Goal: Task Accomplishment & Management: Complete application form

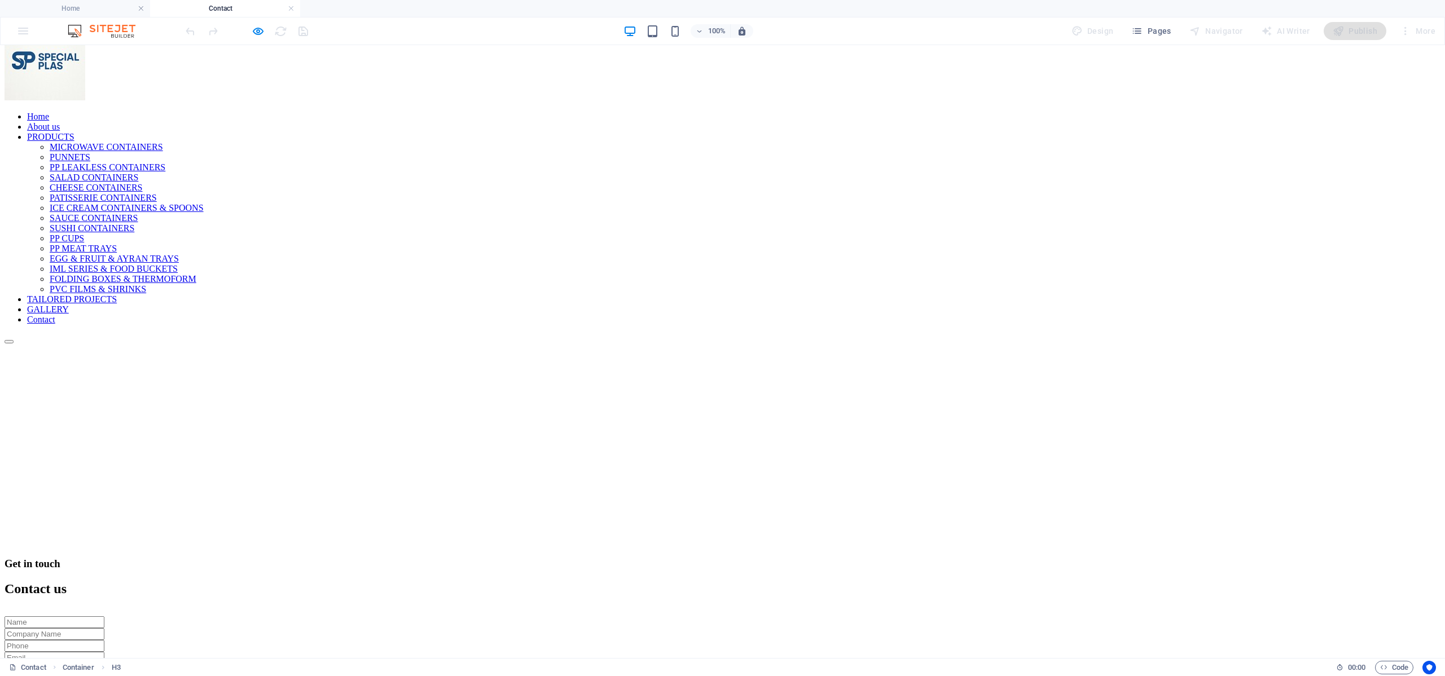
scroll to position [169, 0]
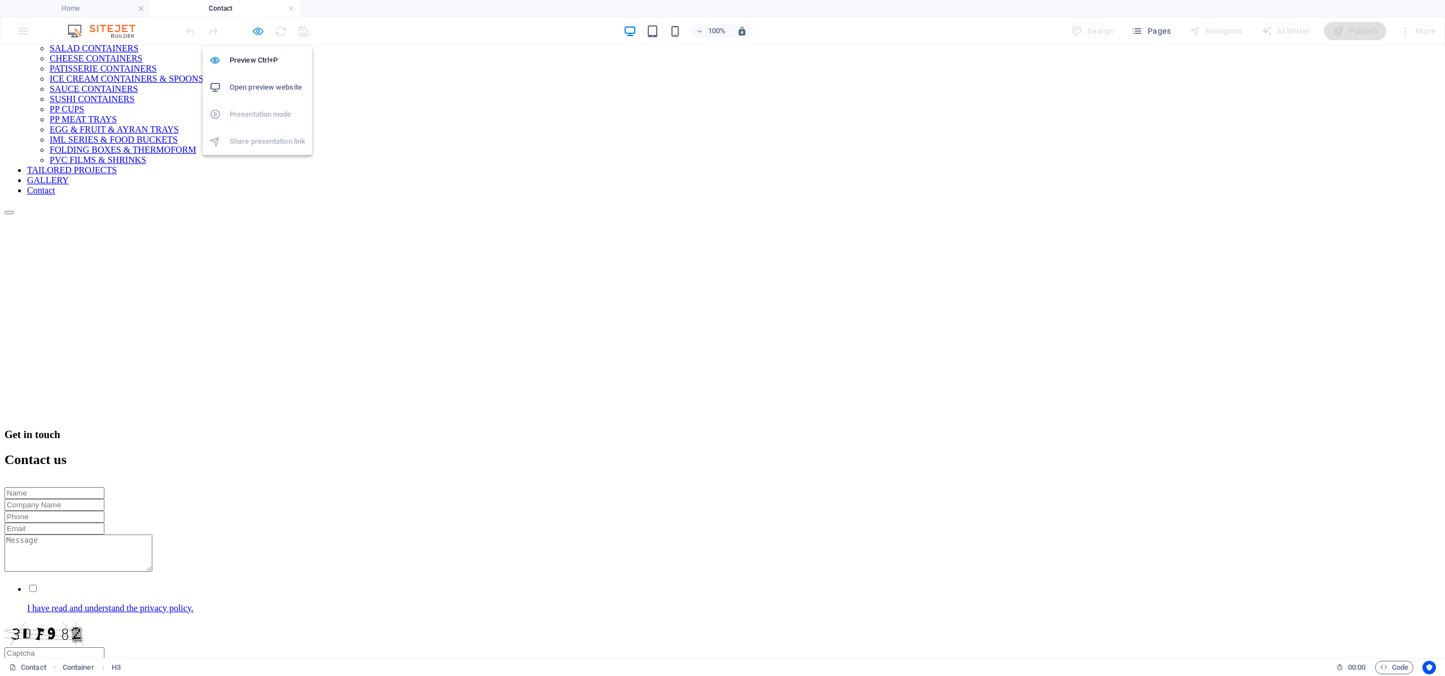
click at [258, 30] on icon "button" at bounding box center [258, 31] width 13 height 13
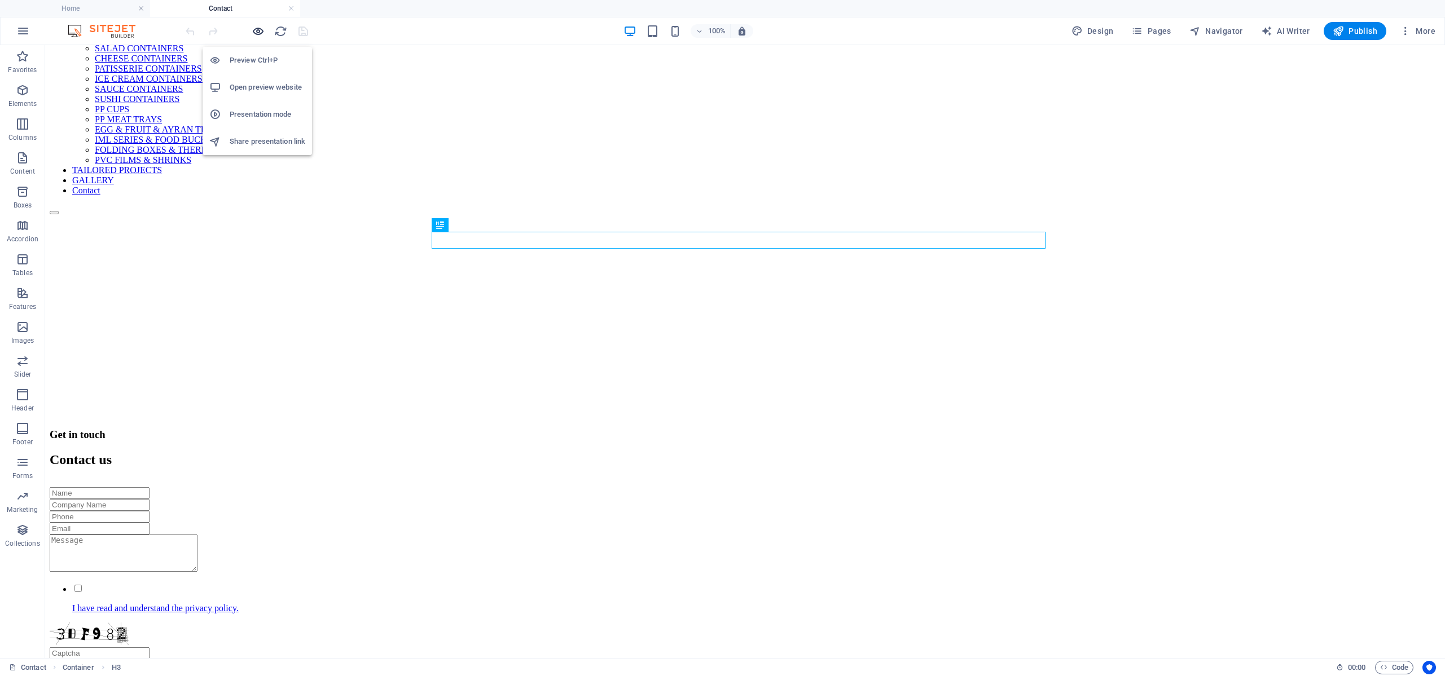
click at [258, 30] on icon "button" at bounding box center [258, 31] width 13 height 13
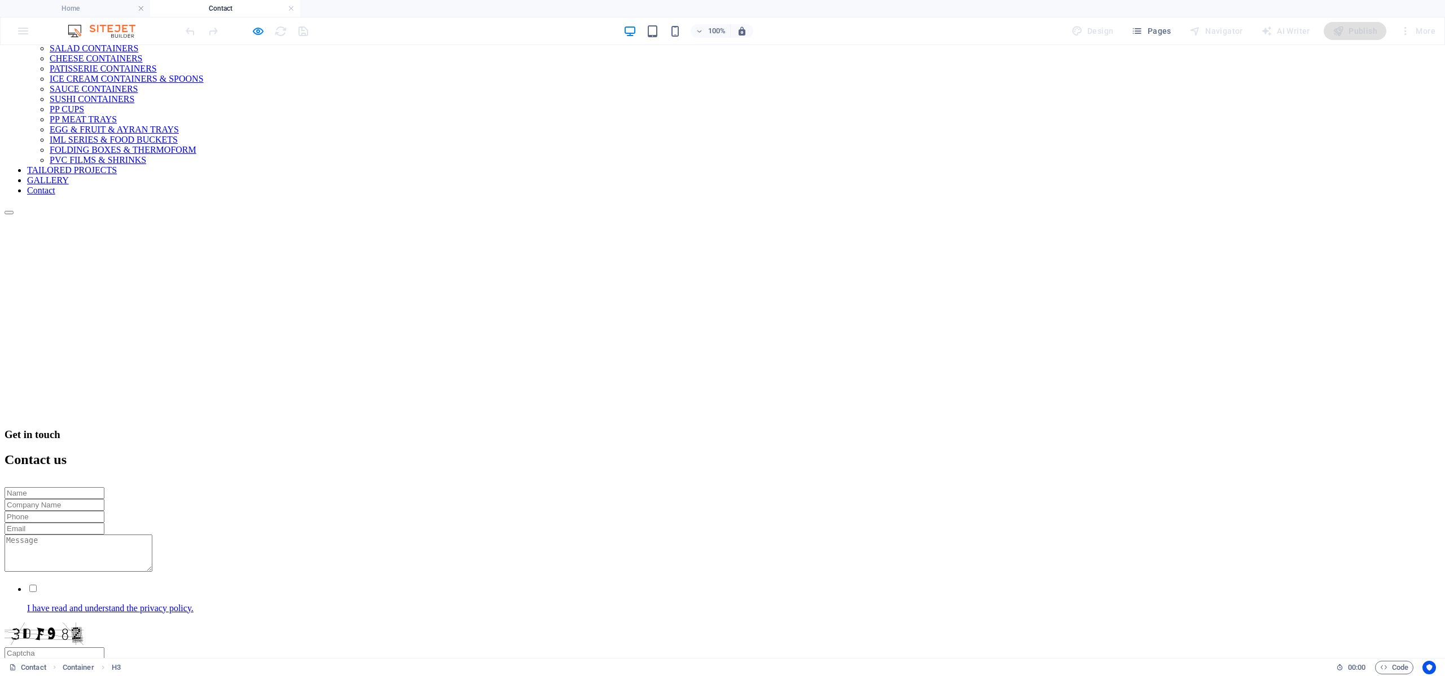
click at [217, 429] on div "Get in touch Contact us I have read and understand the privacy policy. Unreadab…" at bounding box center [722, 555] width 1435 height 253
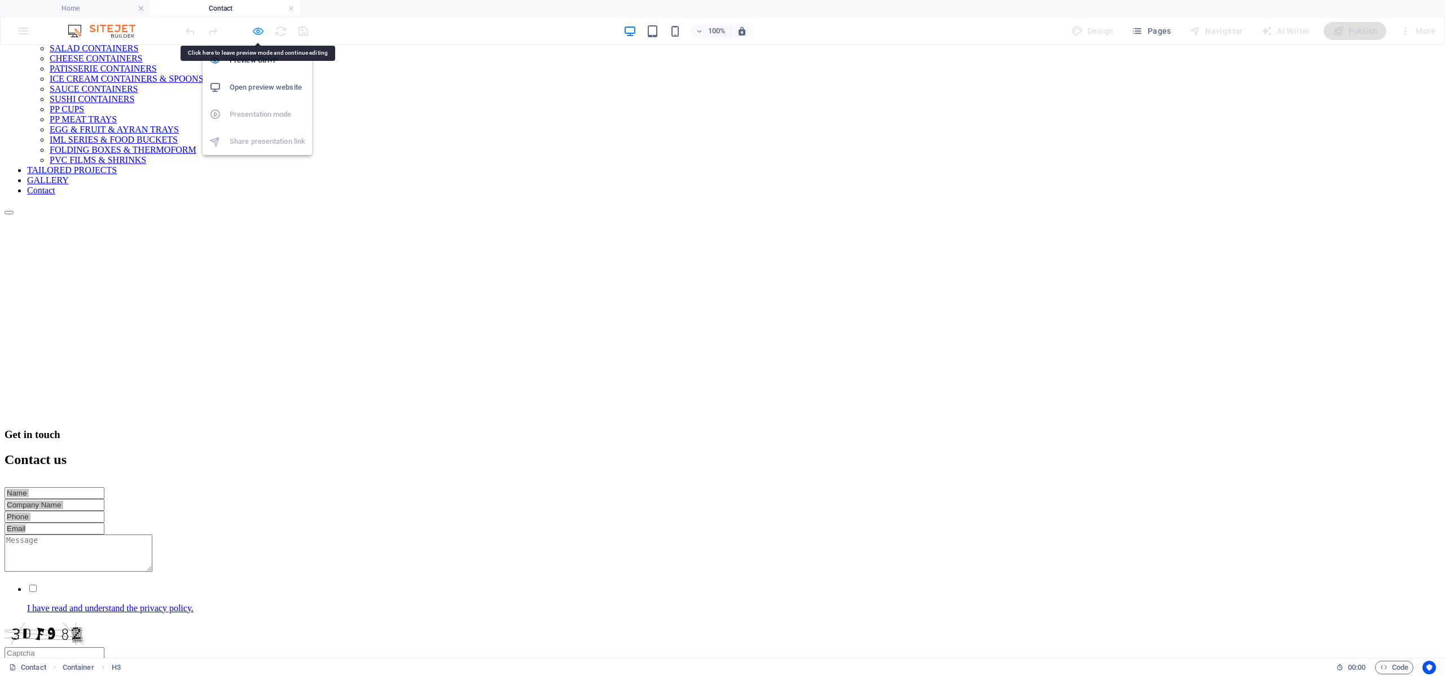
drag, startPoint x: 253, startPoint y: 34, endPoint x: 270, endPoint y: 99, distance: 66.5
click at [254, 34] on icon "button" at bounding box center [258, 31] width 13 height 13
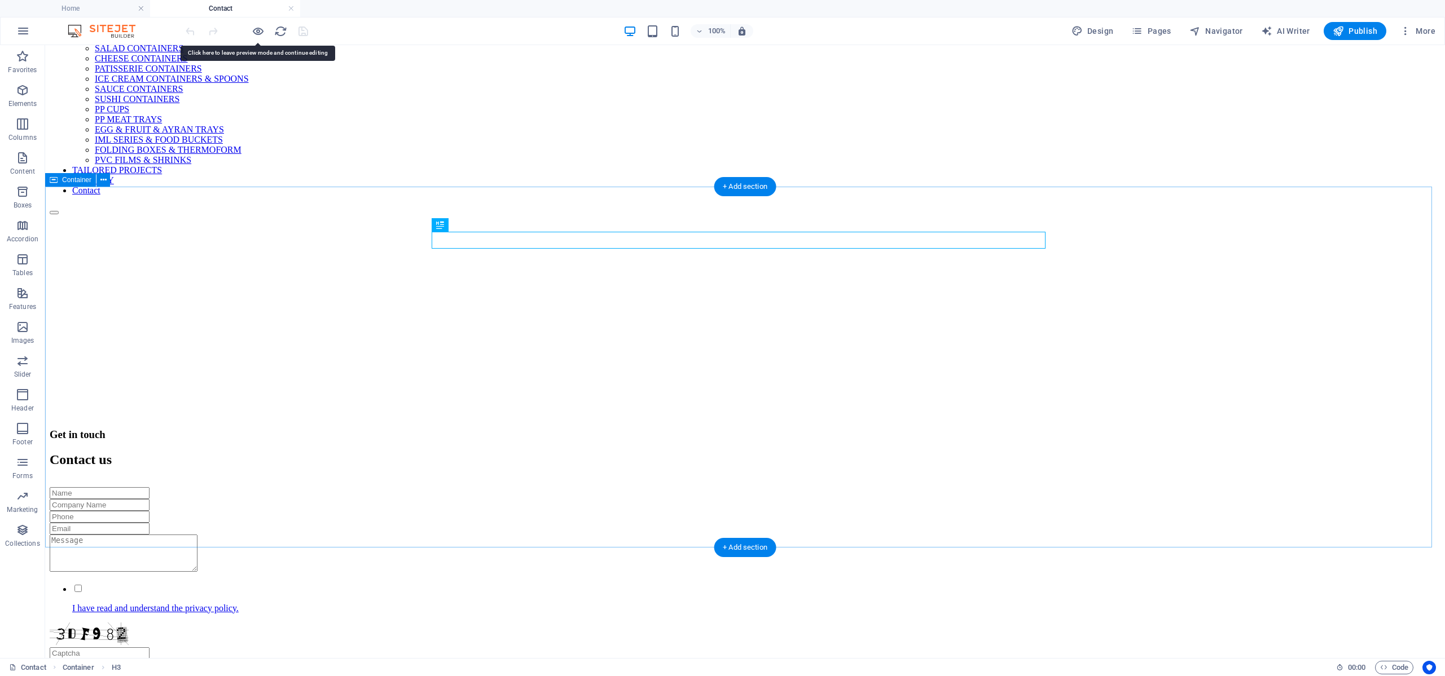
click at [245, 429] on div "Get in touch Contact us I have read and understand the privacy policy. Unreadab…" at bounding box center [745, 555] width 1390 height 253
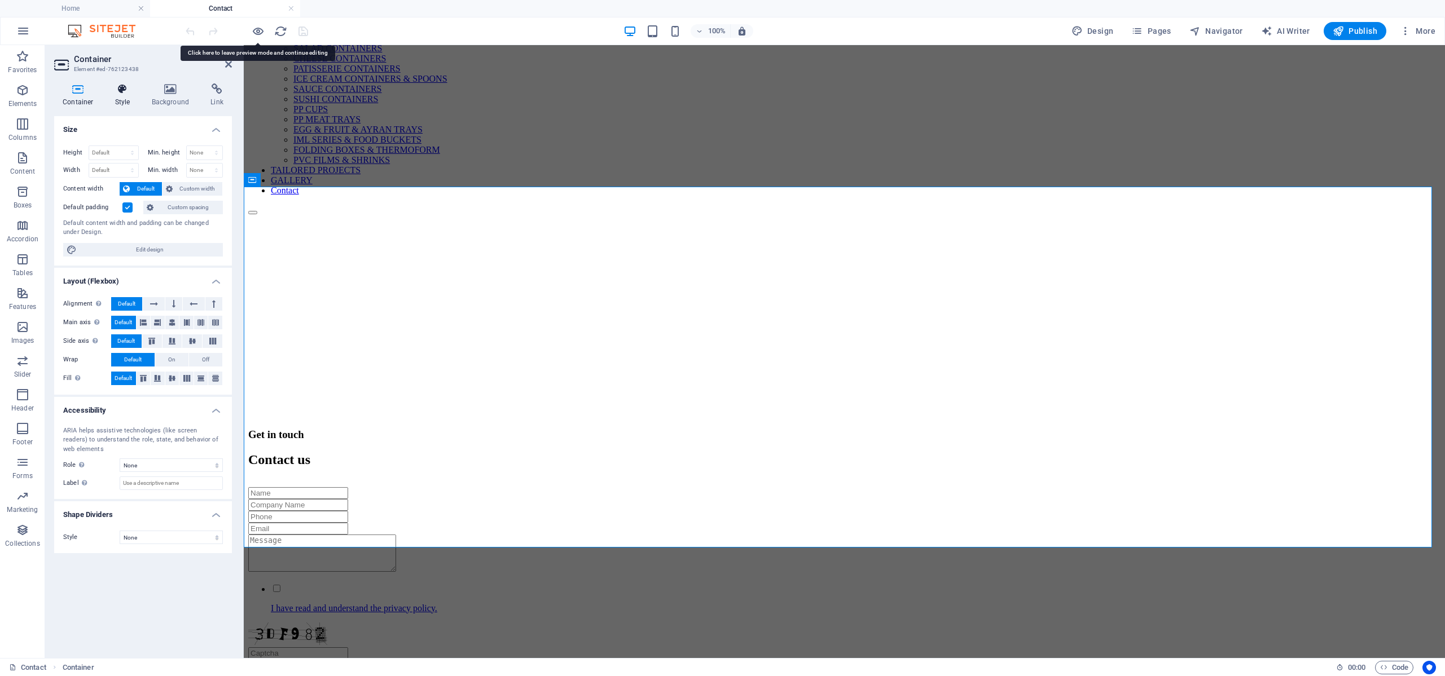
click at [125, 90] on icon at bounding box center [123, 88] width 32 height 11
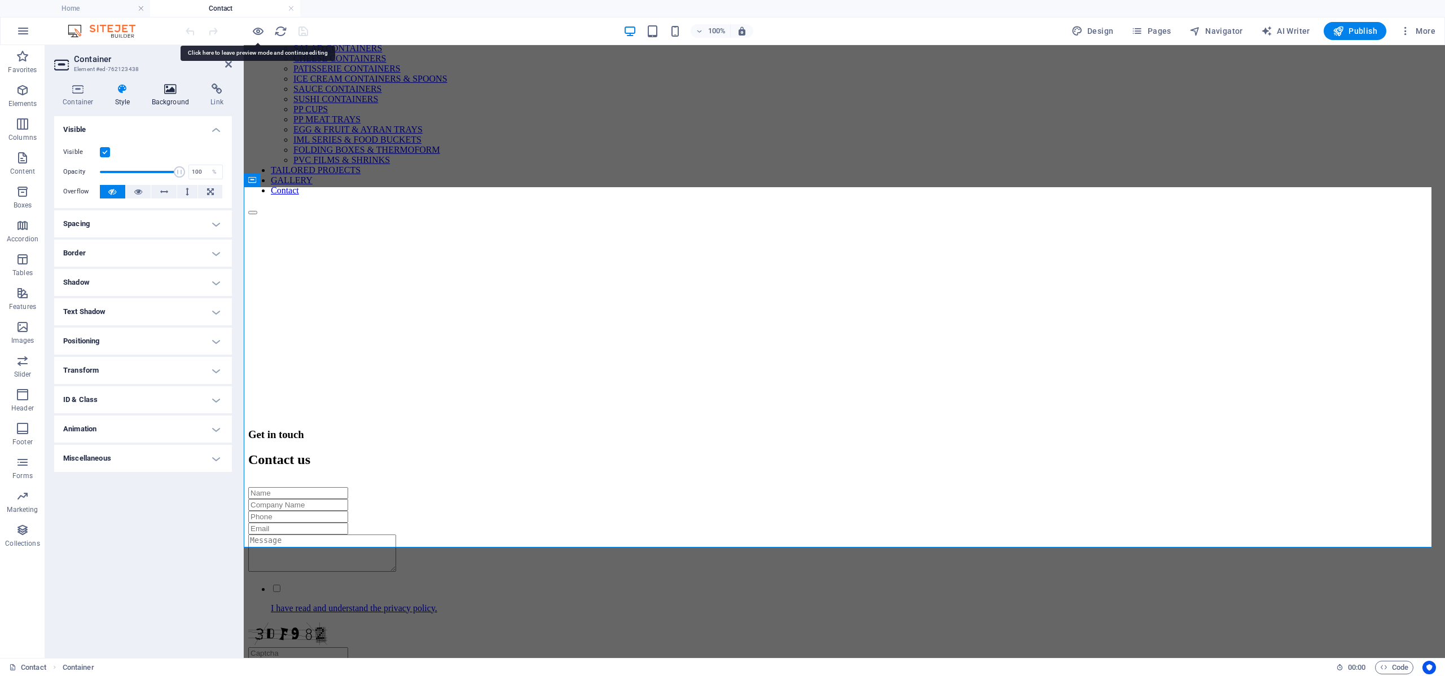
click at [163, 99] on h4 "Background" at bounding box center [172, 95] width 59 height 24
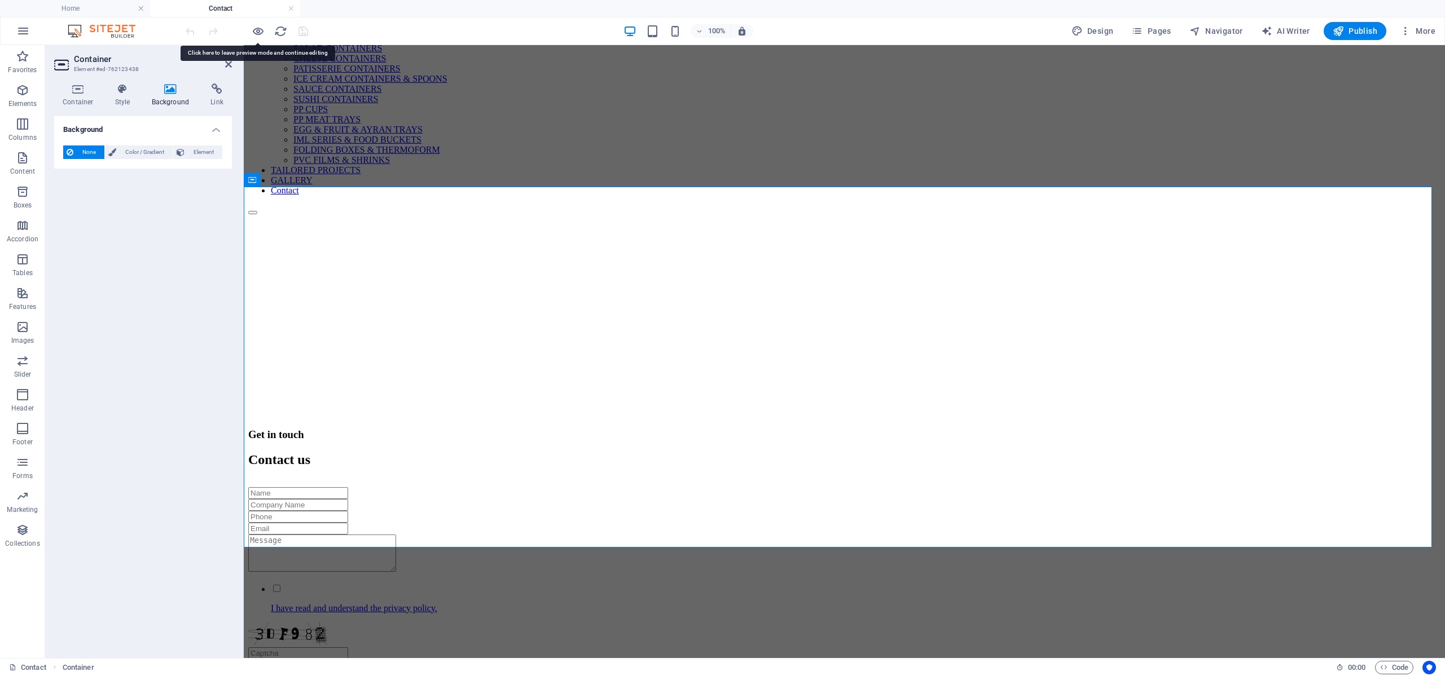
click at [200, 98] on h4 "Background" at bounding box center [172, 95] width 59 height 24
click at [213, 93] on icon at bounding box center [217, 88] width 30 height 11
click at [65, 87] on icon at bounding box center [78, 88] width 48 height 11
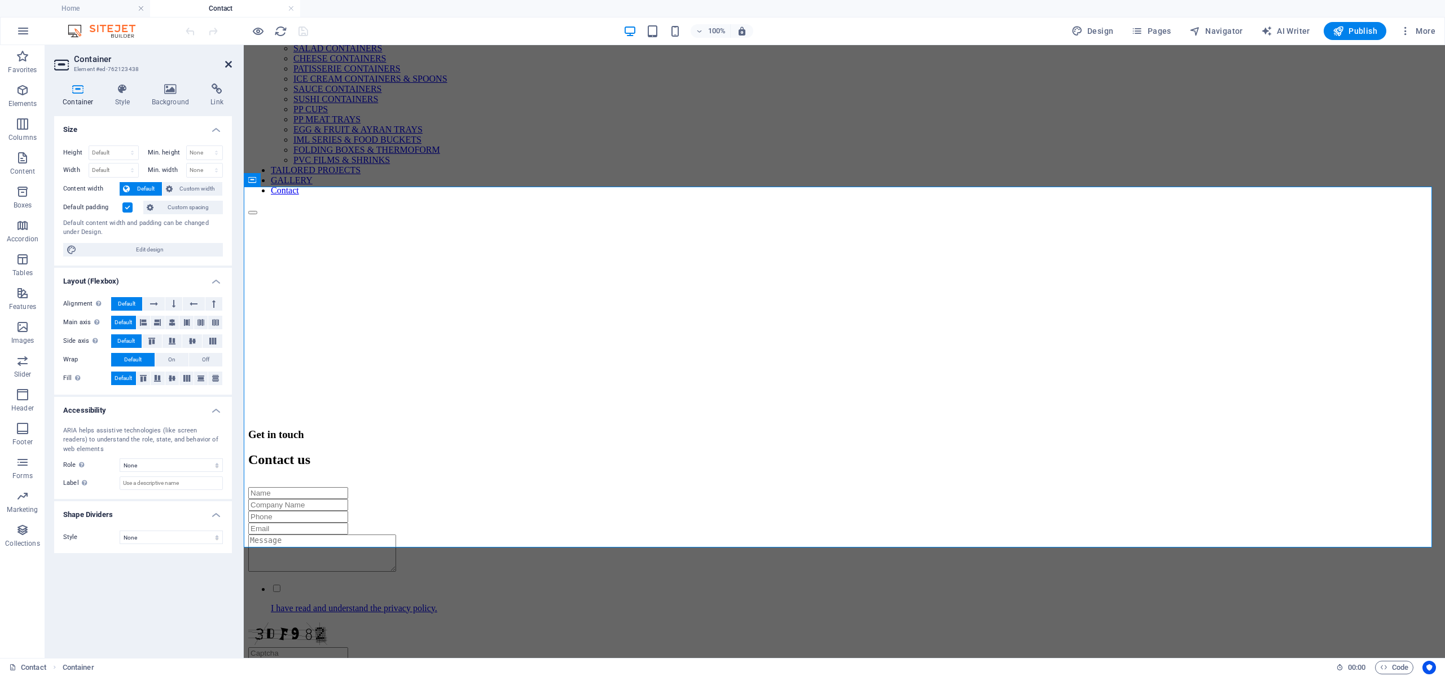
click at [228, 65] on icon at bounding box center [228, 64] width 7 height 9
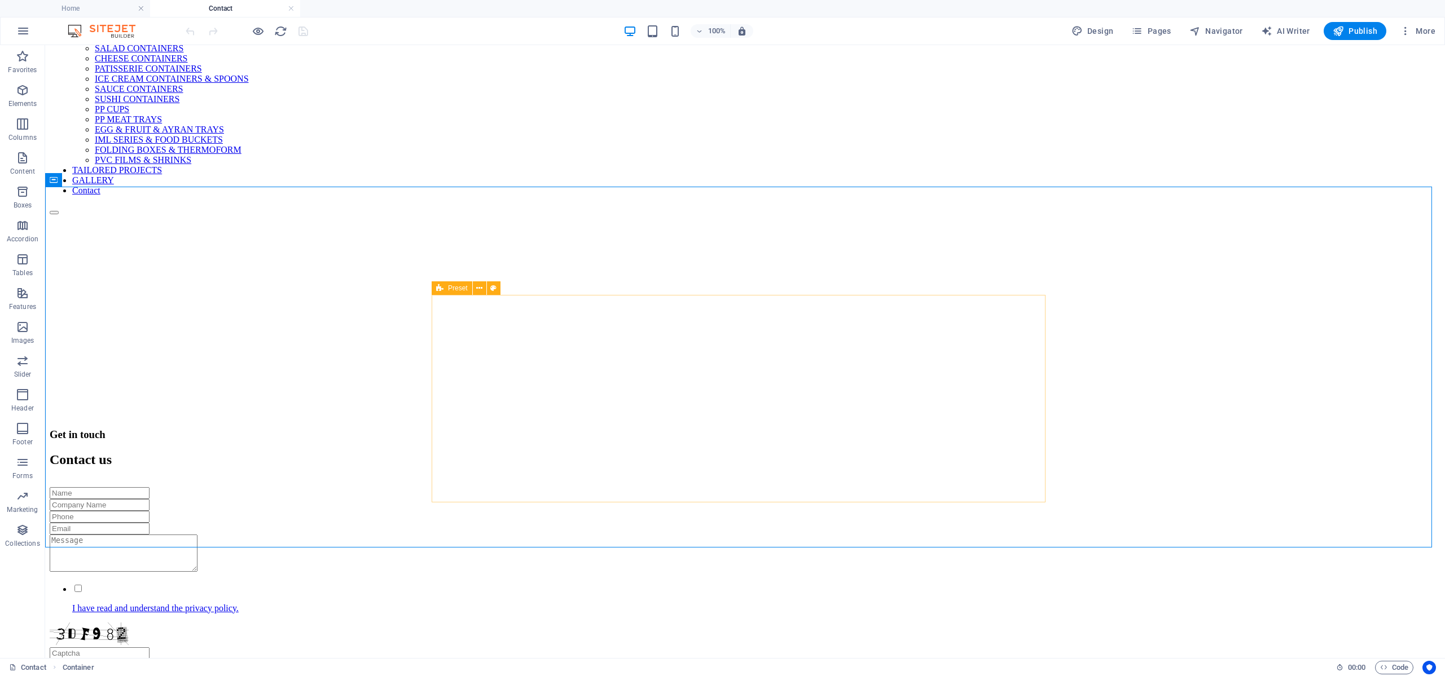
click at [439, 286] on icon at bounding box center [439, 288] width 7 height 14
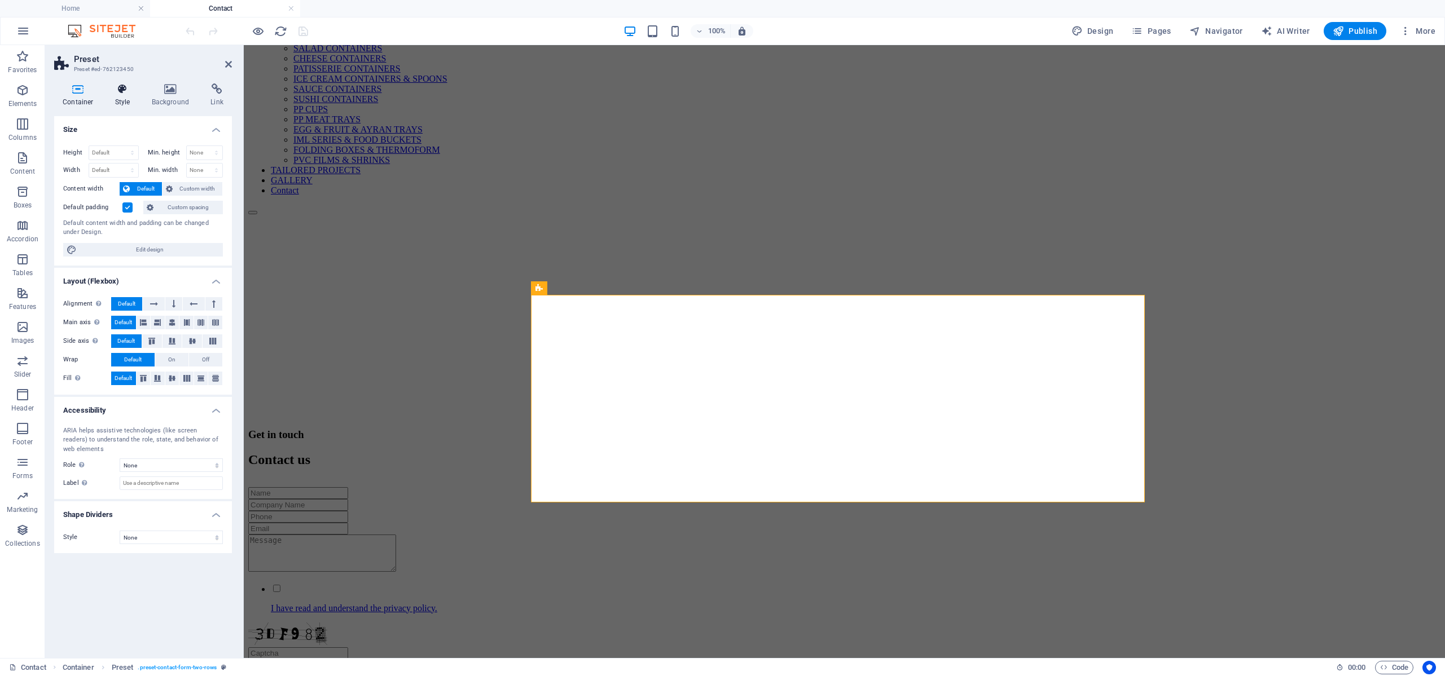
click at [131, 93] on icon at bounding box center [123, 88] width 32 height 11
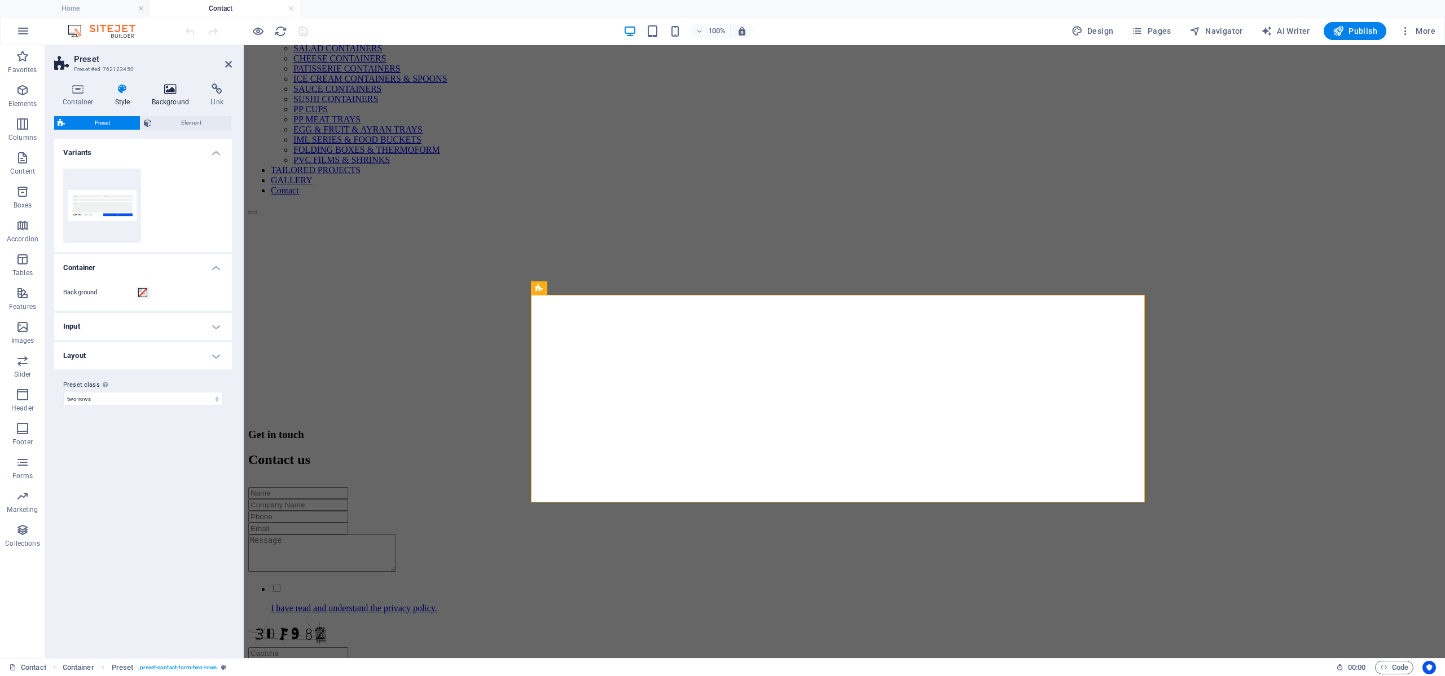
click at [158, 101] on h4 "Background" at bounding box center [172, 95] width 59 height 24
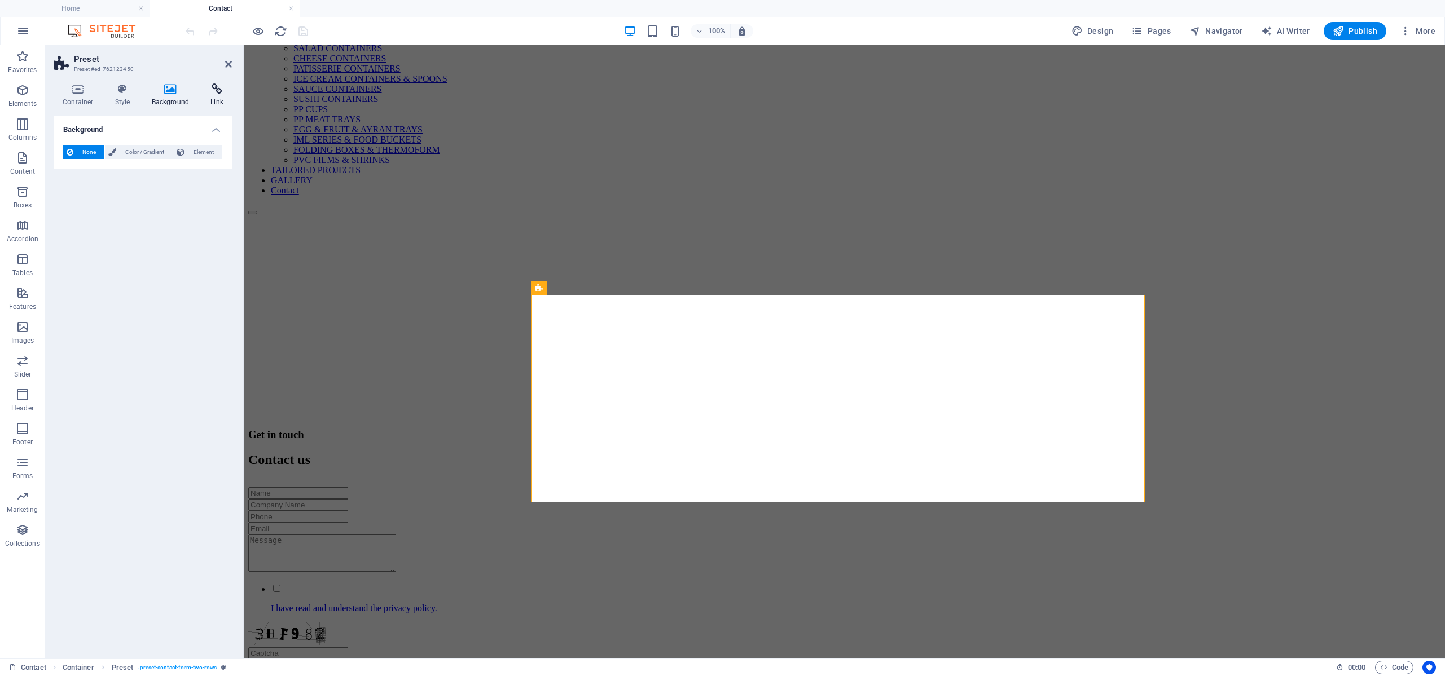
click at [211, 97] on h4 "Link" at bounding box center [217, 95] width 30 height 24
click at [228, 65] on icon at bounding box center [228, 64] width 7 height 9
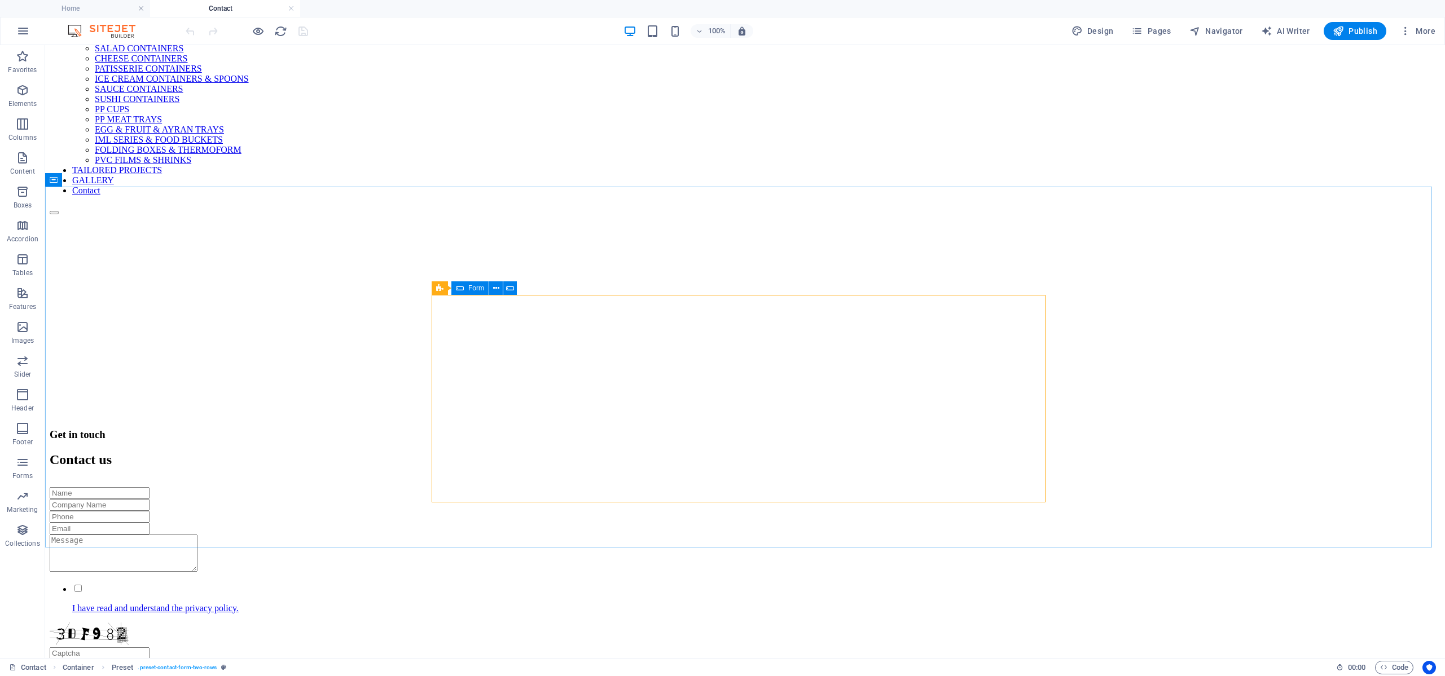
click at [458, 288] on icon at bounding box center [460, 288] width 8 height 14
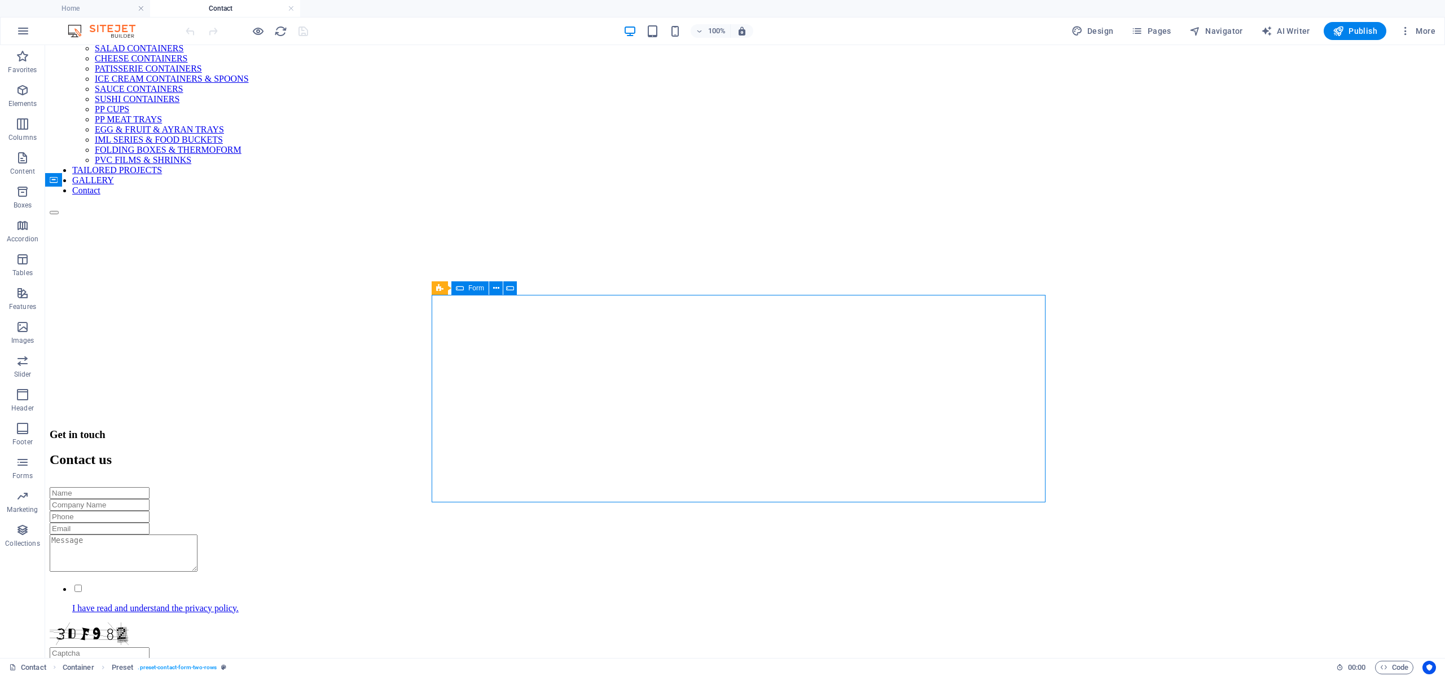
click at [458, 288] on icon at bounding box center [460, 288] width 8 height 14
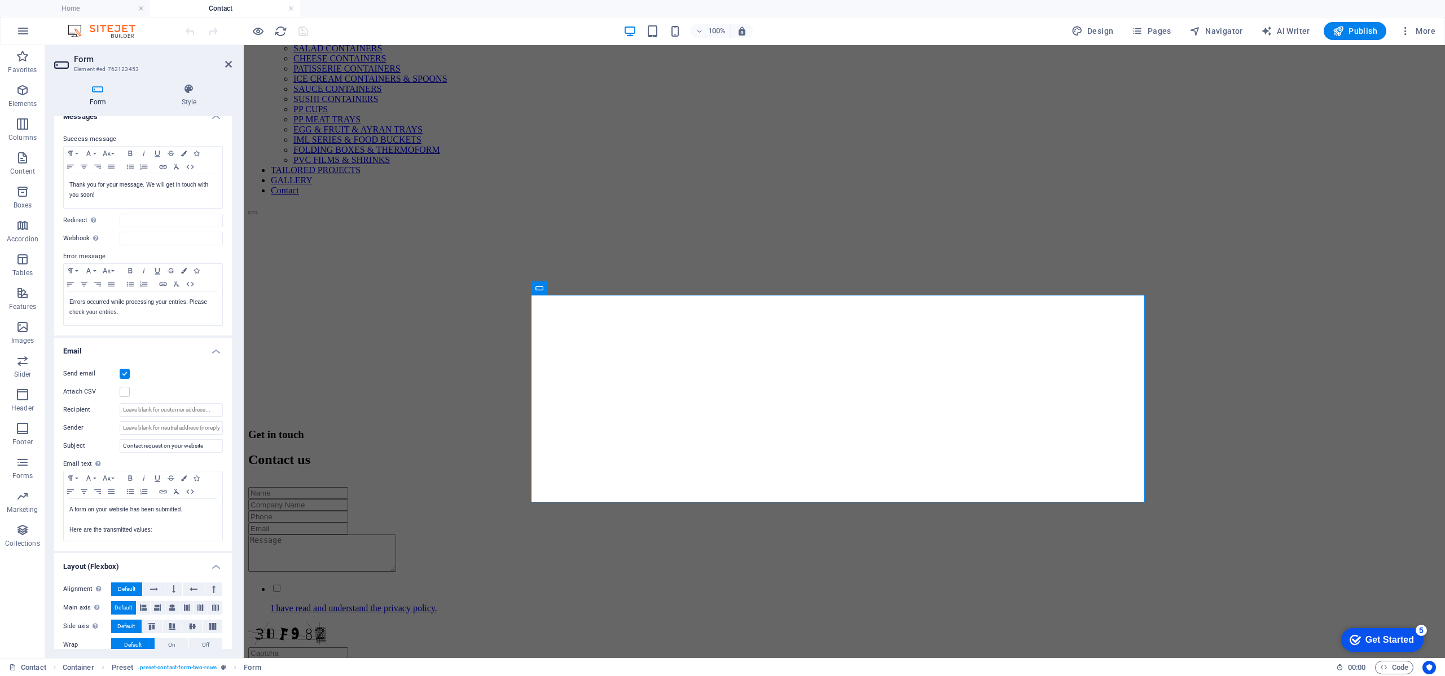
scroll to position [0, 0]
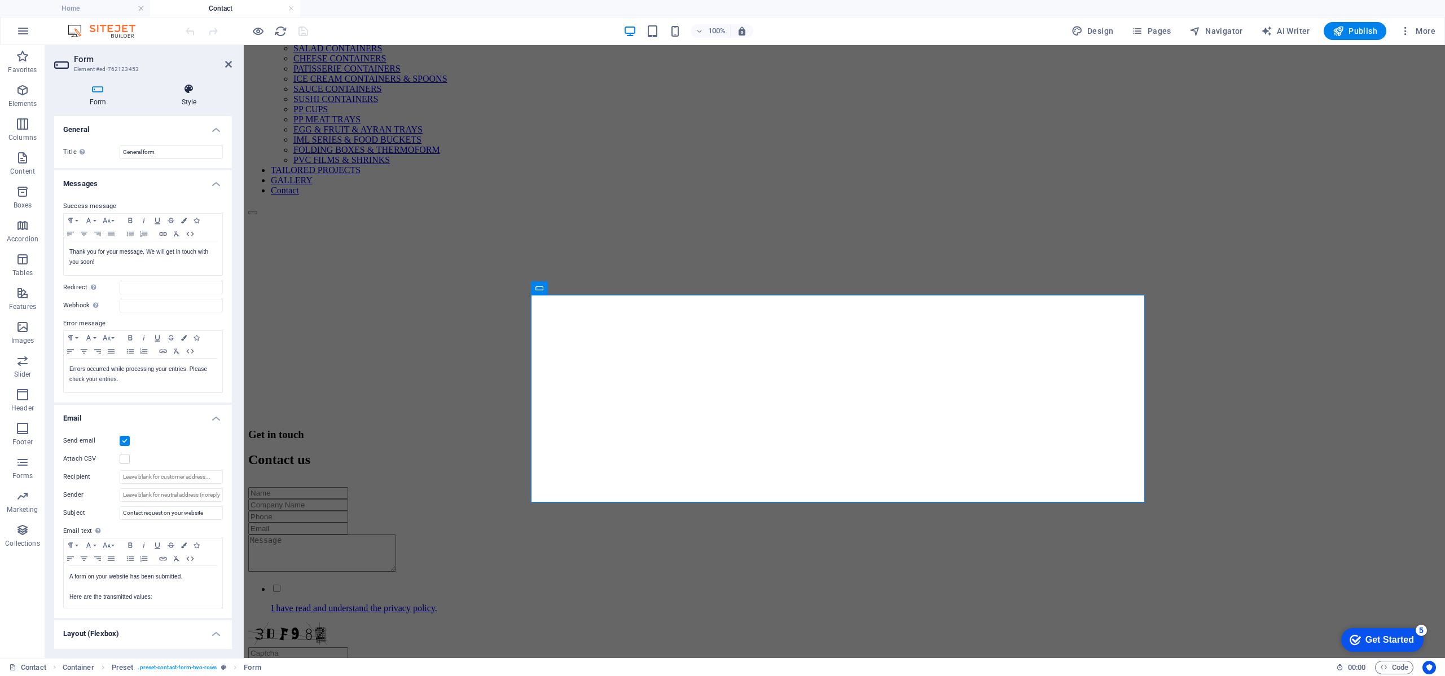
click at [192, 91] on icon at bounding box center [189, 88] width 86 height 11
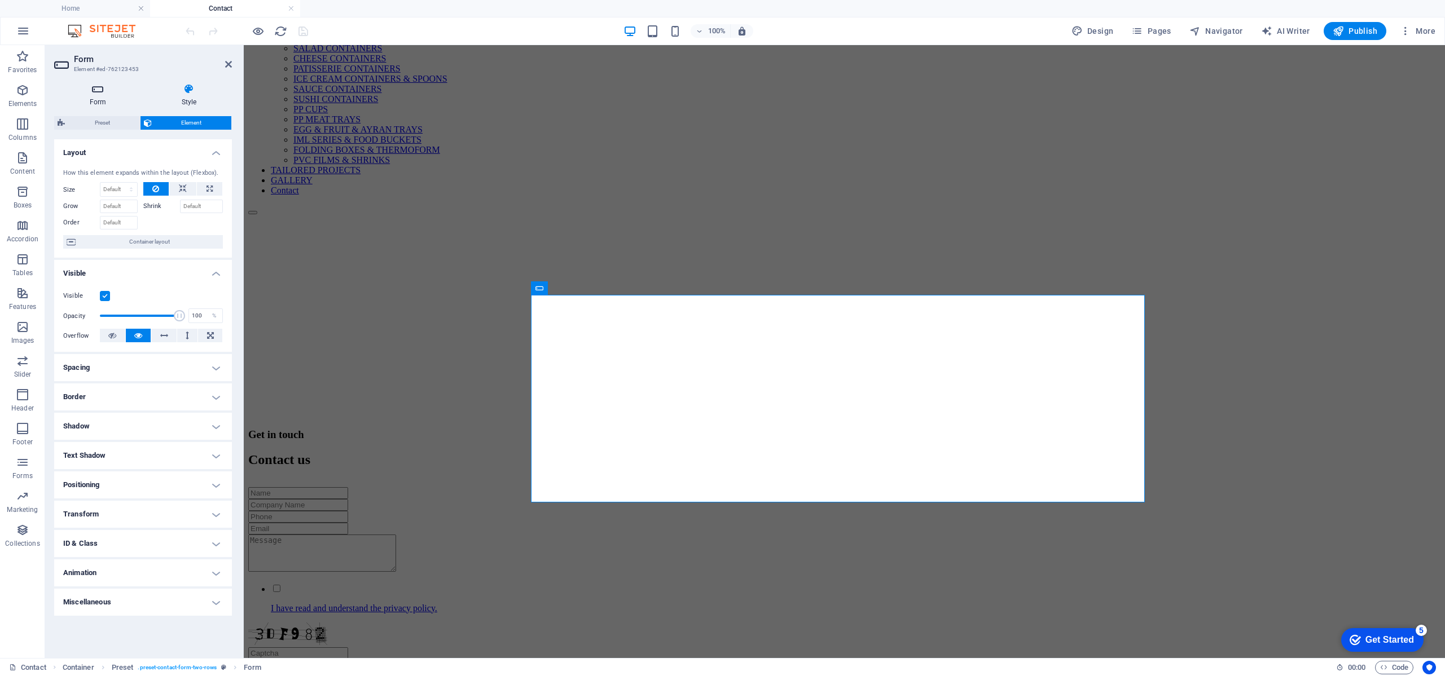
click at [102, 93] on icon at bounding box center [97, 88] width 87 height 11
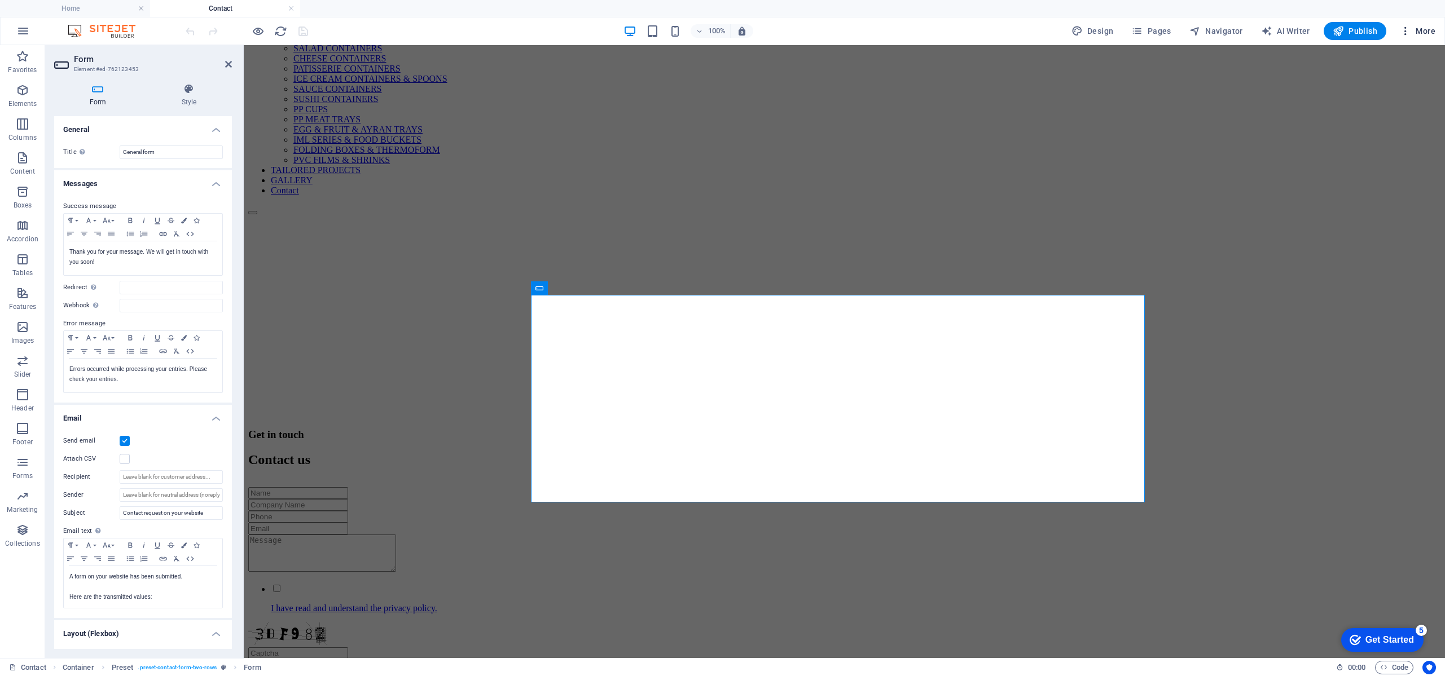
click at [1411, 28] on span "More" at bounding box center [1417, 30] width 36 height 11
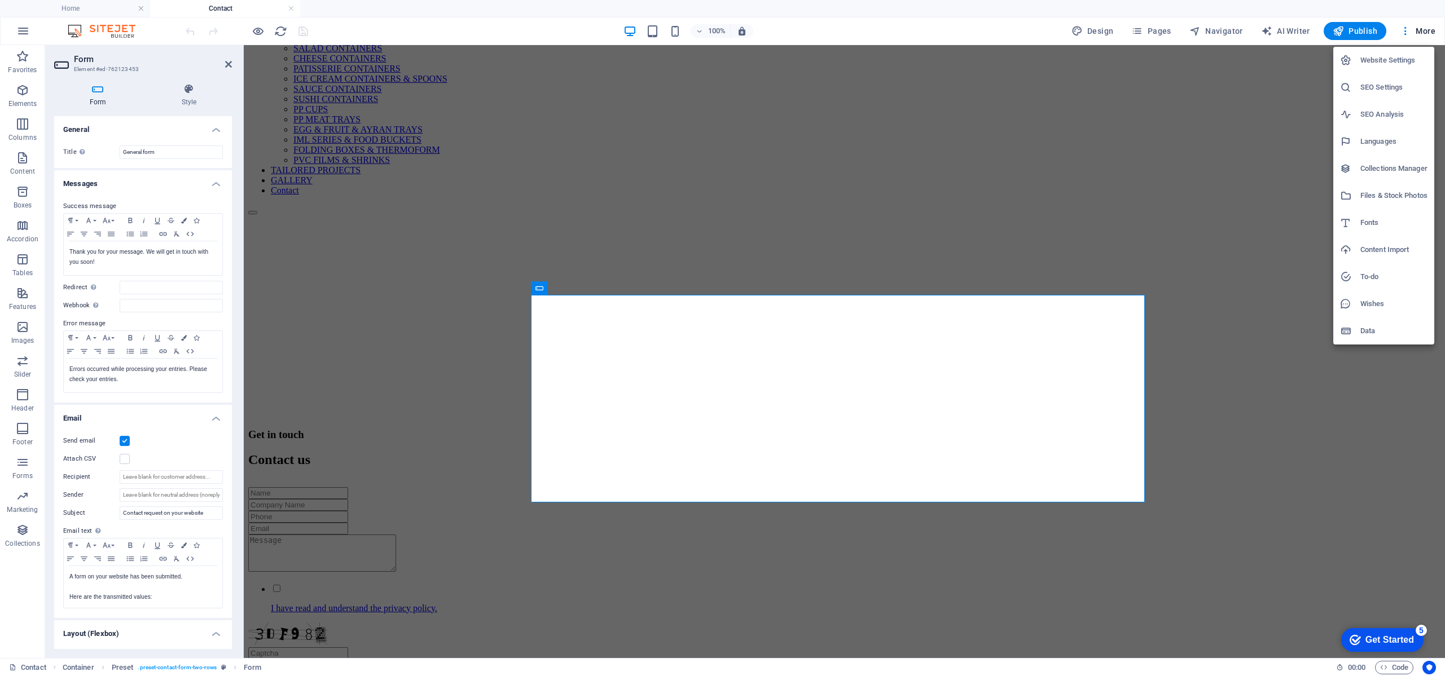
click at [1398, 58] on h6 "Website Settings" at bounding box center [1393, 61] width 67 height 14
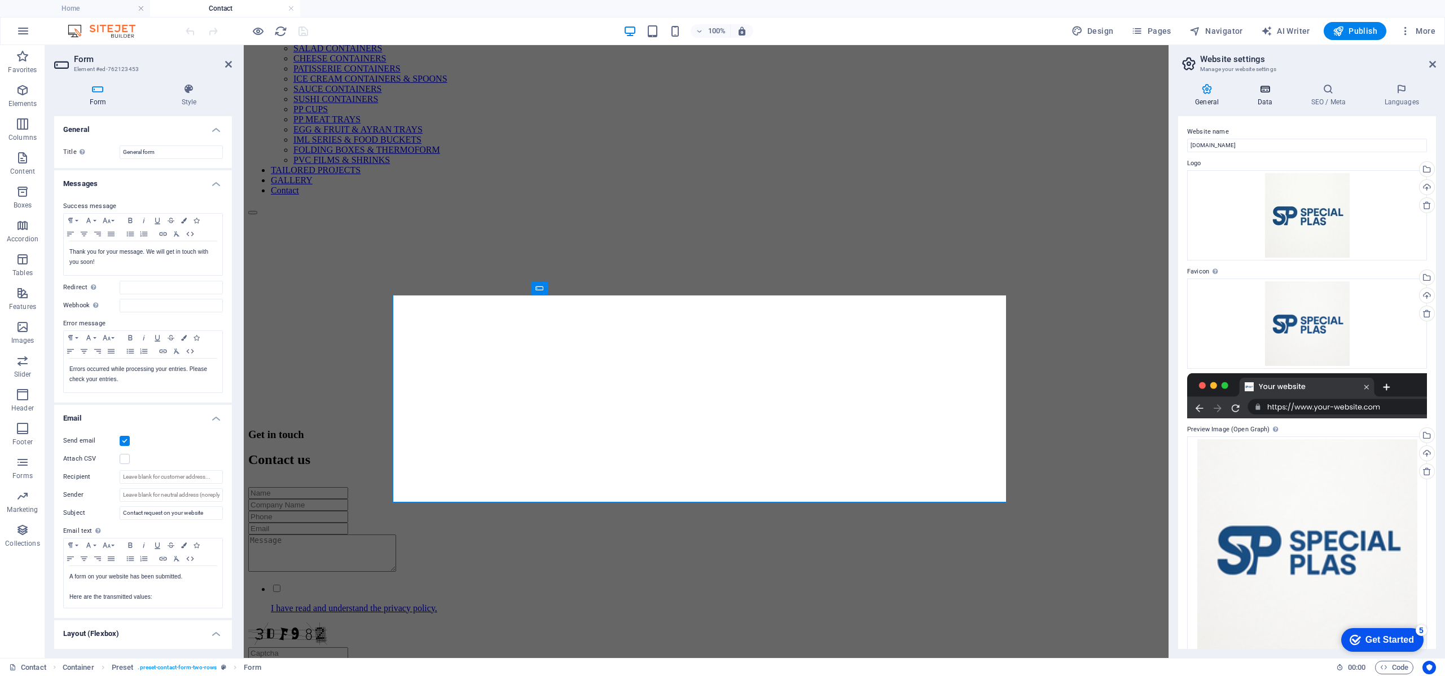
click at [1274, 93] on icon at bounding box center [1264, 88] width 49 height 11
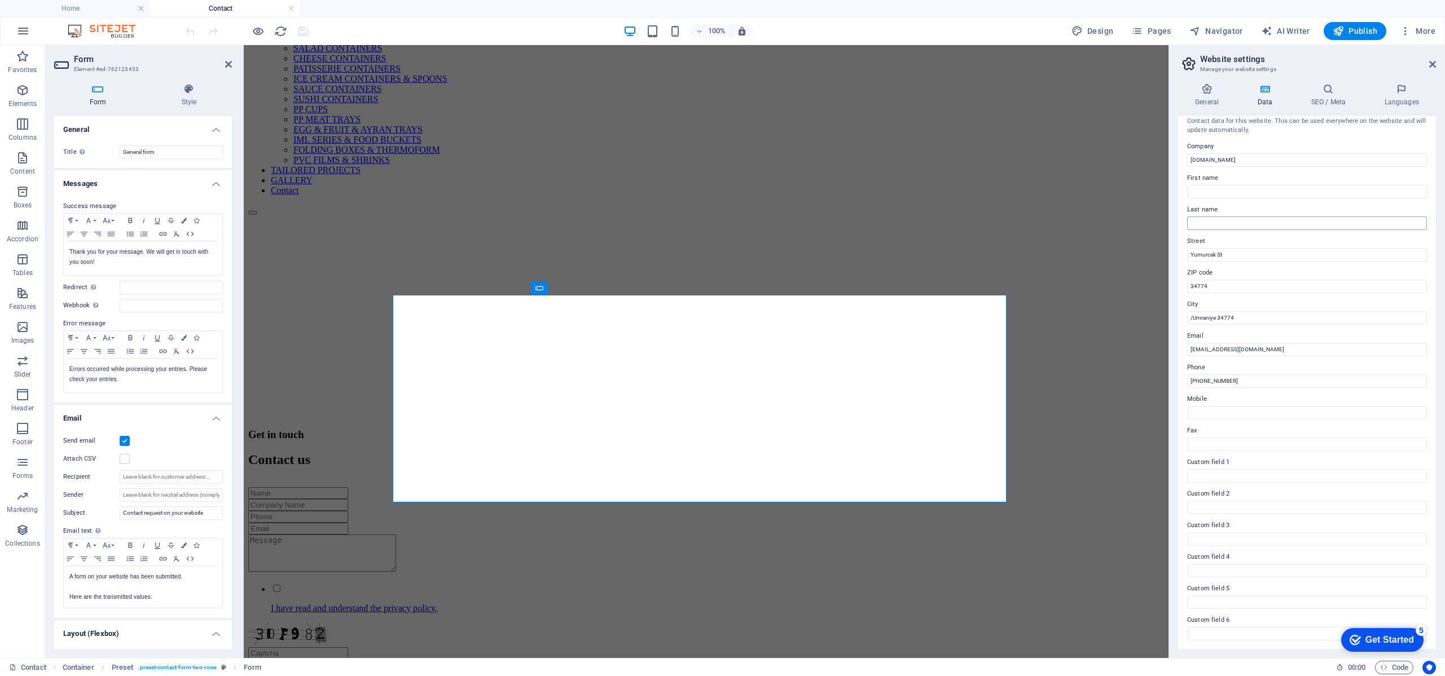
scroll to position [9, 0]
click at [1332, 86] on icon at bounding box center [1327, 88] width 69 height 11
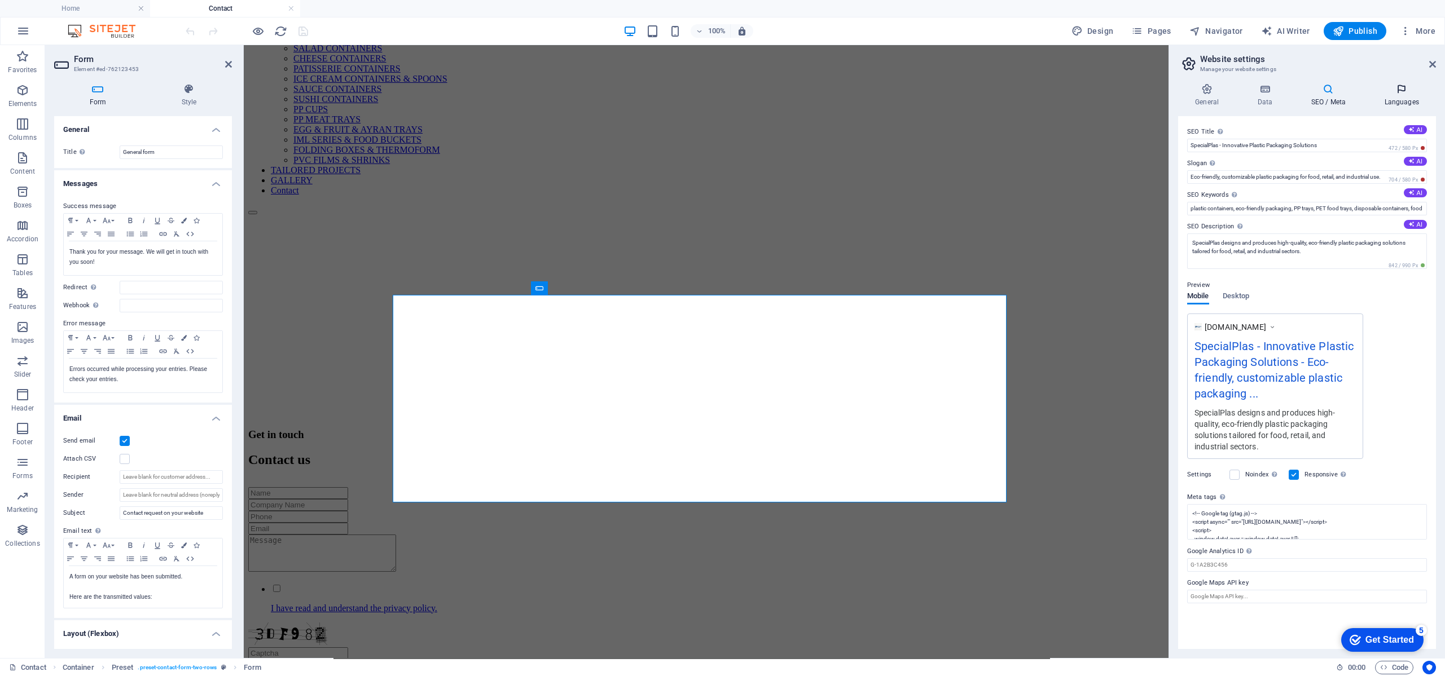
click at [1412, 95] on h4 "Languages" at bounding box center [1401, 95] width 69 height 24
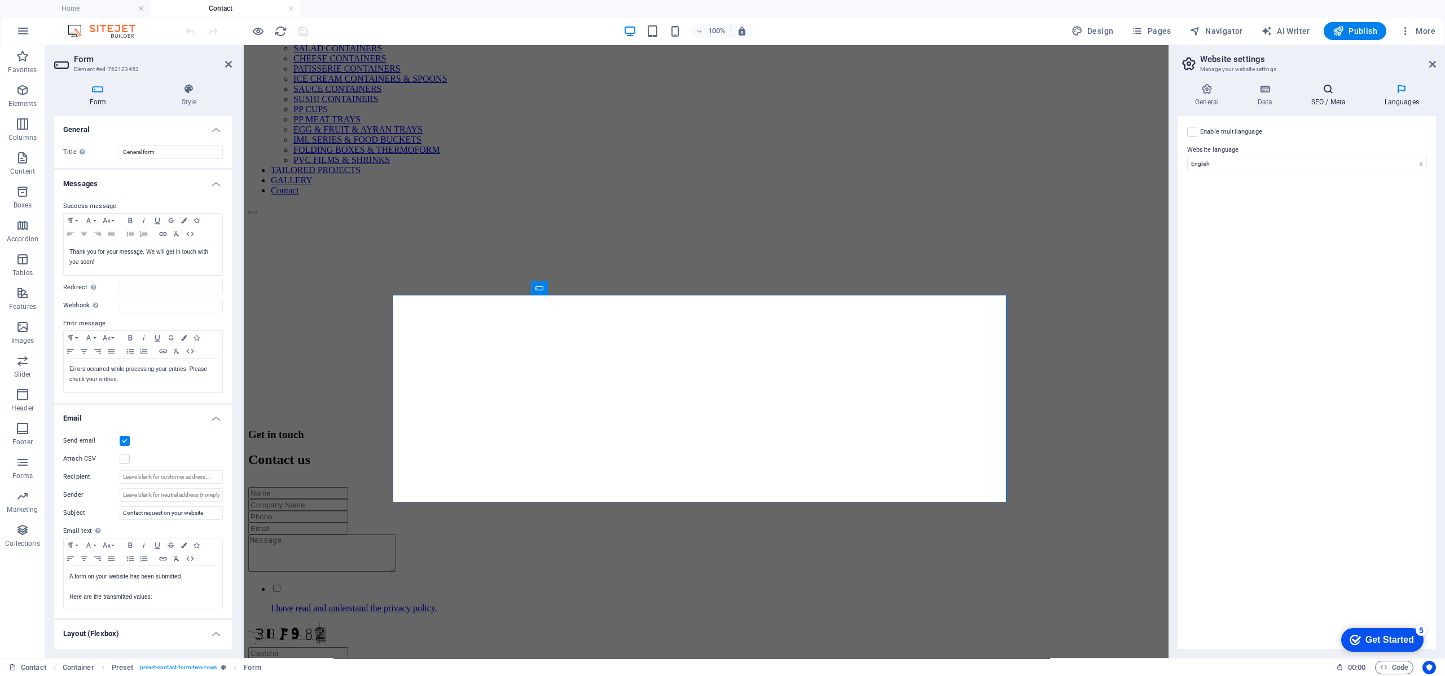
click at [1340, 91] on icon at bounding box center [1327, 88] width 69 height 11
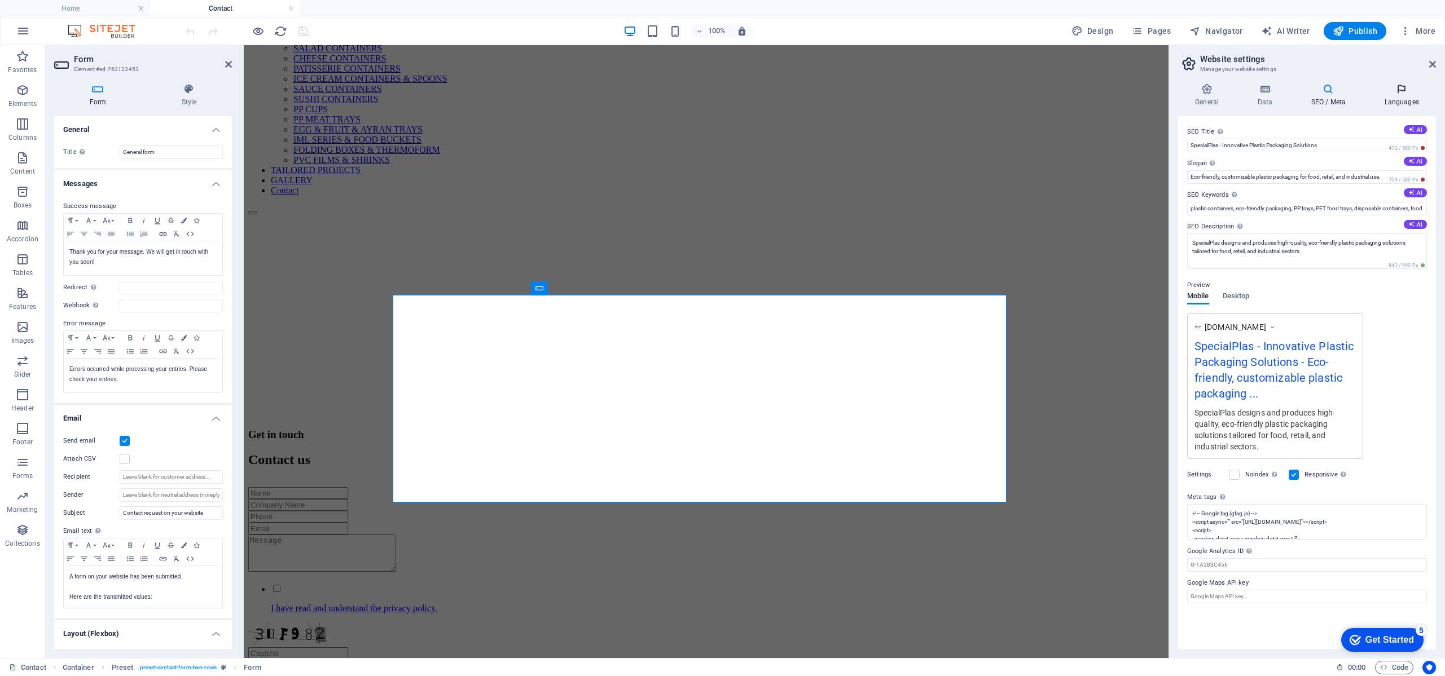
click at [1411, 99] on h4 "Languages" at bounding box center [1401, 95] width 69 height 24
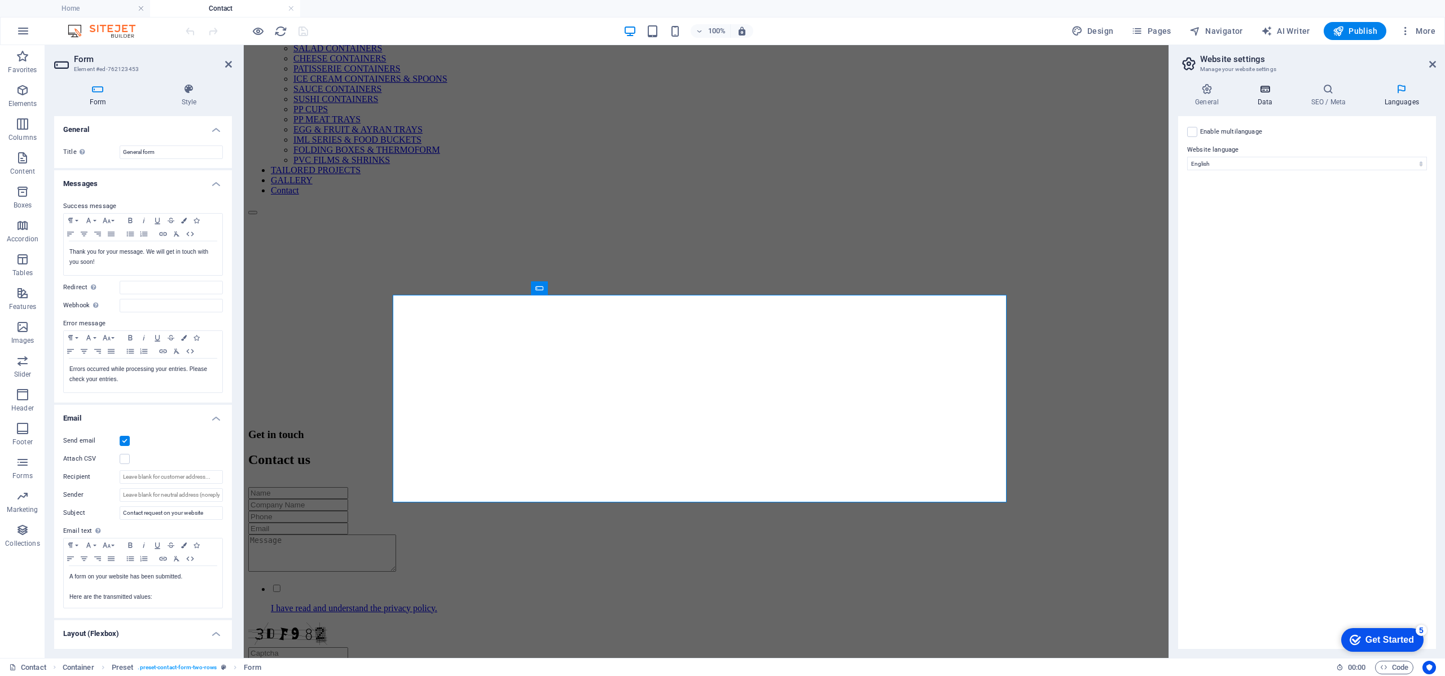
click at [1271, 94] on icon at bounding box center [1264, 88] width 49 height 11
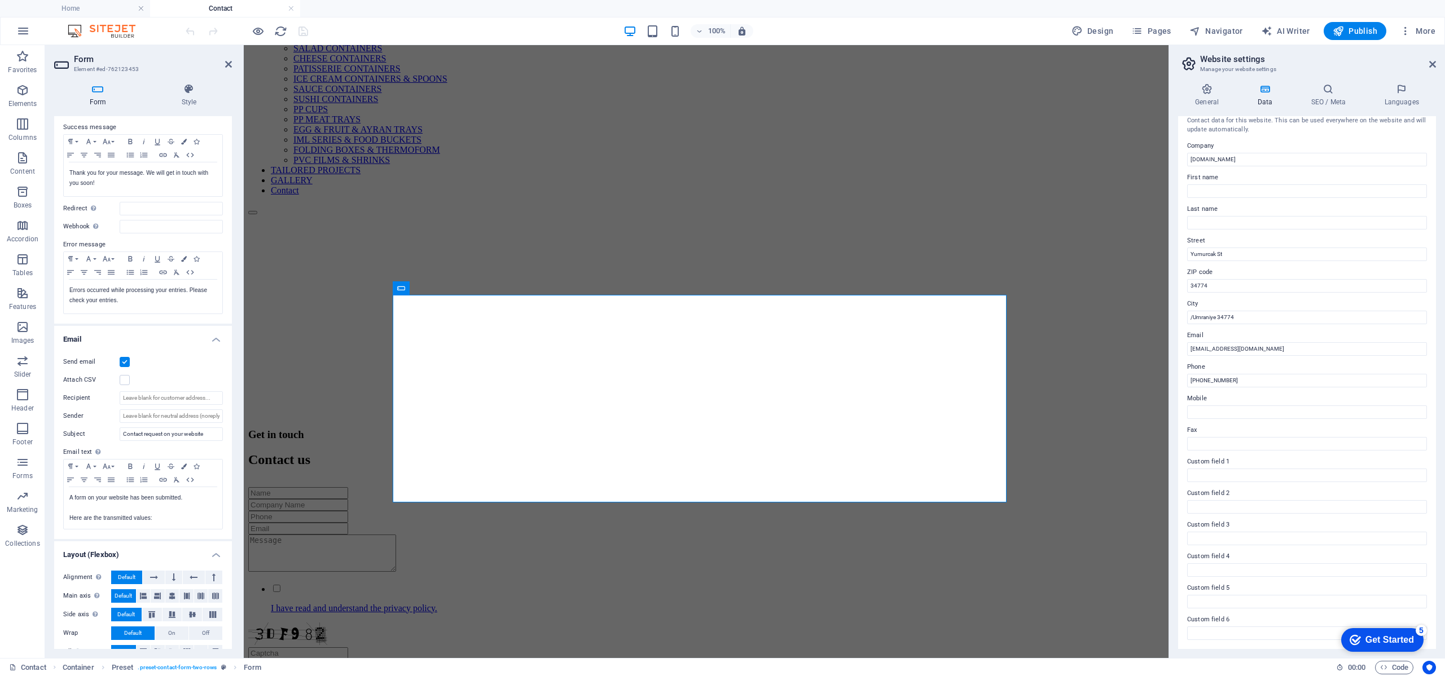
scroll to position [98, 0]
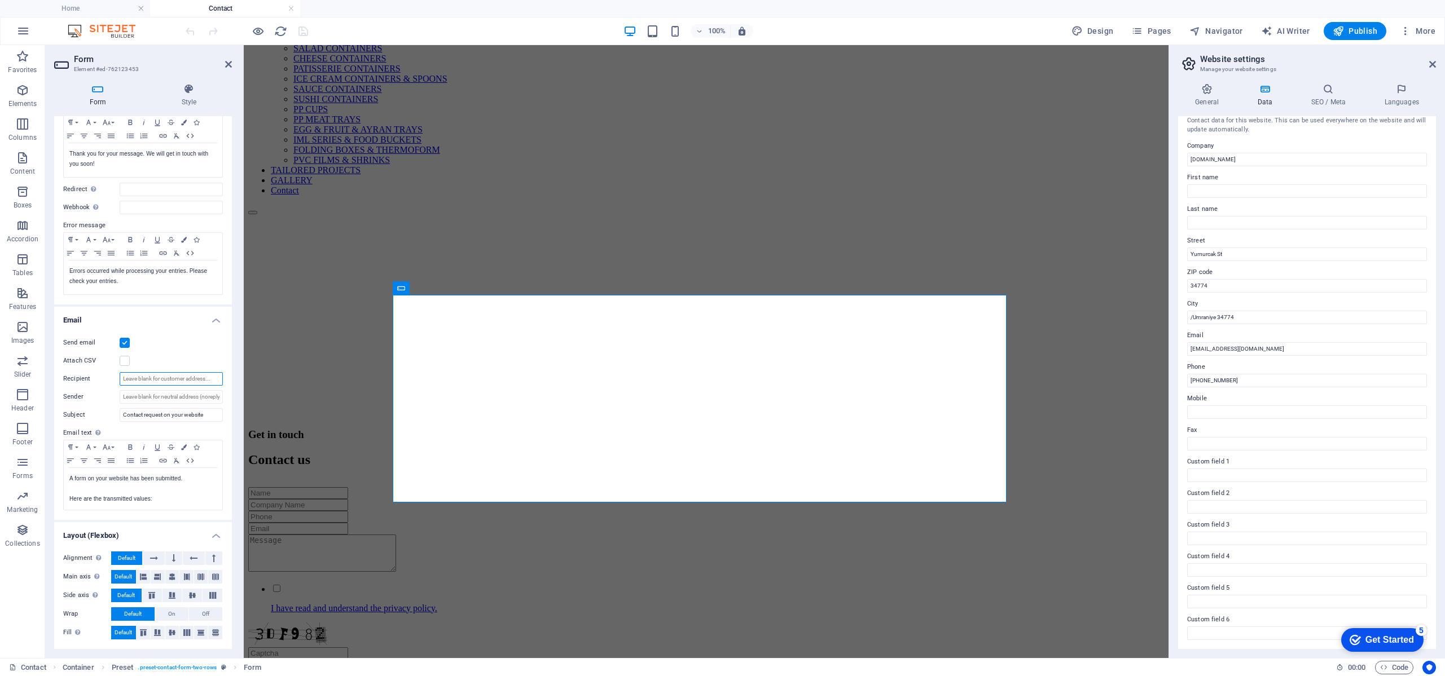
click at [174, 374] on input "Recipient" at bounding box center [171, 379] width 103 height 14
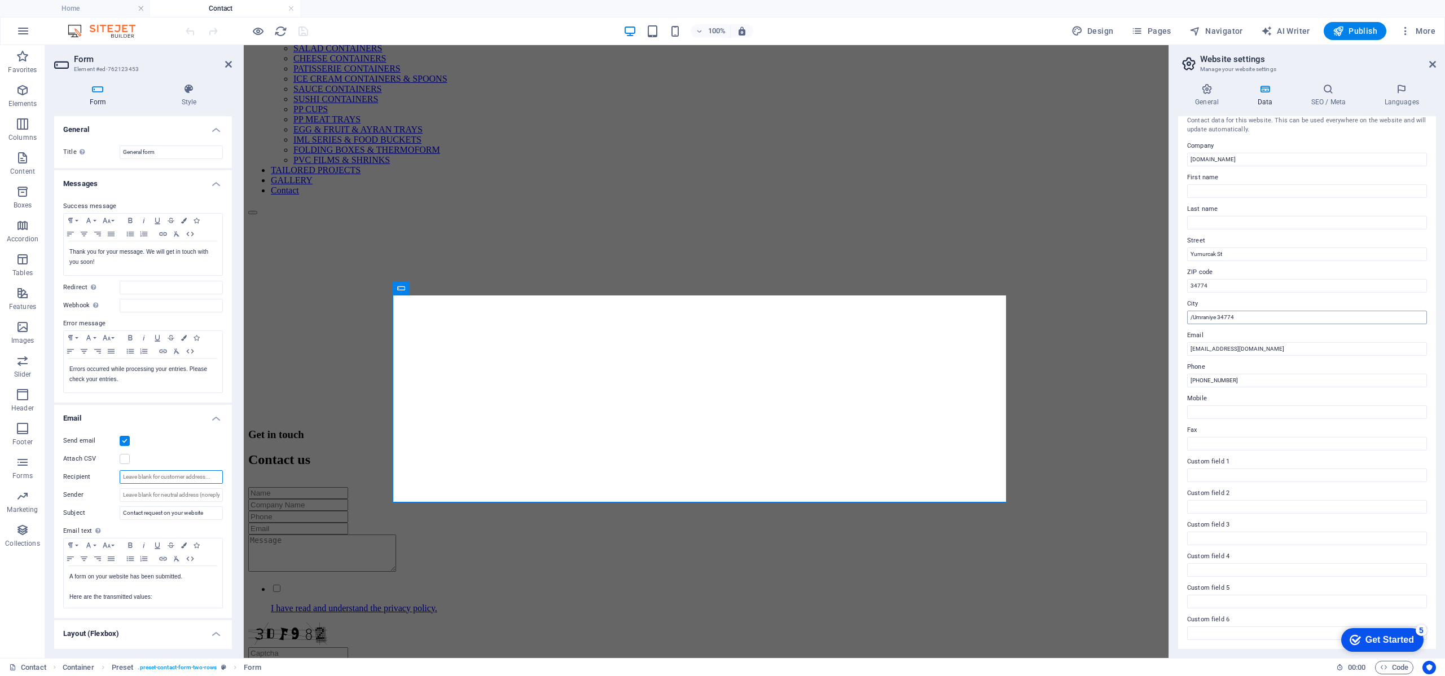
scroll to position [0, 0]
click at [1435, 63] on icon at bounding box center [1432, 64] width 7 height 9
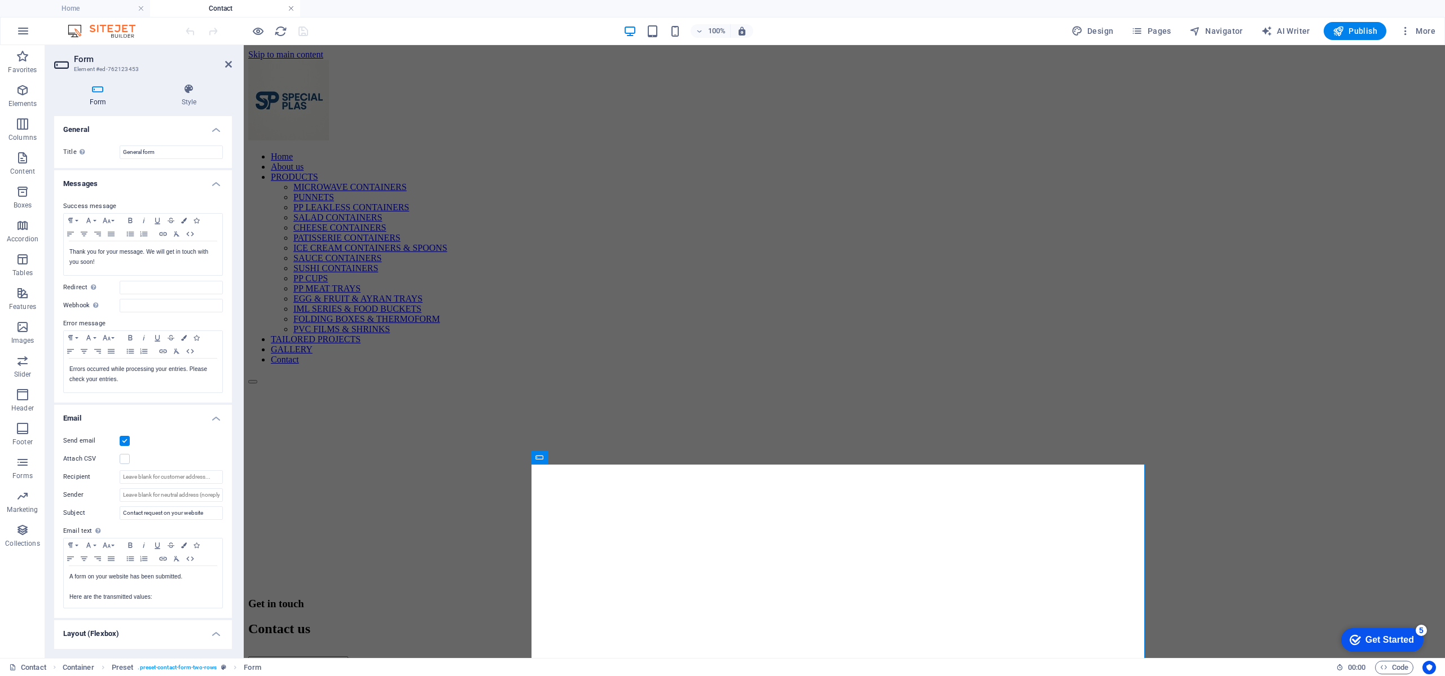
click at [289, 7] on link at bounding box center [291, 8] width 7 height 11
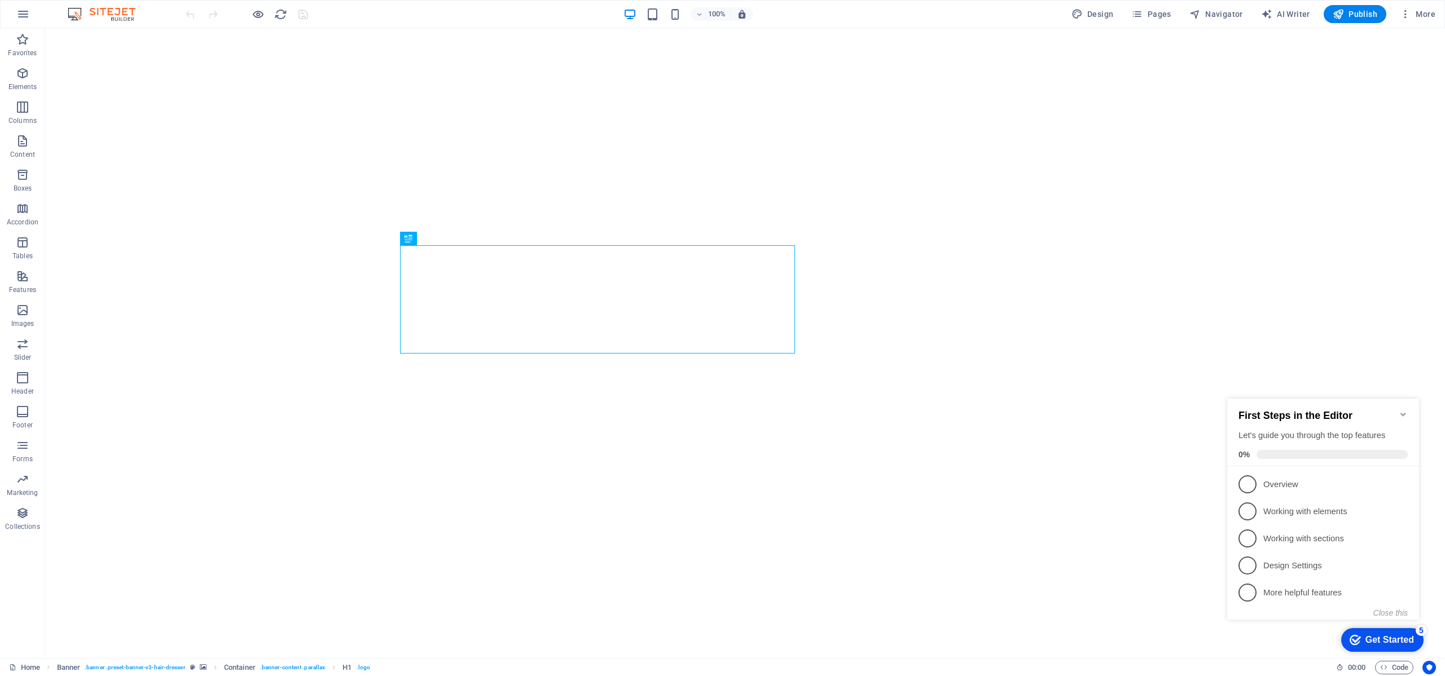
click at [1400, 412] on icon "Minimize checklist" at bounding box center [1402, 414] width 9 height 9
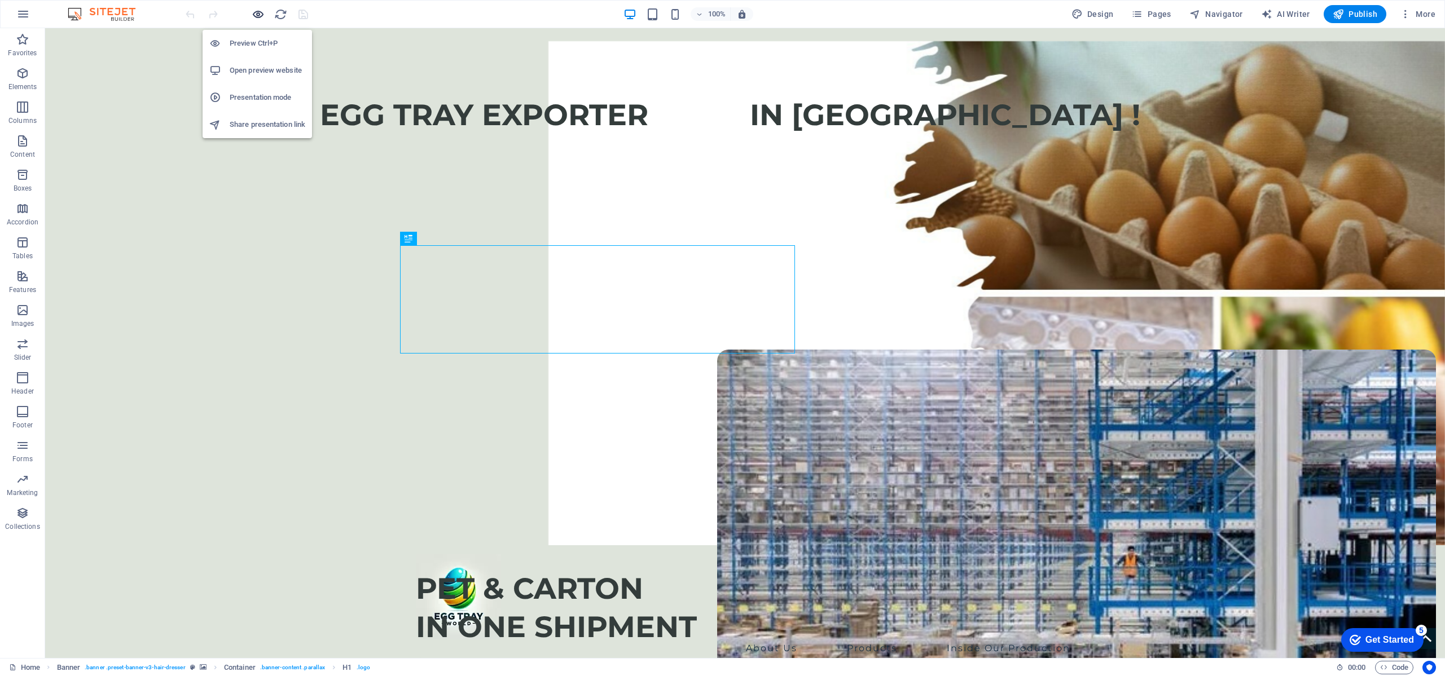
click at [252, 13] on icon "button" at bounding box center [258, 14] width 13 height 13
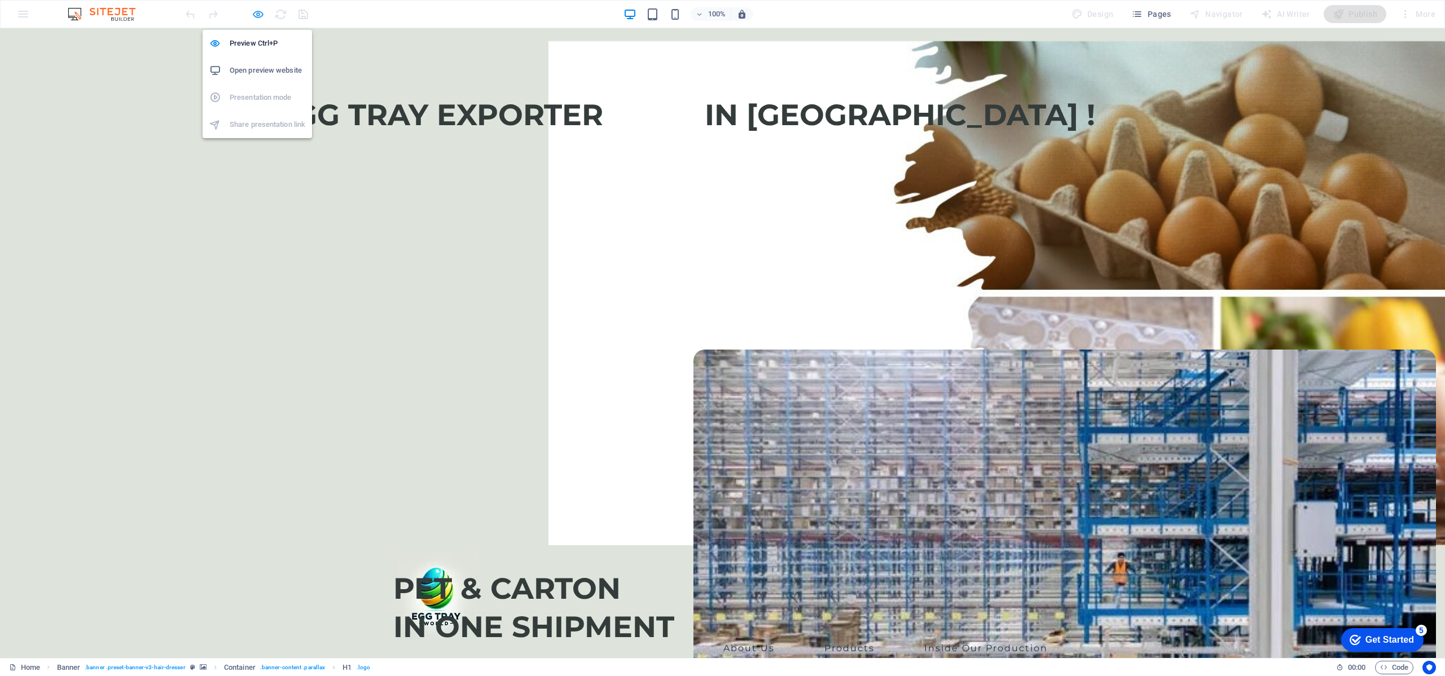
click at [252, 13] on icon "button" at bounding box center [258, 14] width 13 height 13
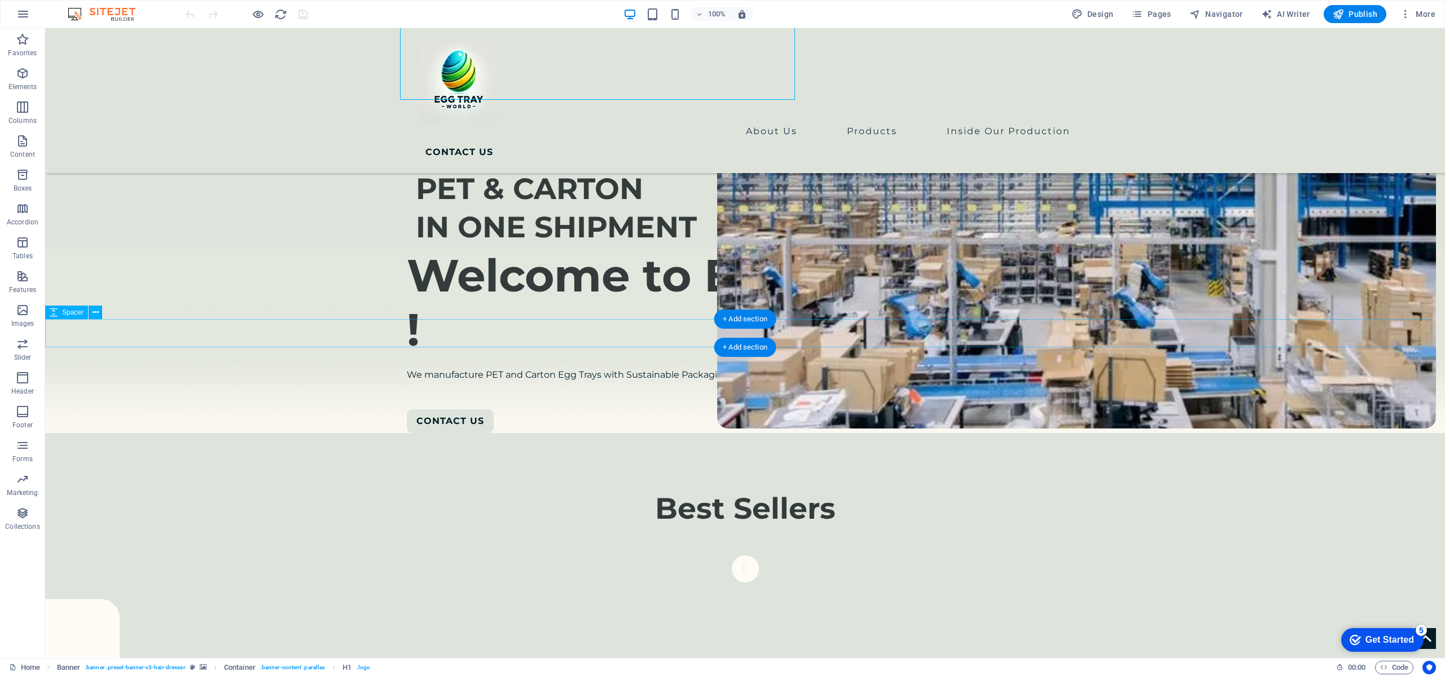
scroll to position [423, 0]
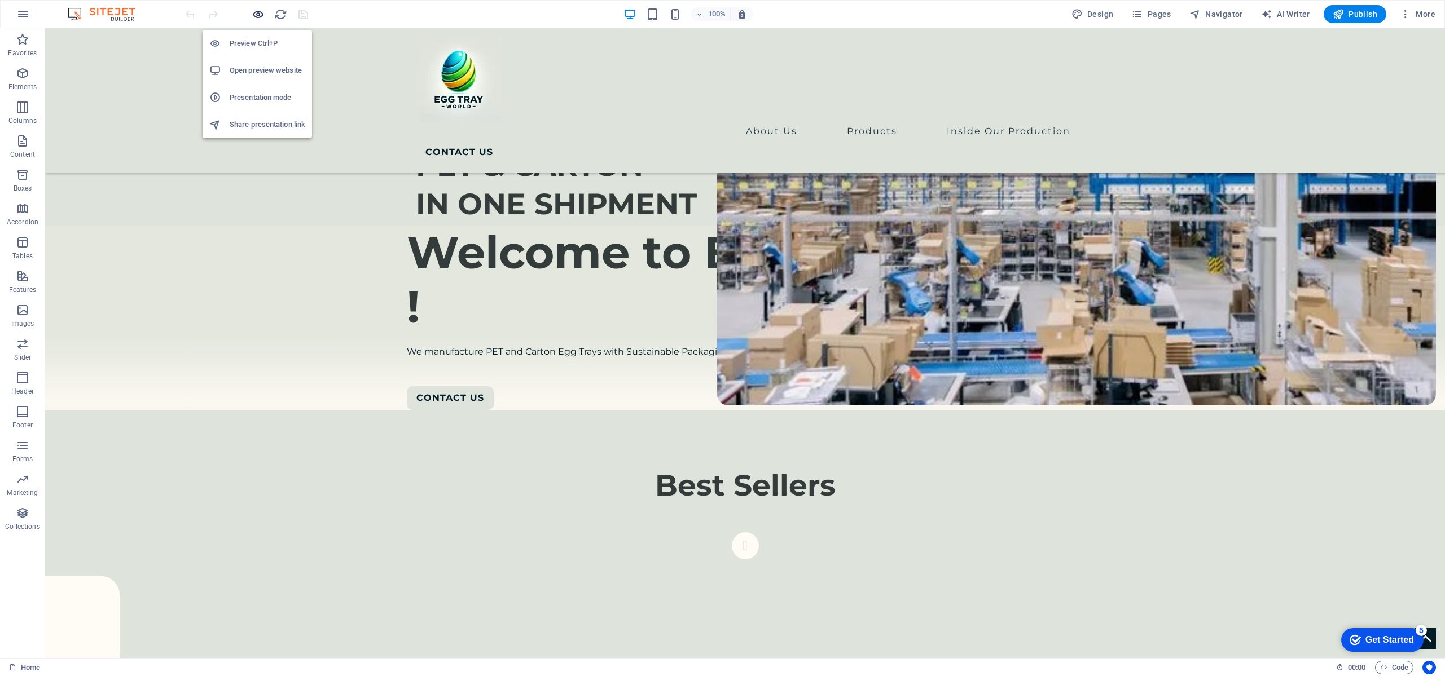
click at [258, 13] on icon "button" at bounding box center [258, 14] width 13 height 13
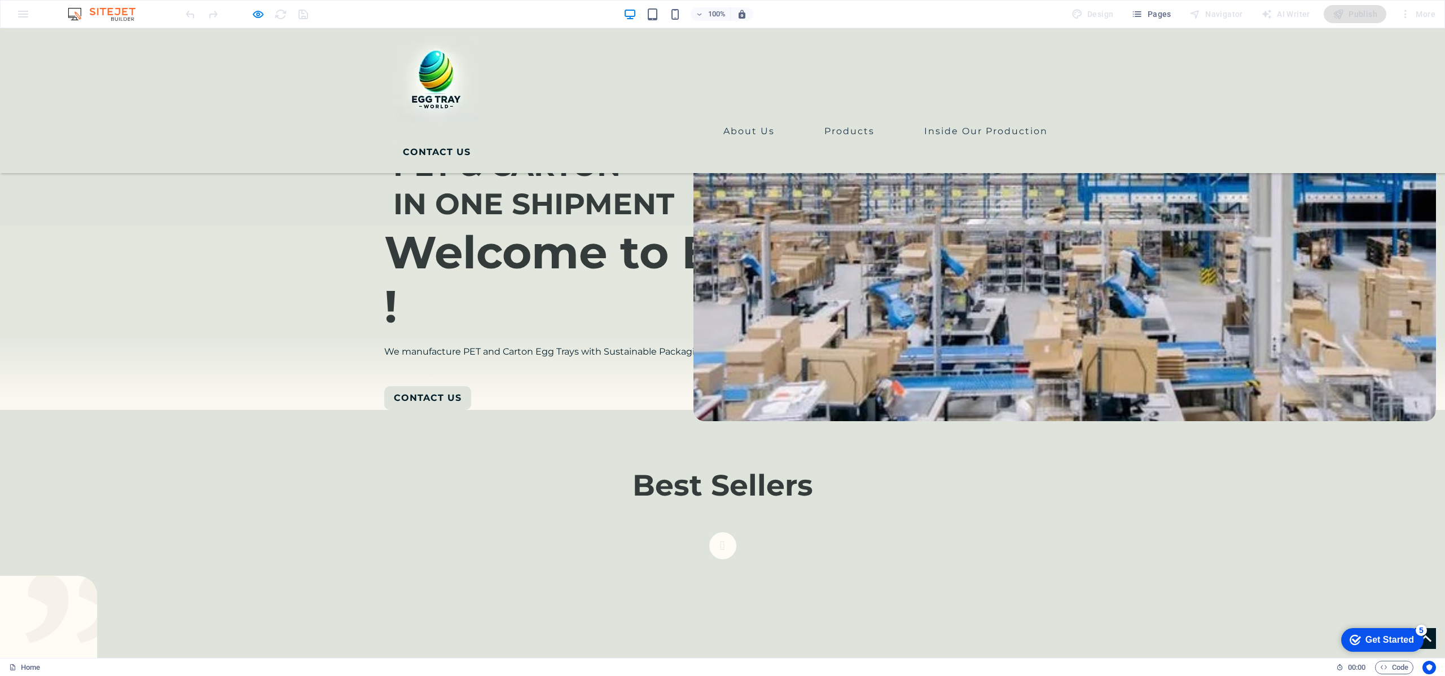
click at [250, 13] on div at bounding box center [246, 14] width 126 height 18
click at [267, 13] on div at bounding box center [246, 14] width 126 height 18
click at [257, 13] on icon "button" at bounding box center [258, 14] width 13 height 13
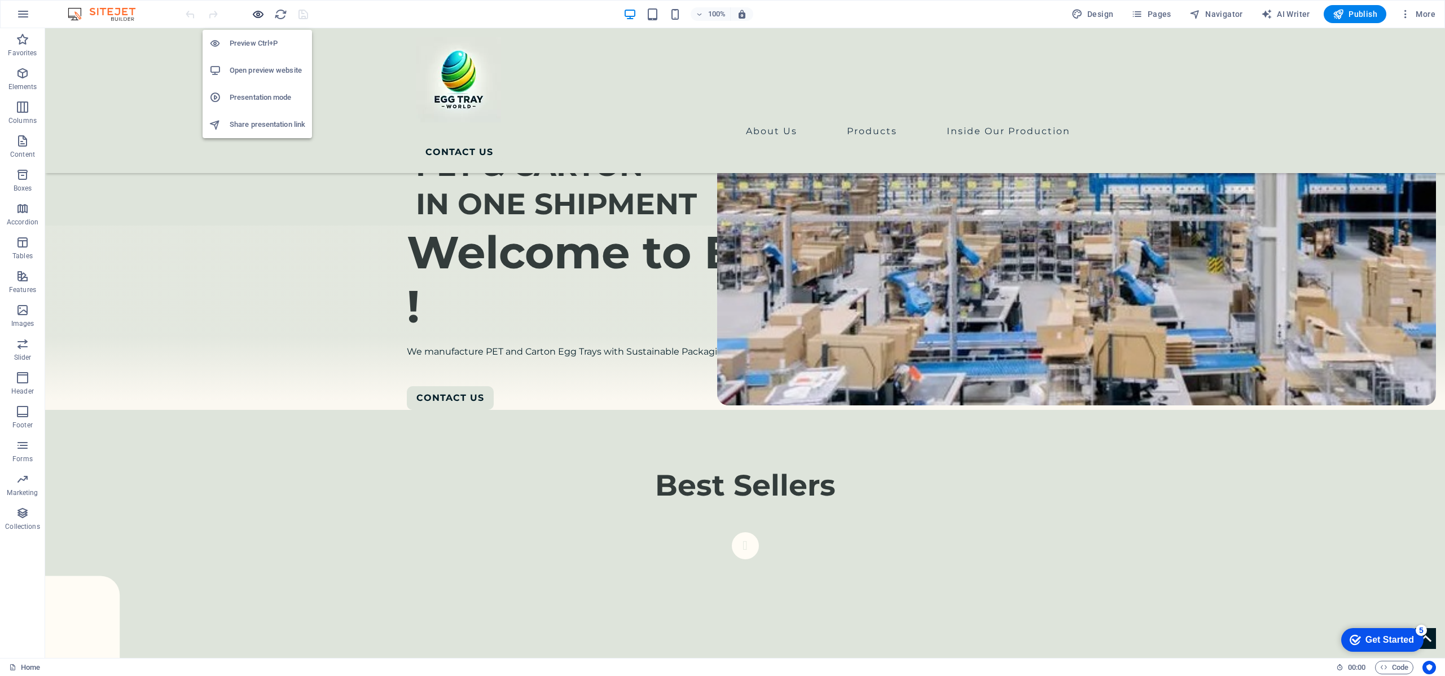
click at [257, 13] on icon "button" at bounding box center [258, 14] width 13 height 13
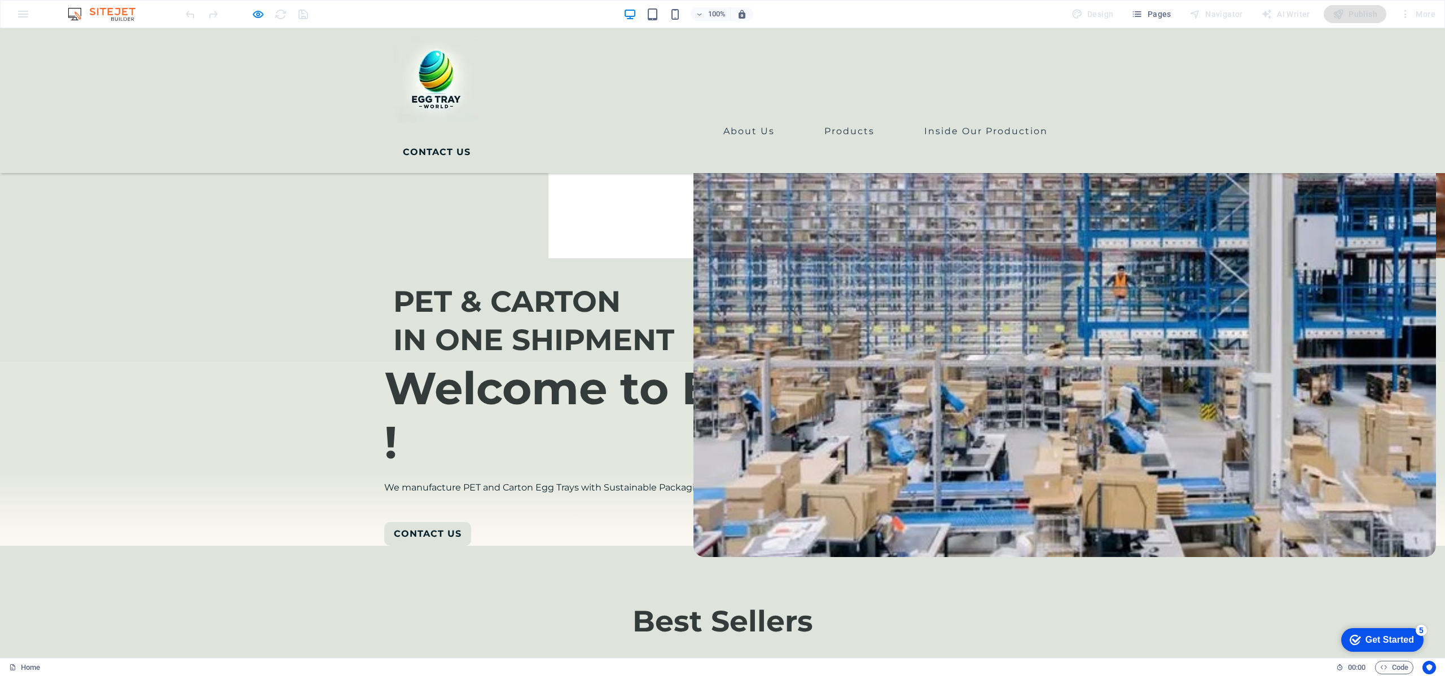
scroll to position [0, 0]
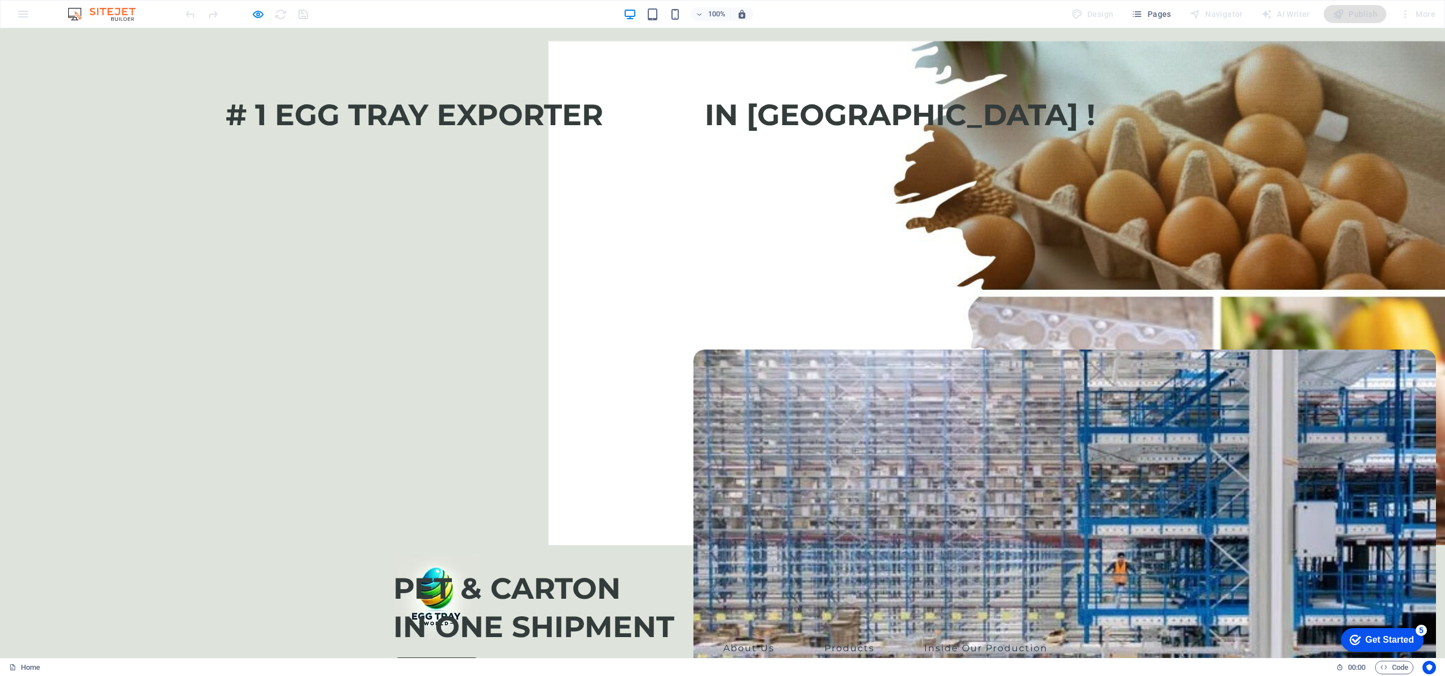
click at [480, 658] on link "CONTACT US" at bounding box center [436, 670] width 87 height 24
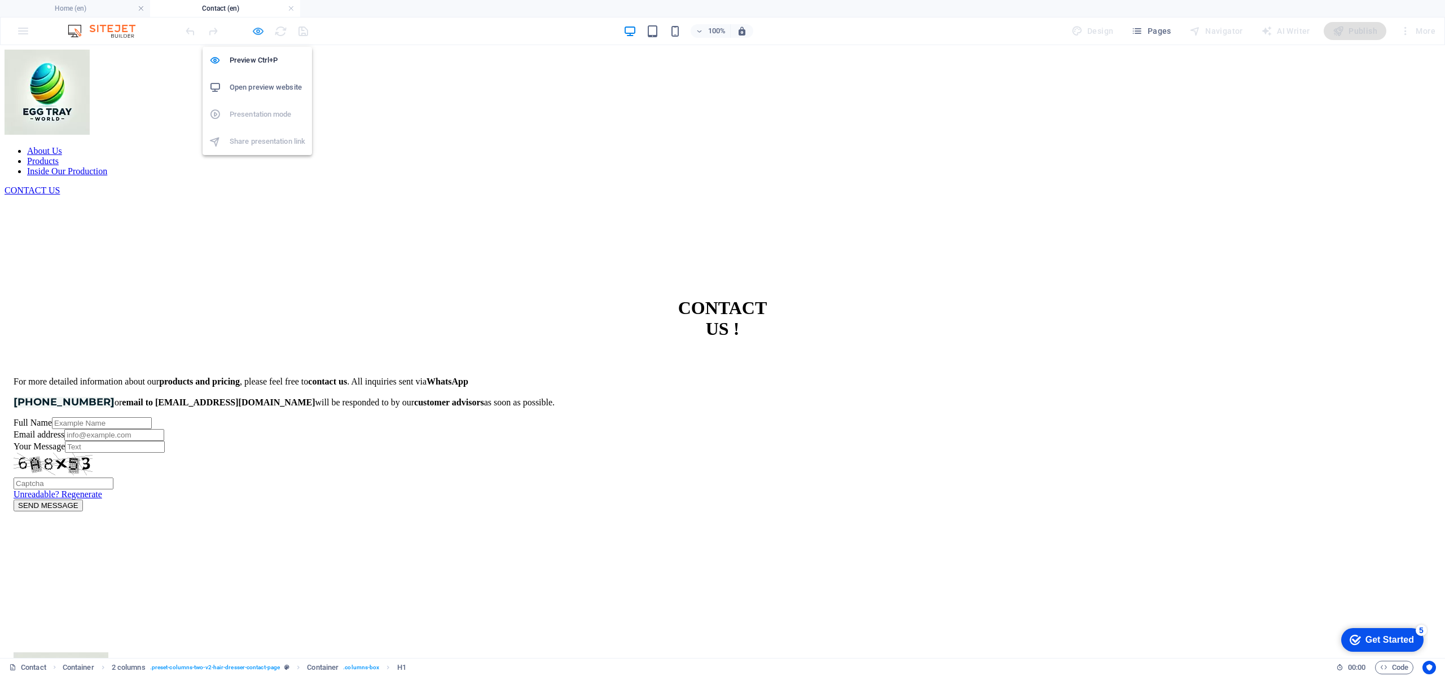
click at [262, 29] on icon "button" at bounding box center [258, 31] width 13 height 13
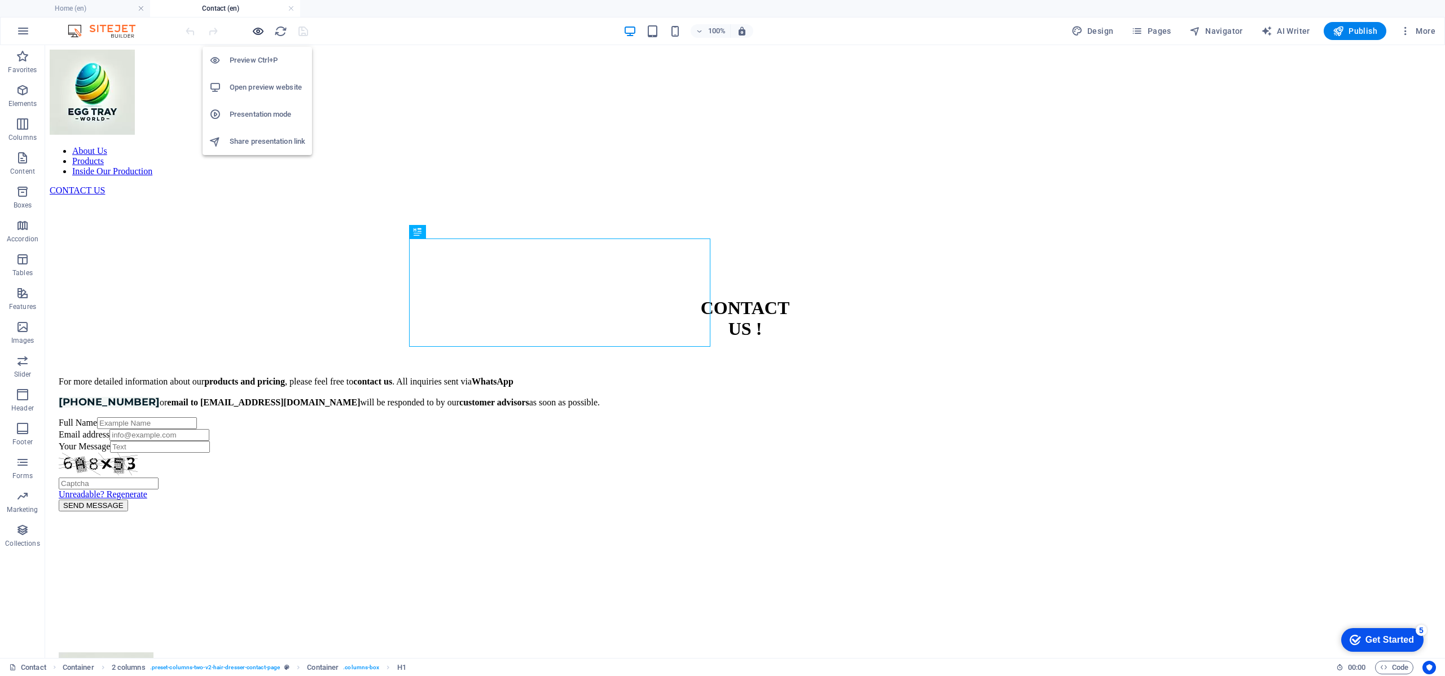
click at [262, 28] on icon "button" at bounding box center [258, 31] width 13 height 13
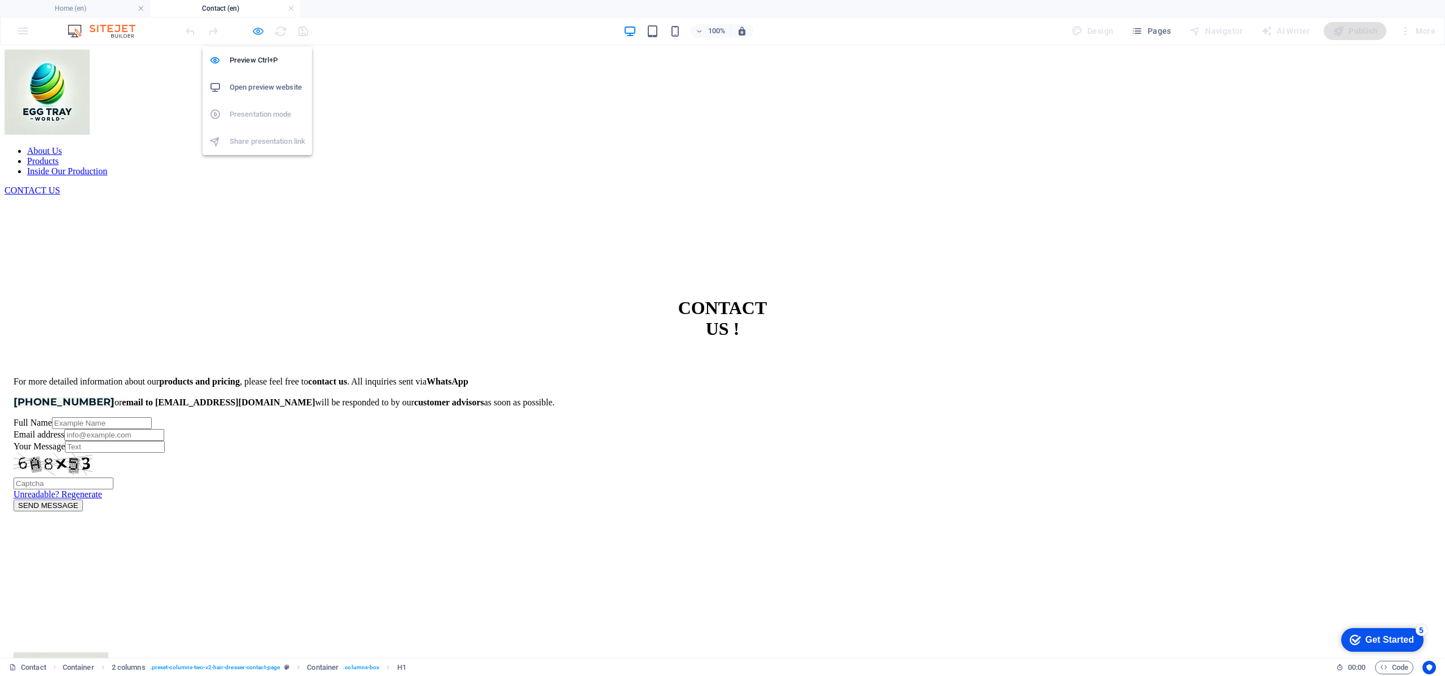
click at [262, 30] on icon "button" at bounding box center [258, 31] width 13 height 13
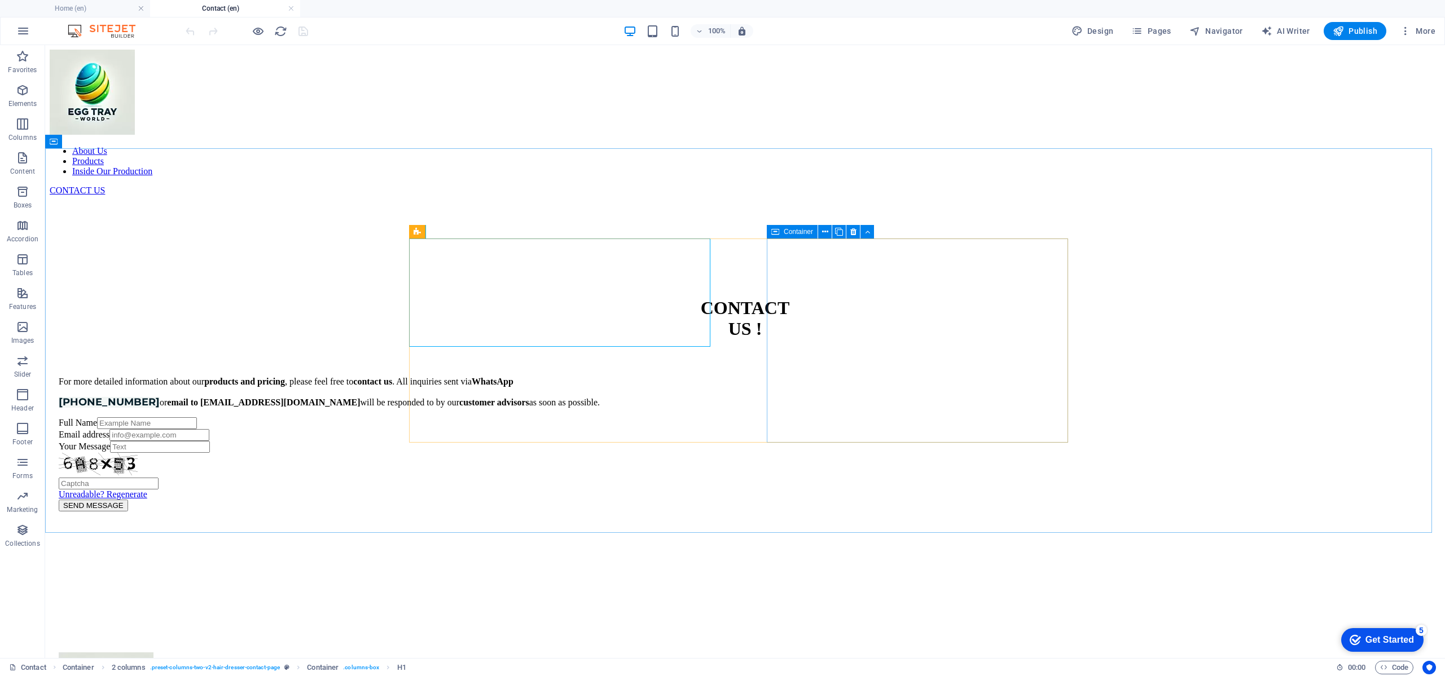
click at [776, 231] on icon at bounding box center [775, 232] width 8 height 14
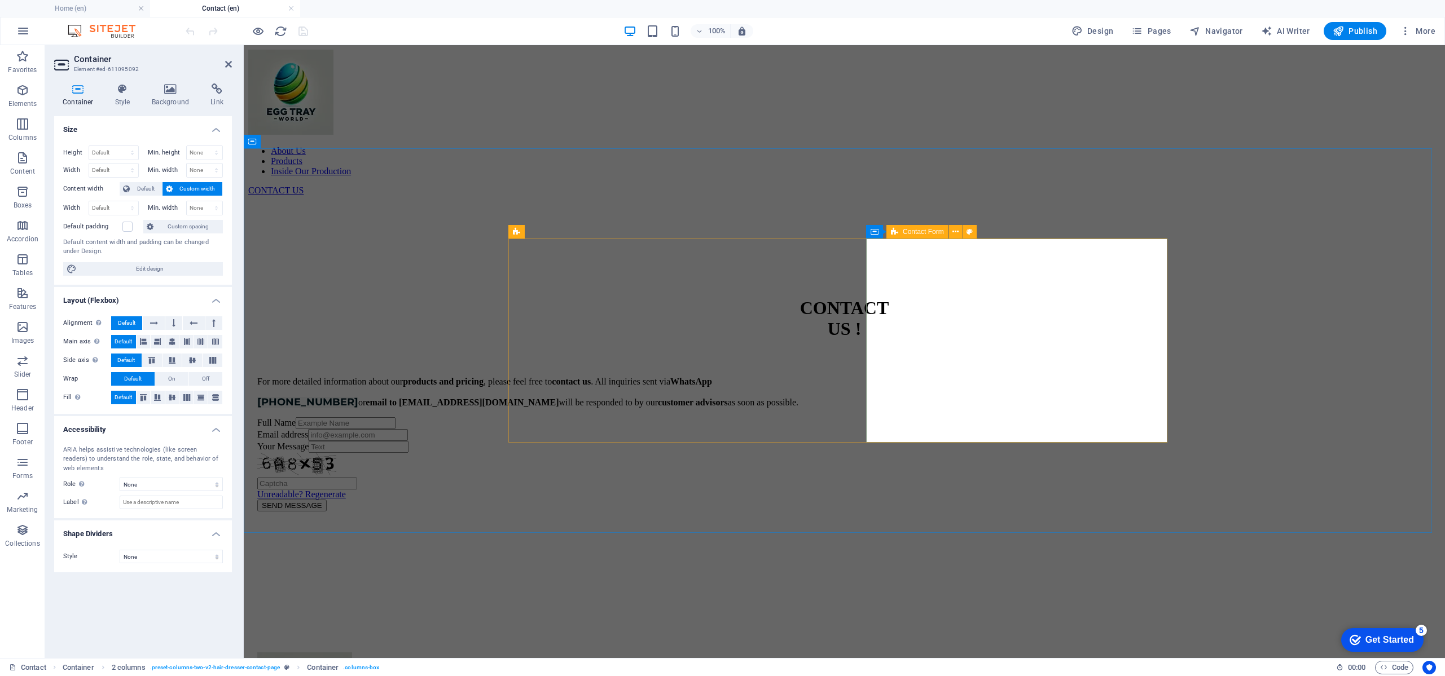
click at [915, 228] on span "Contact Form" at bounding box center [922, 231] width 41 height 7
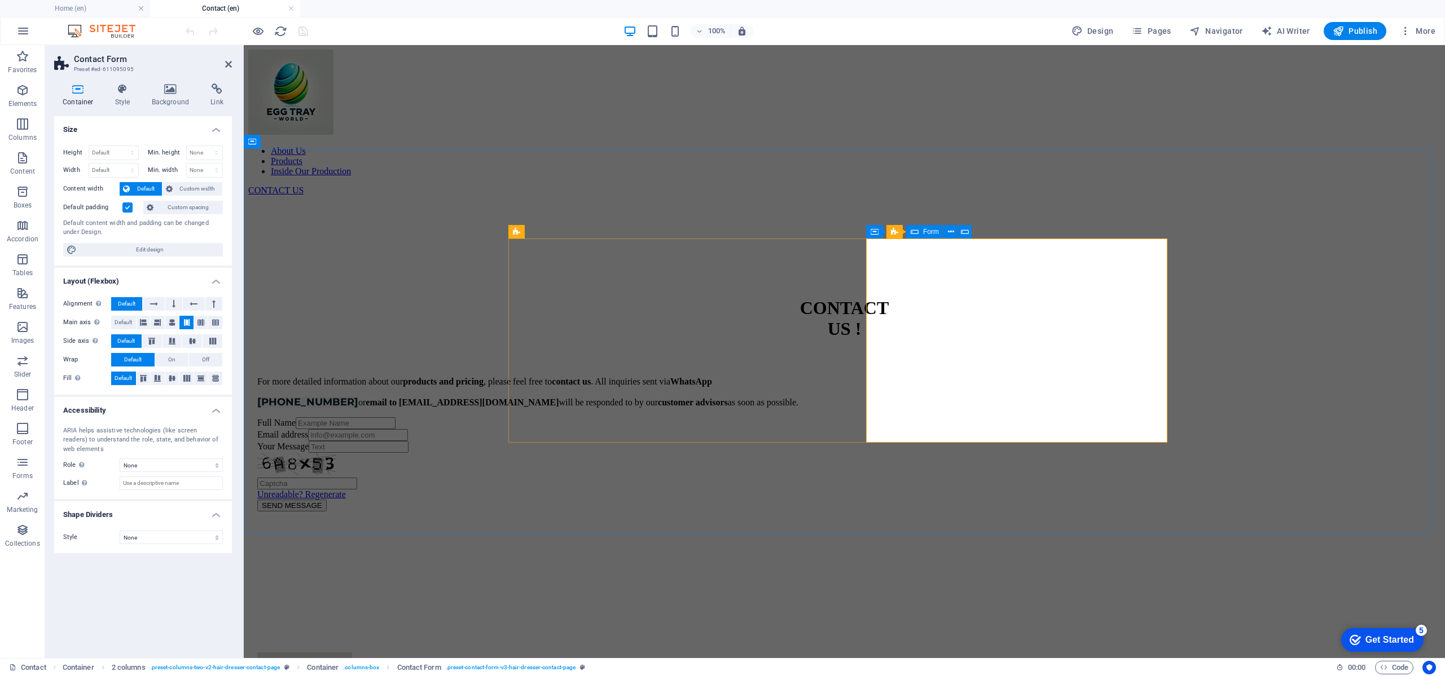
click at [915, 231] on icon at bounding box center [914, 232] width 8 height 14
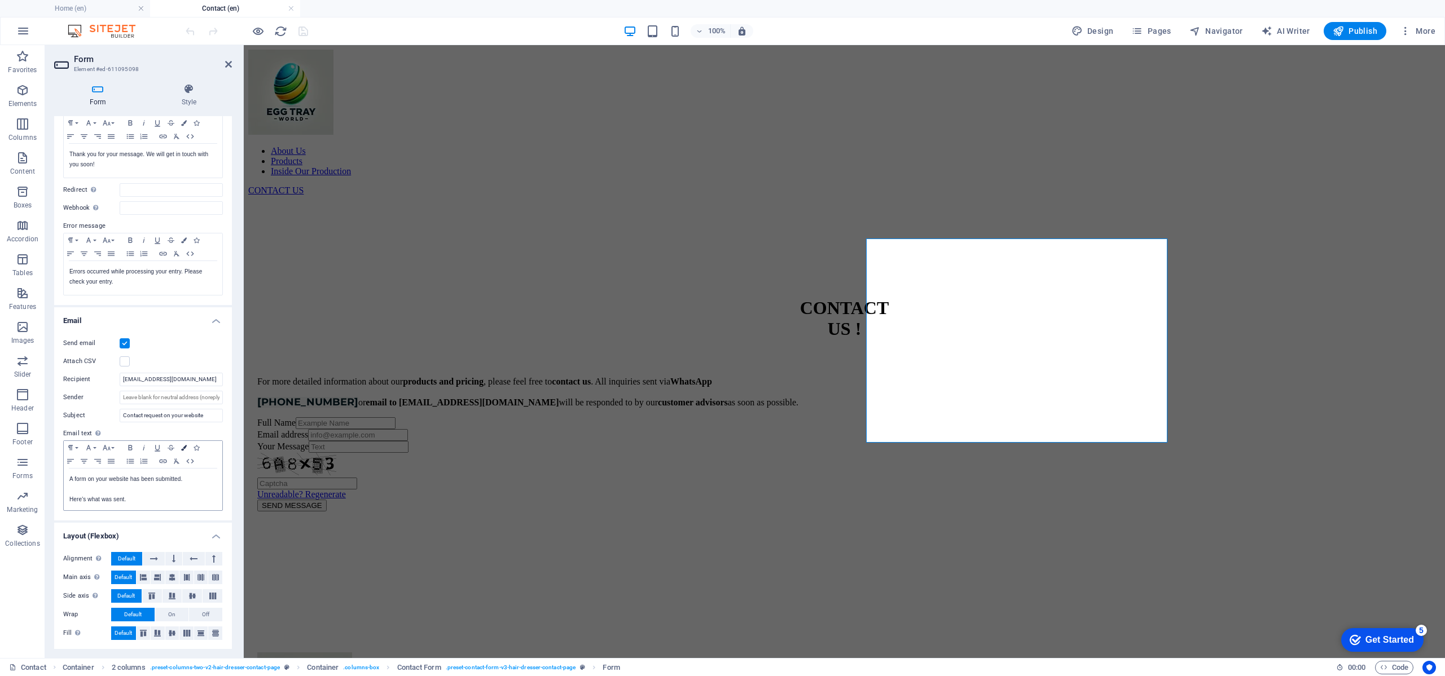
scroll to position [98, 0]
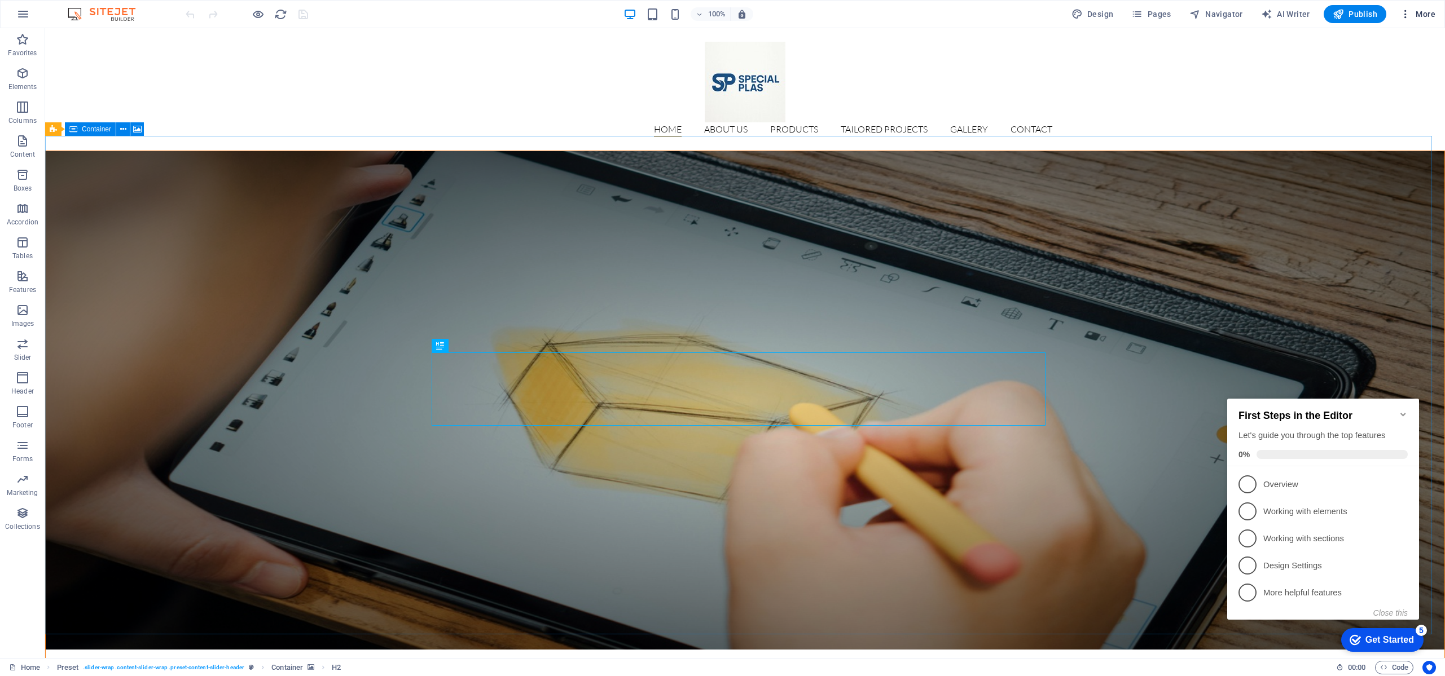
click at [1403, 15] on icon "button" at bounding box center [1404, 13] width 11 height 11
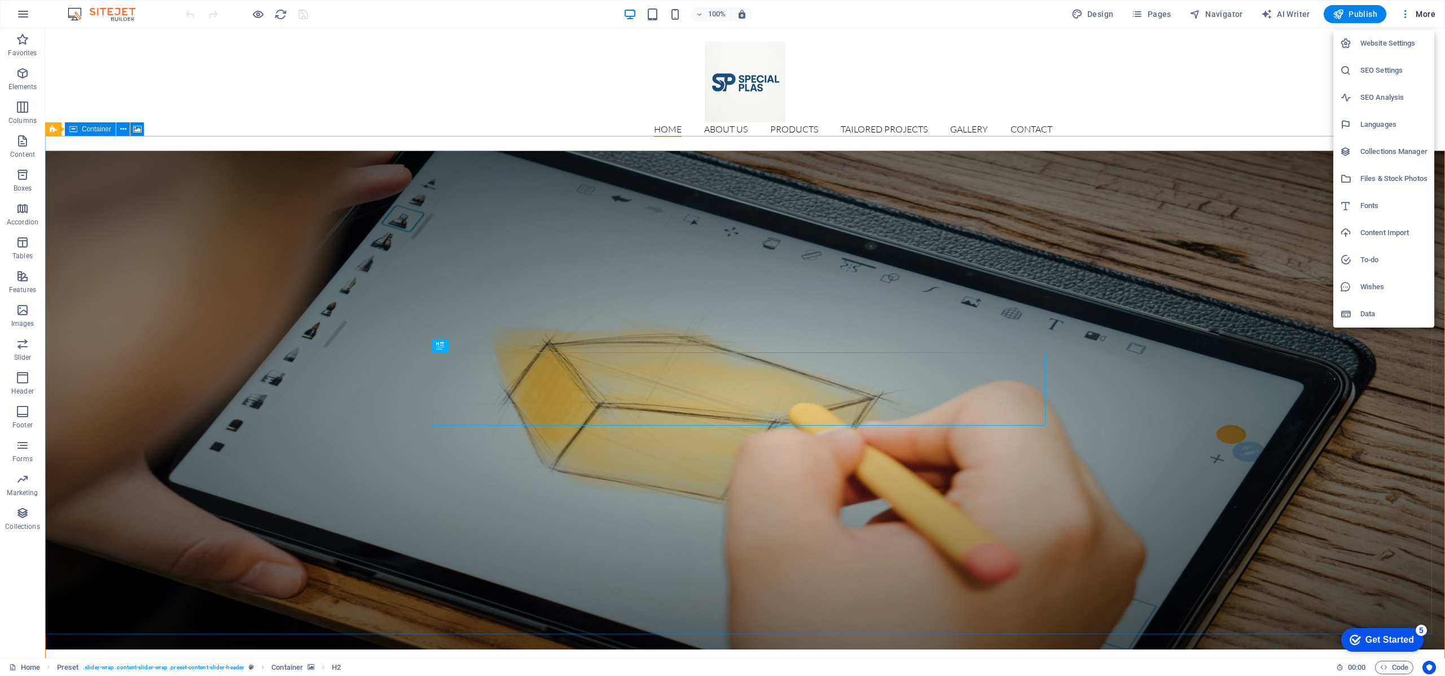
click at [1406, 45] on h6 "Website Settings" at bounding box center [1393, 44] width 67 height 14
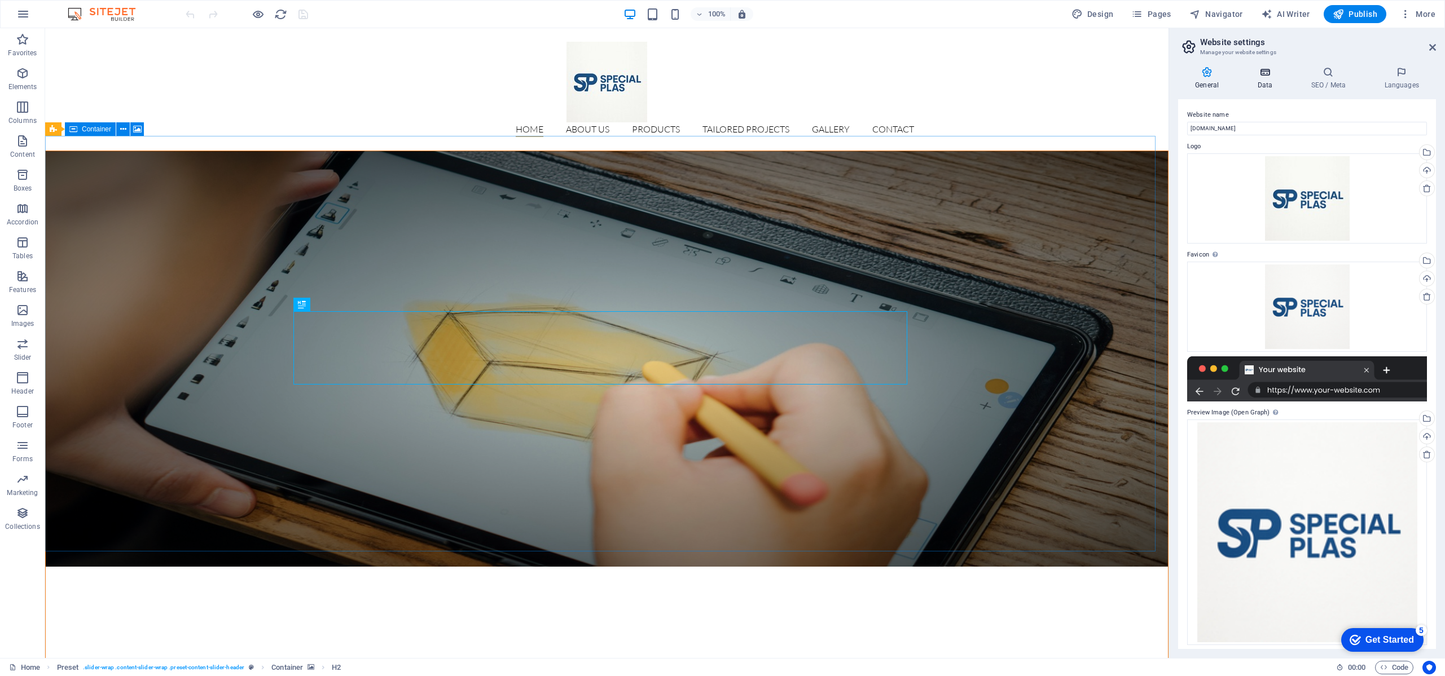
click at [1276, 81] on h4 "Data" at bounding box center [1267, 79] width 54 height 24
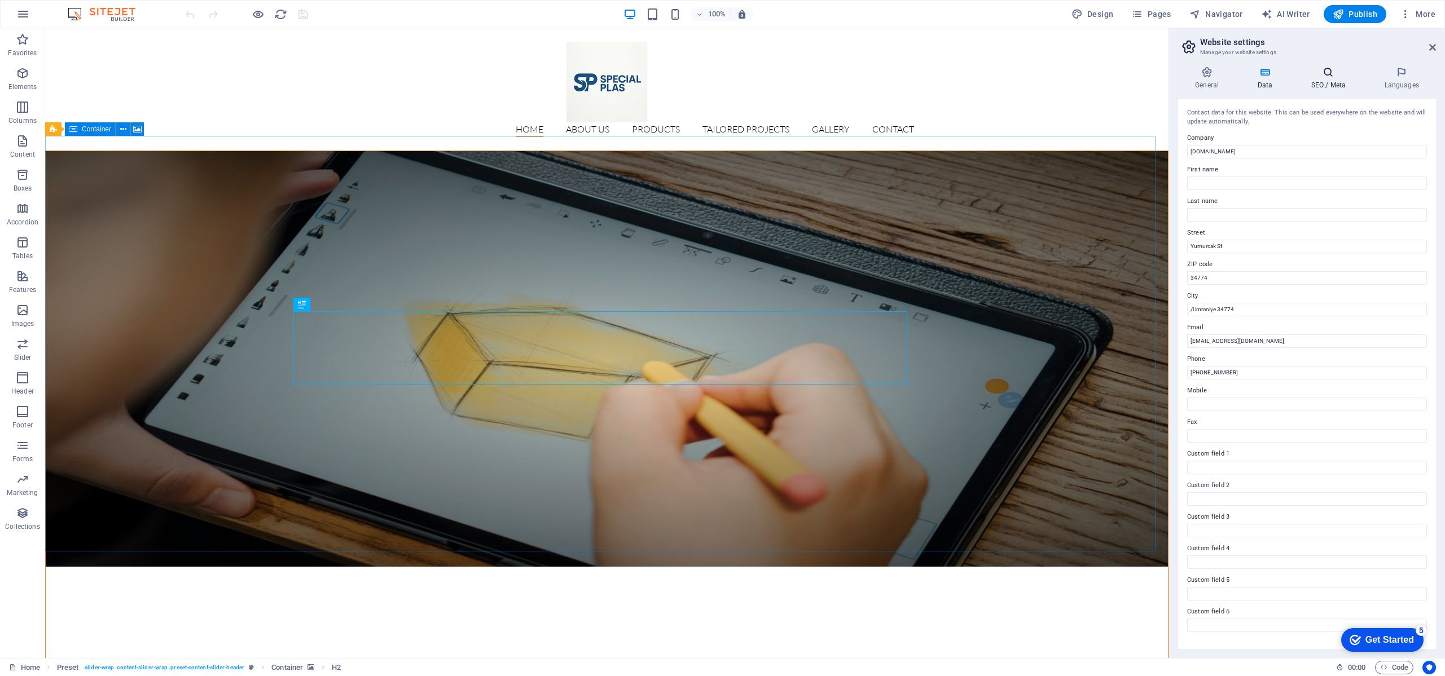
click at [1341, 77] on icon at bounding box center [1327, 72] width 69 height 11
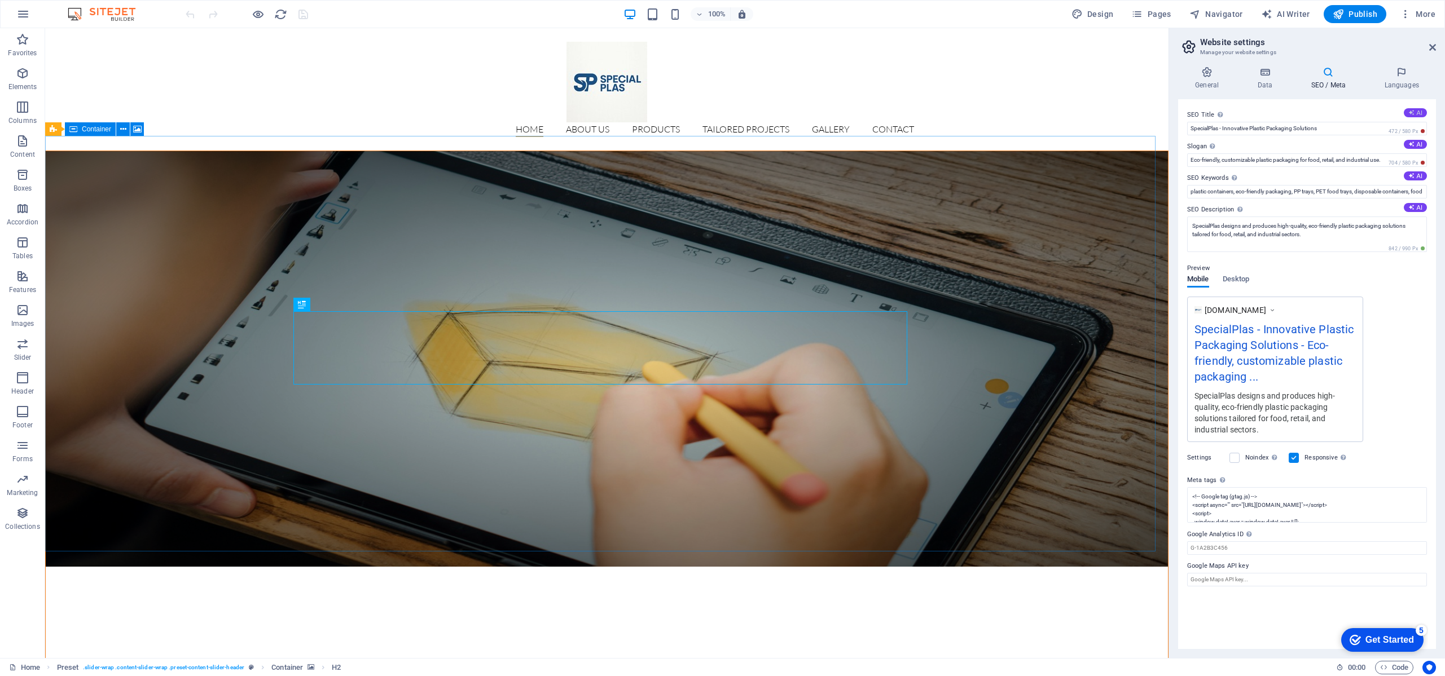
click at [1411, 109] on icon at bounding box center [1411, 112] width 6 height 6
click at [1413, 116] on button "AI" at bounding box center [1414, 112] width 23 height 9
click at [190, 16] on icon "undo" at bounding box center [190, 14] width 13 height 13
type input "SpecialPlas - Innovative Plastic Packaging Solutions"
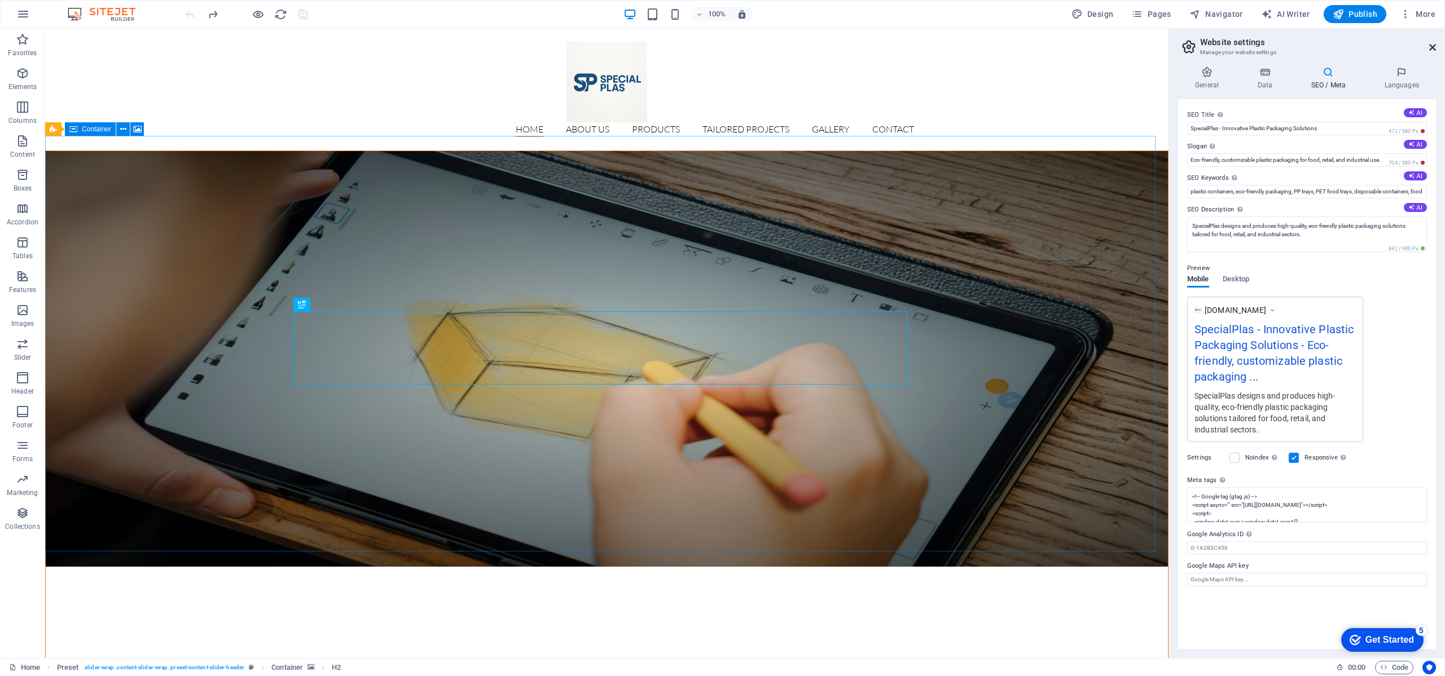
click at [1430, 51] on icon at bounding box center [1432, 47] width 7 height 9
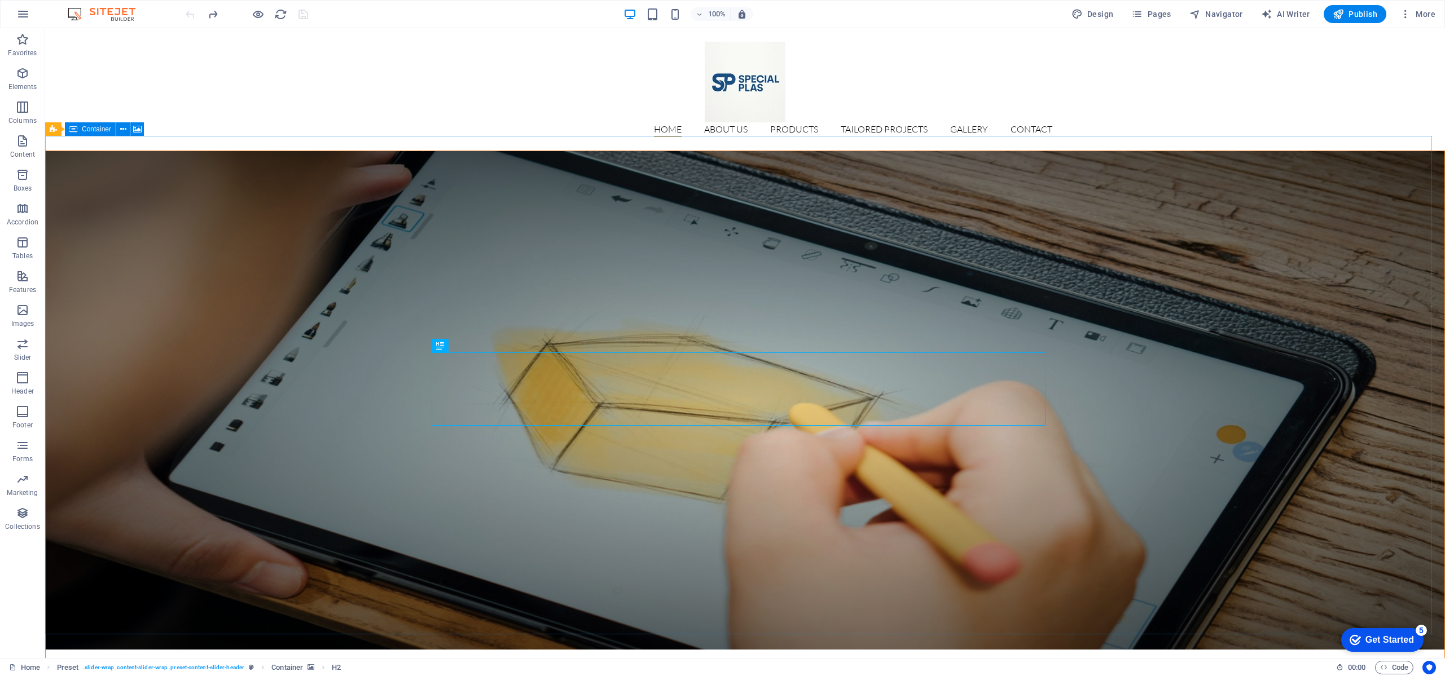
click at [267, 8] on div at bounding box center [246, 14] width 126 height 18
click at [256, 15] on icon "button" at bounding box center [258, 14] width 13 height 13
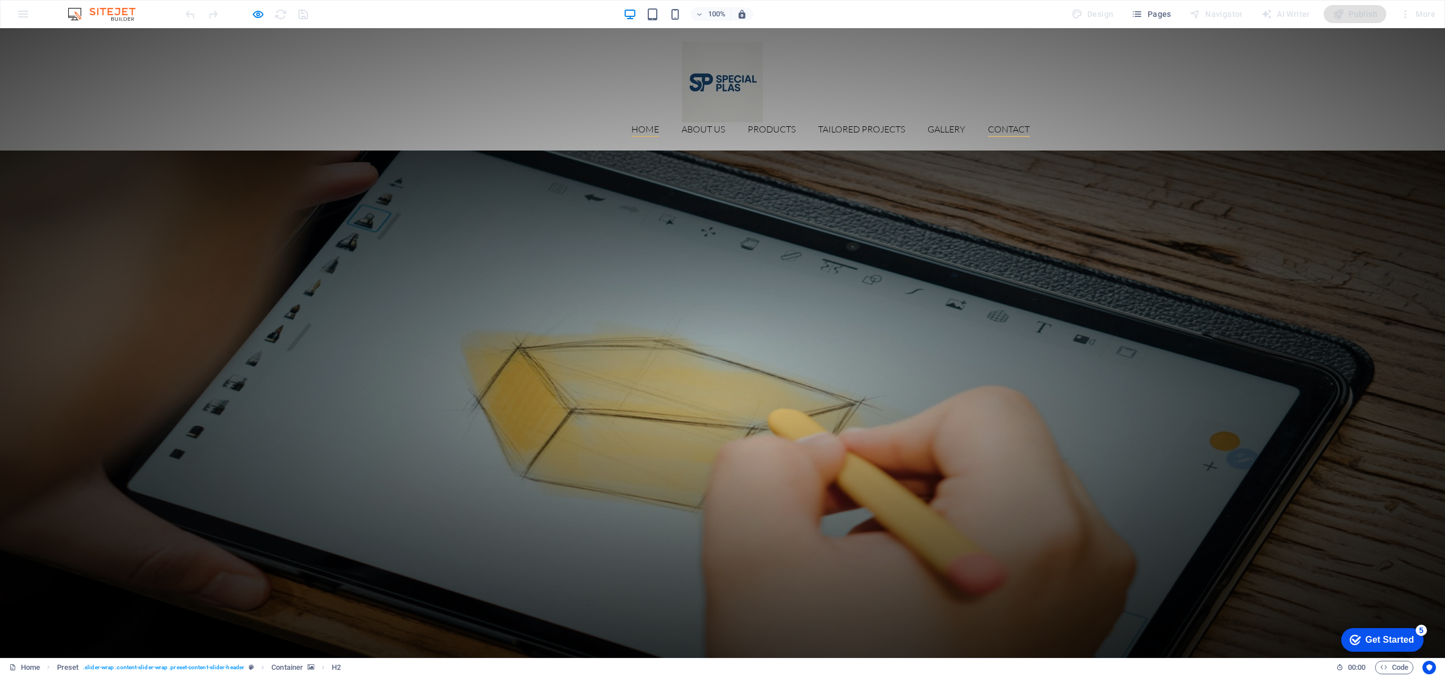
click at [1003, 125] on link "Contact" at bounding box center [1009, 131] width 42 height 12
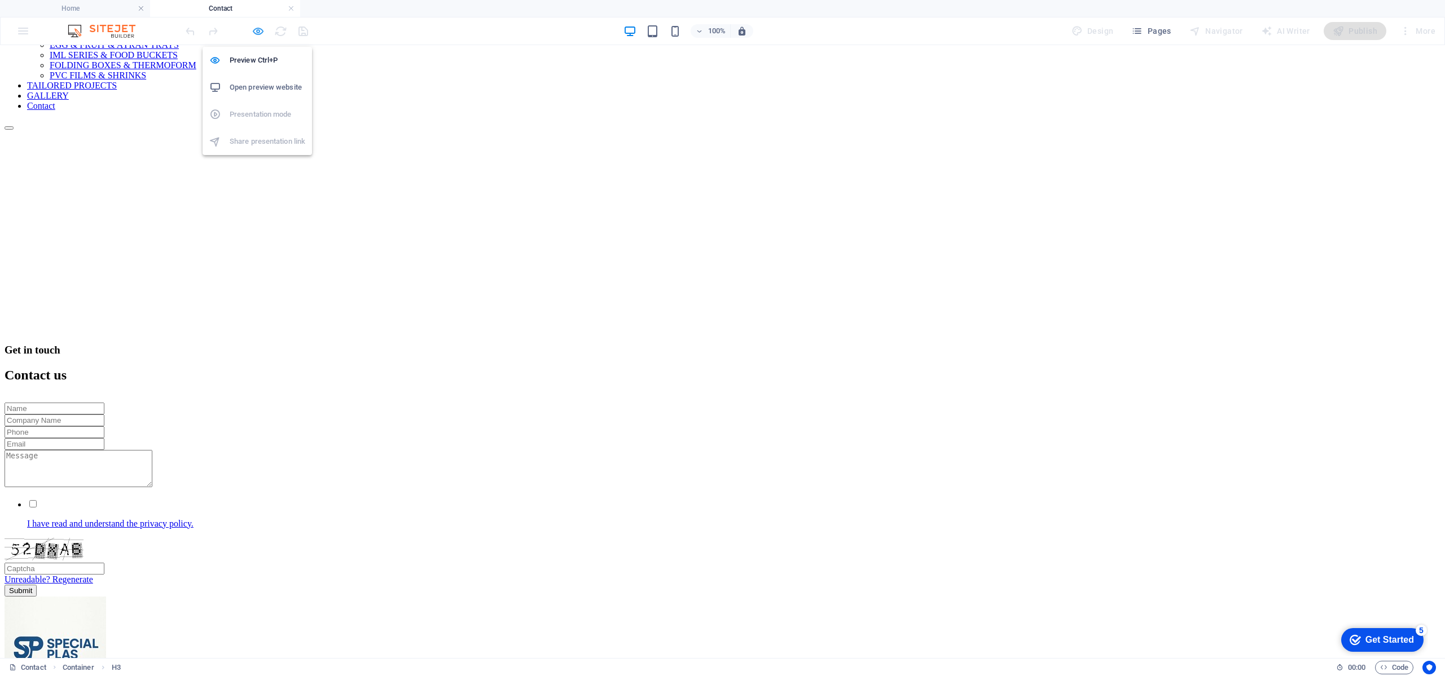
click at [257, 25] on icon "button" at bounding box center [258, 31] width 13 height 13
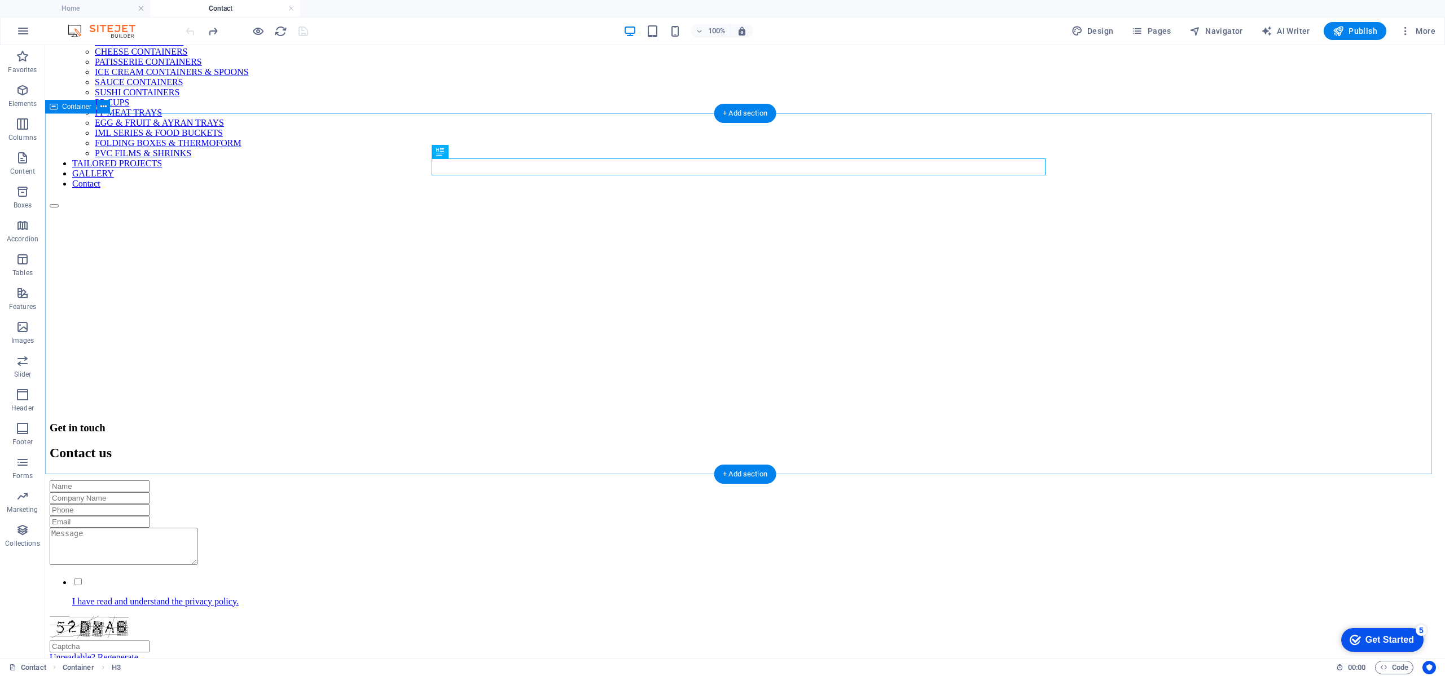
scroll to position [169, 0]
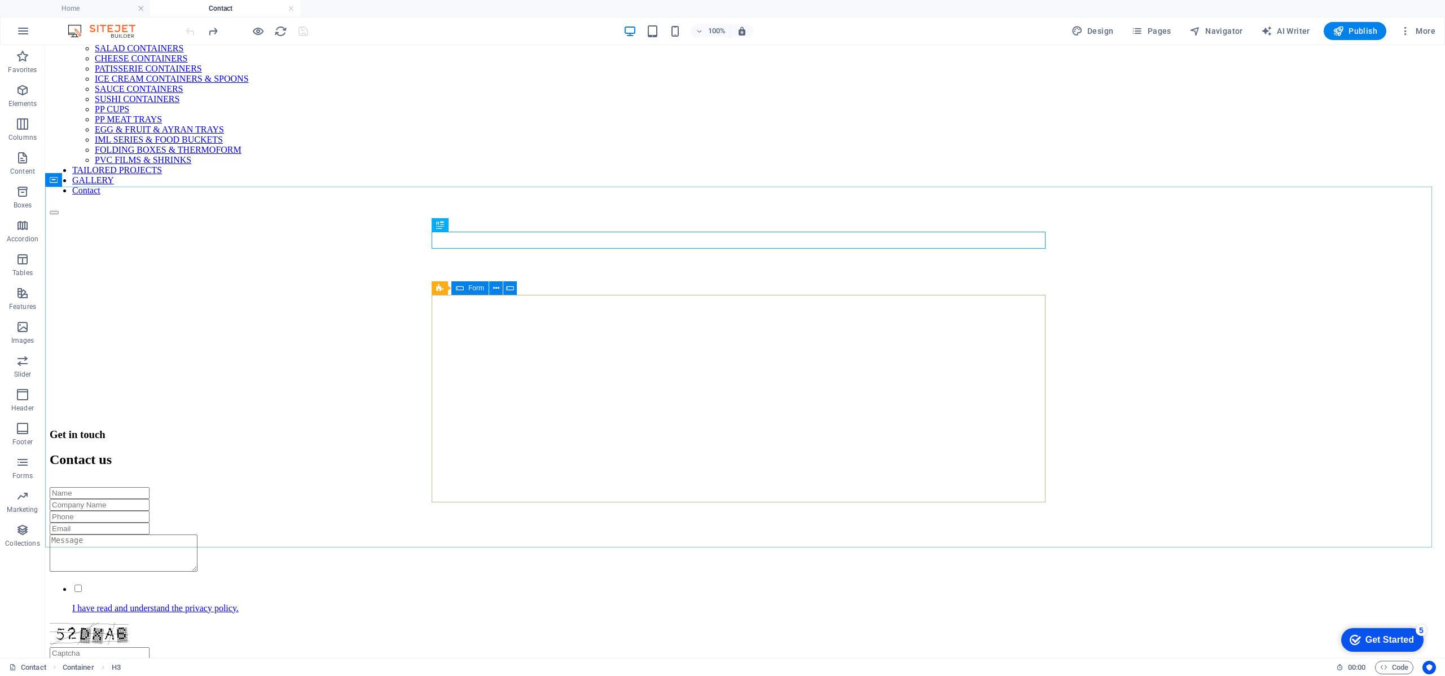
click at [457, 287] on icon at bounding box center [460, 288] width 8 height 14
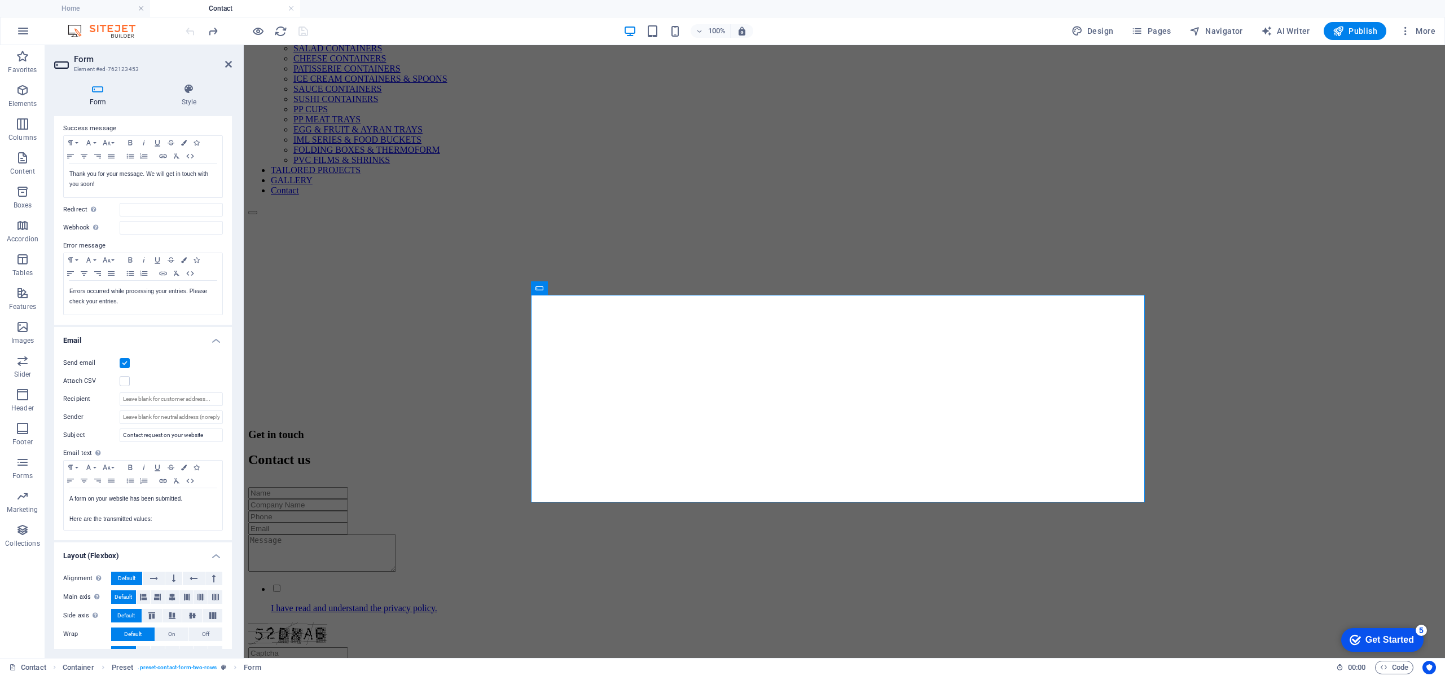
scroll to position [98, 0]
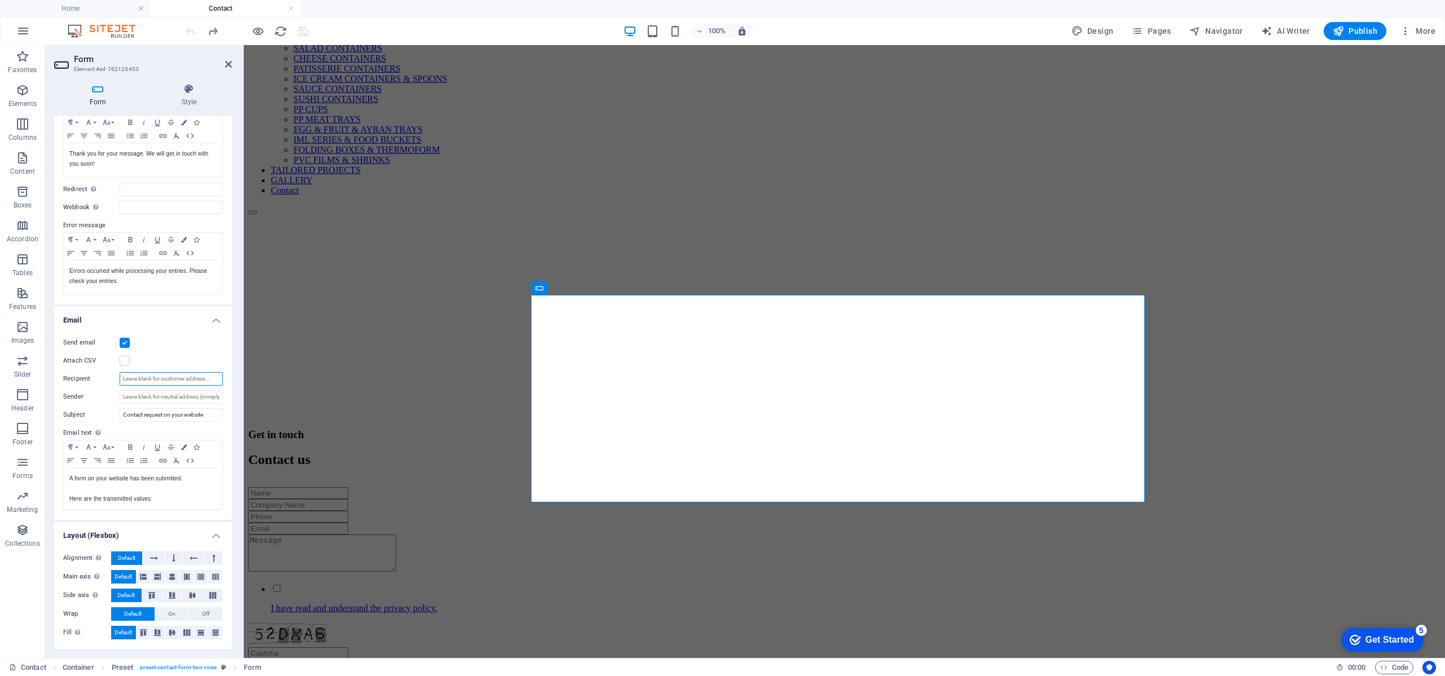
click at [169, 383] on input "Recipient" at bounding box center [171, 379] width 103 height 14
type input "E"
type input "[EMAIL_ADDRESS][DOMAIN_NAME]"
click at [306, 26] on icon "save" at bounding box center [303, 31] width 13 height 13
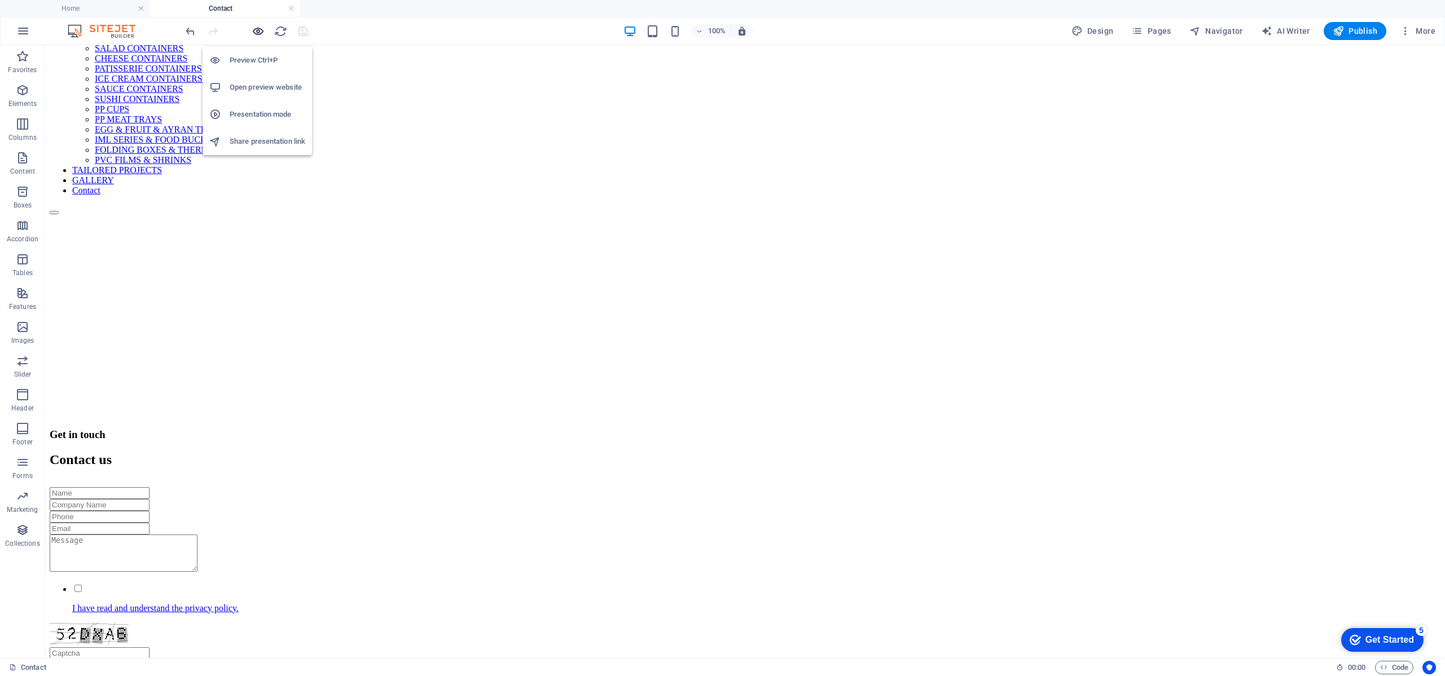
click at [254, 25] on icon "button" at bounding box center [258, 31] width 13 height 13
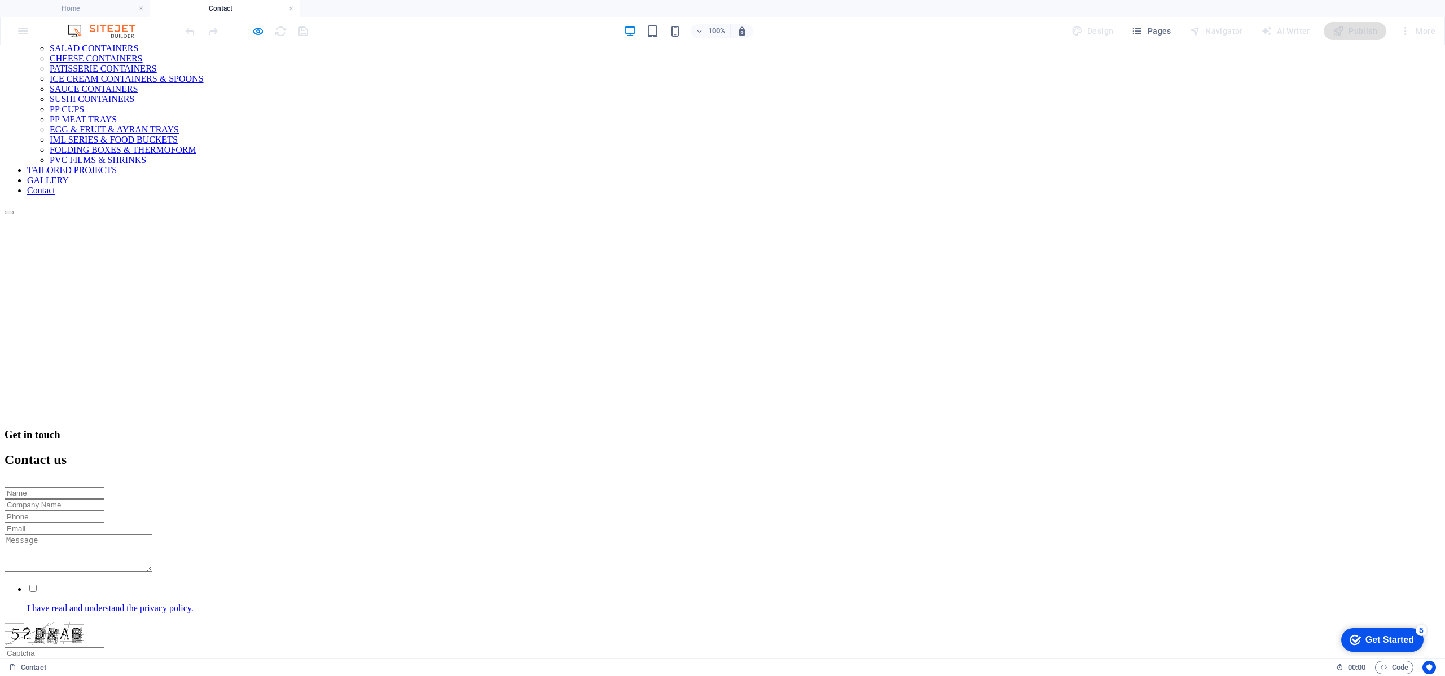
click at [104, 487] on input "text" at bounding box center [55, 493] width 100 height 12
type input "efe"
click at [104, 499] on input "text" at bounding box center [55, 505] width 100 height 12
type input "MX"
click at [104, 511] on input "text" at bounding box center [55, 517] width 100 height 12
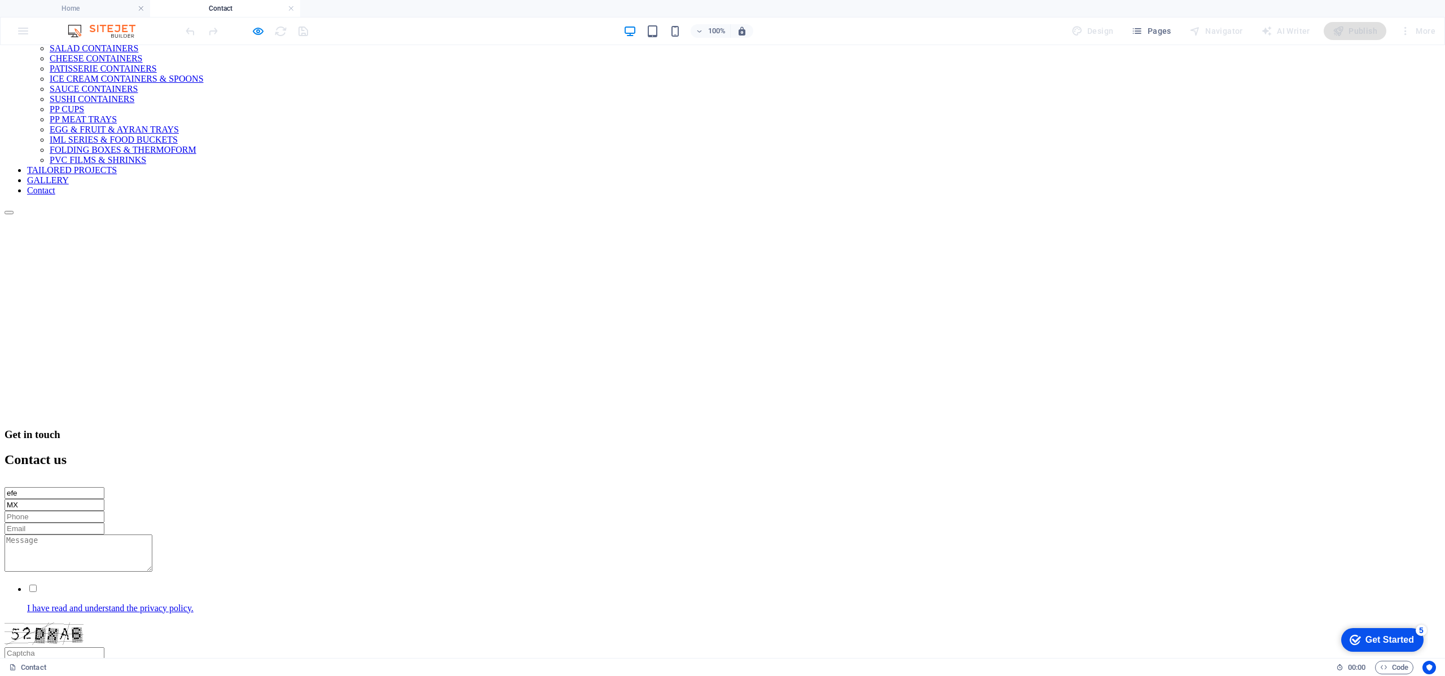
type input "532555"
click at [104, 523] on input "email" at bounding box center [55, 529] width 100 height 12
drag, startPoint x: 873, startPoint y: 331, endPoint x: 780, endPoint y: 337, distance: 93.8
click at [104, 523] on input "EFESASAR@xn--gmail-bgd.com" at bounding box center [55, 529] width 100 height 12
type input "EFESASAR@gmail.com"
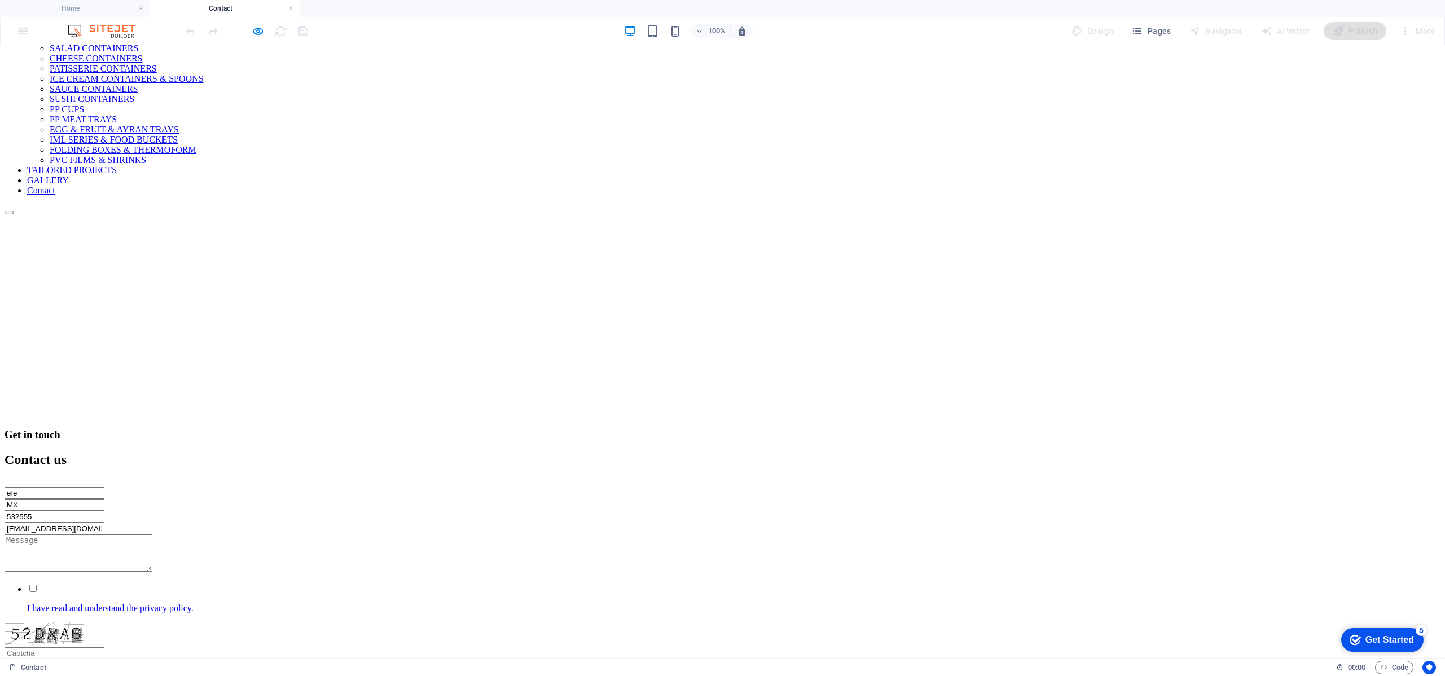
click at [152, 535] on textarea at bounding box center [79, 553] width 148 height 37
type textarea "deneme2"
click at [37, 585] on input "I have read and understand the privacy policy." at bounding box center [32, 588] width 7 height 7
checkbox input "true"
click at [104, 648] on input "text" at bounding box center [55, 654] width 100 height 12
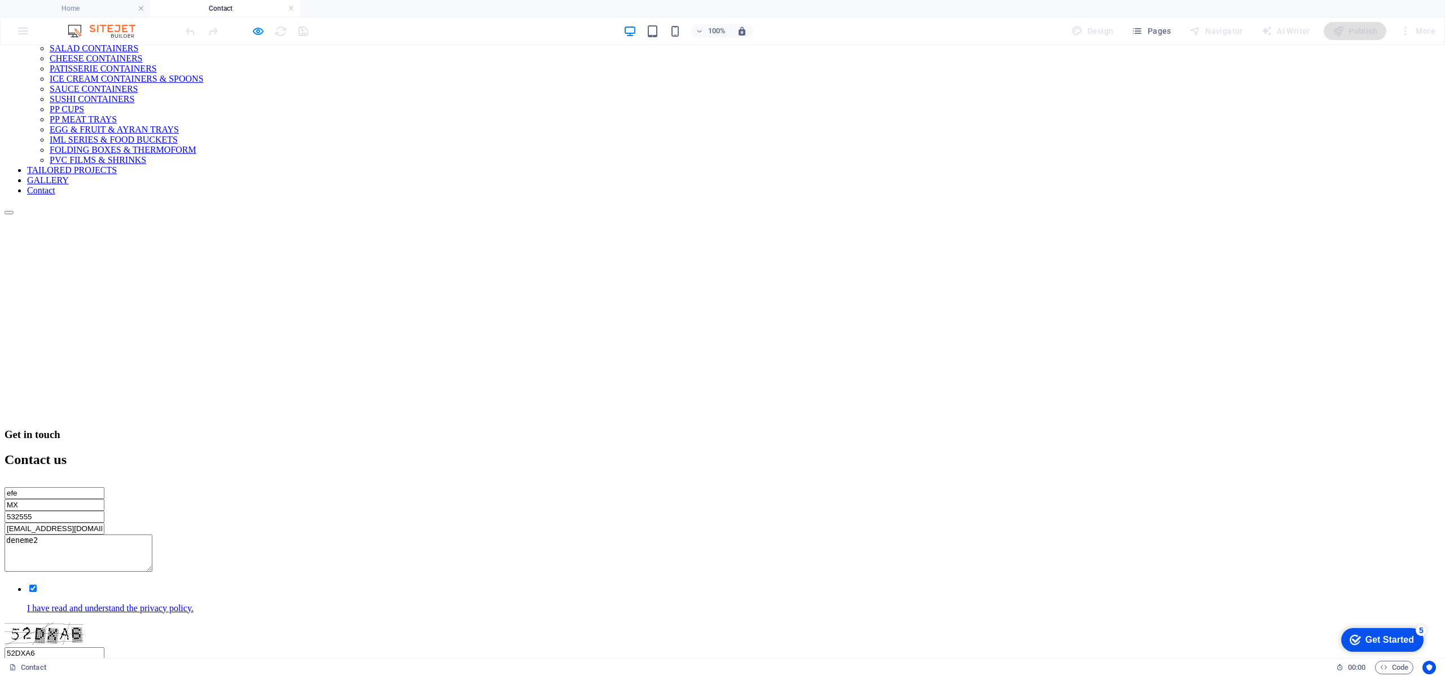
type input "52DXA6"
click at [37, 670] on button "Submit" at bounding box center [21, 676] width 32 height 12
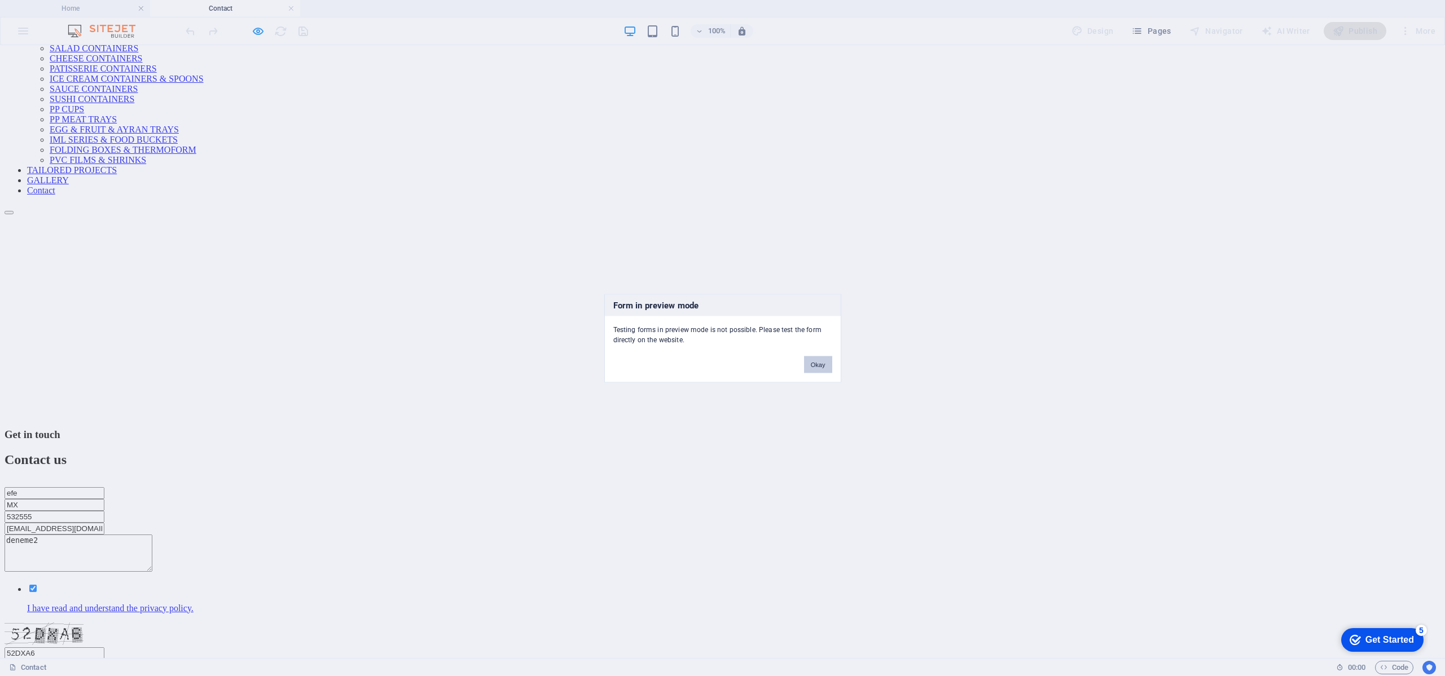
click at [821, 366] on button "Okay" at bounding box center [818, 364] width 28 height 17
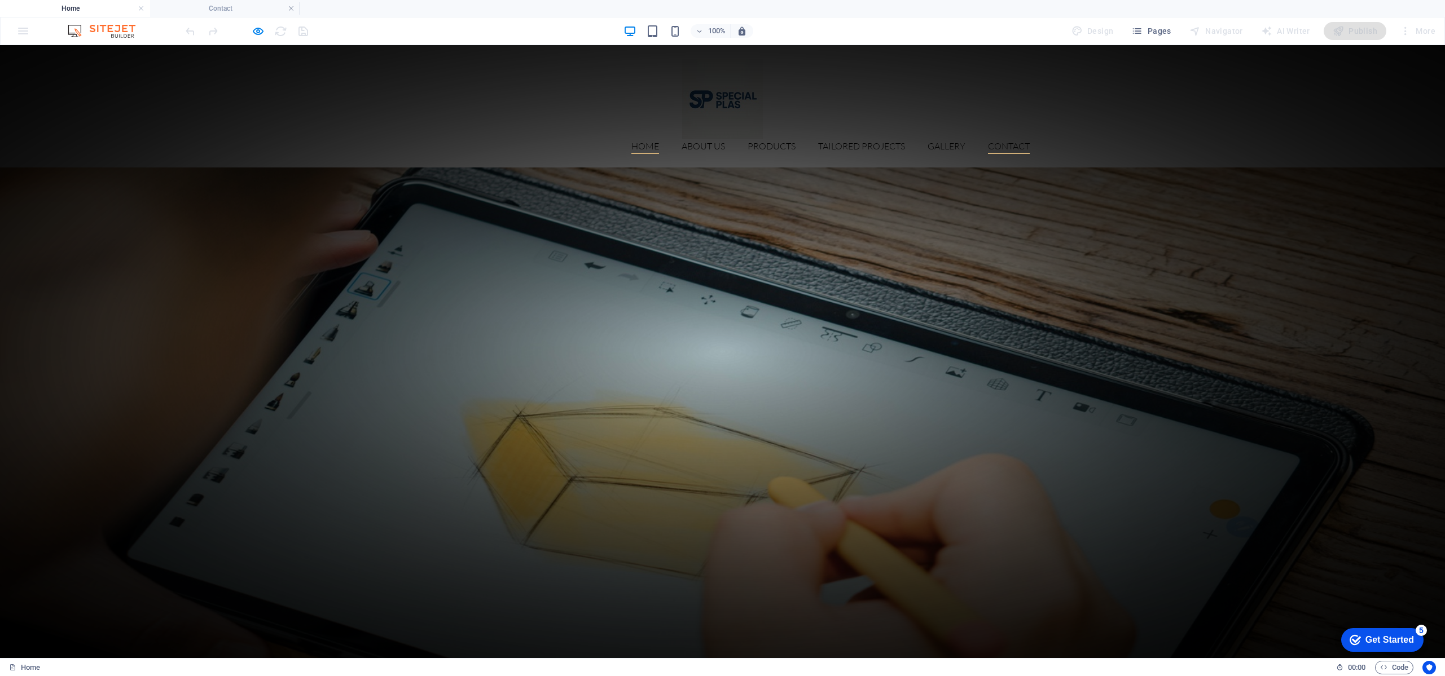
click at [999, 142] on link "Contact" at bounding box center [1009, 148] width 42 height 12
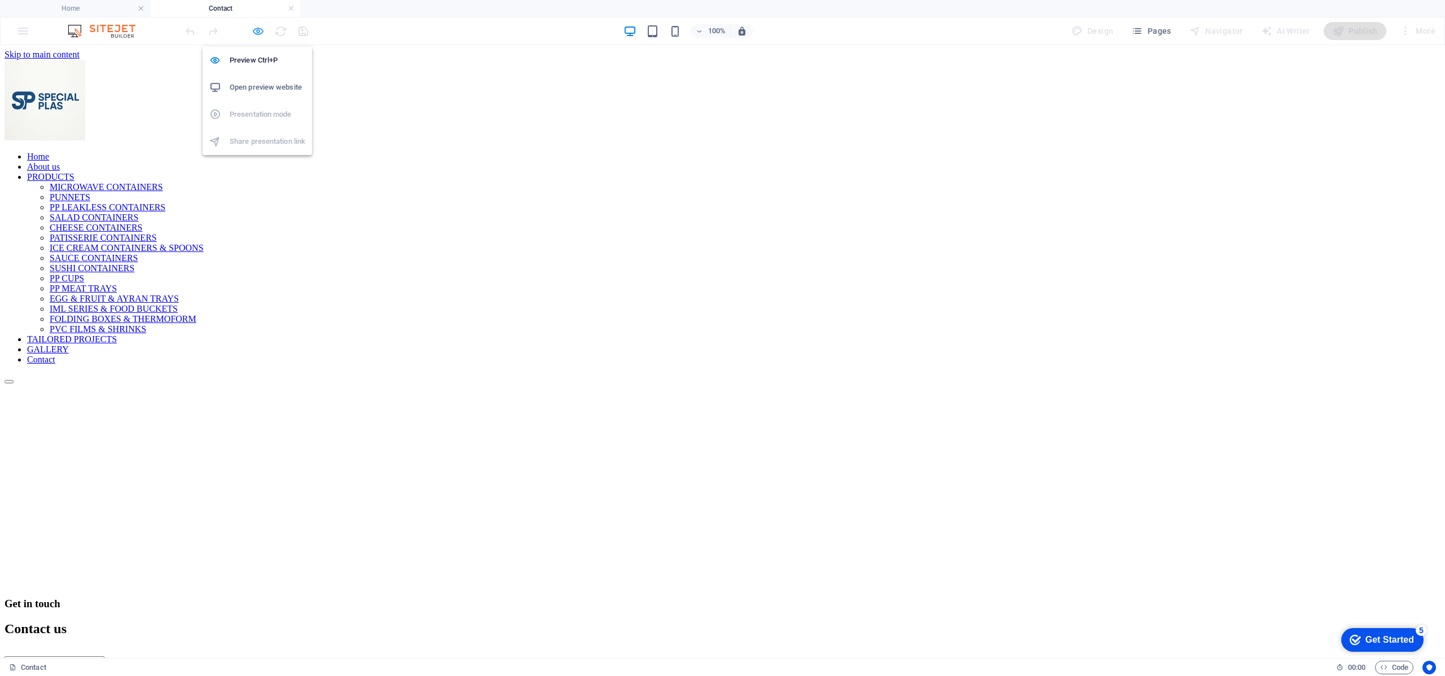
click at [257, 36] on icon "button" at bounding box center [258, 31] width 13 height 13
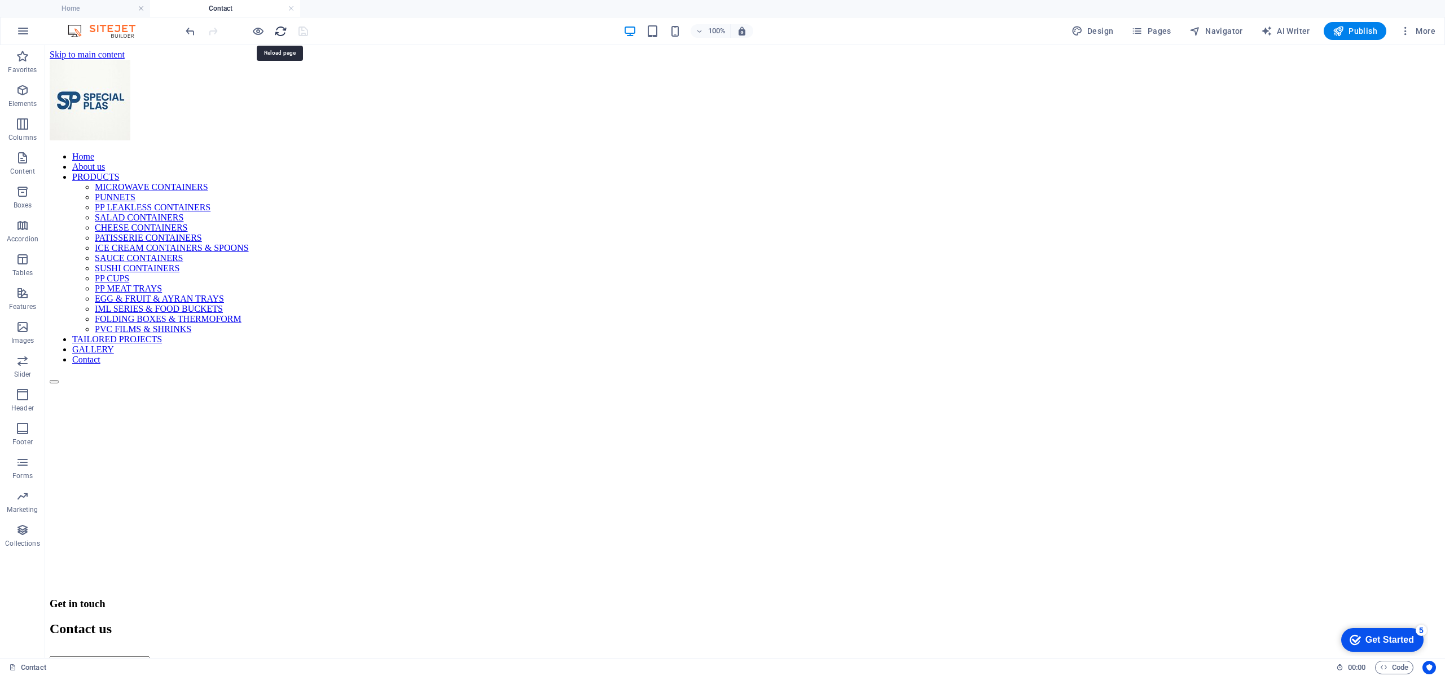
click at [280, 33] on icon "reload" at bounding box center [280, 31] width 13 height 13
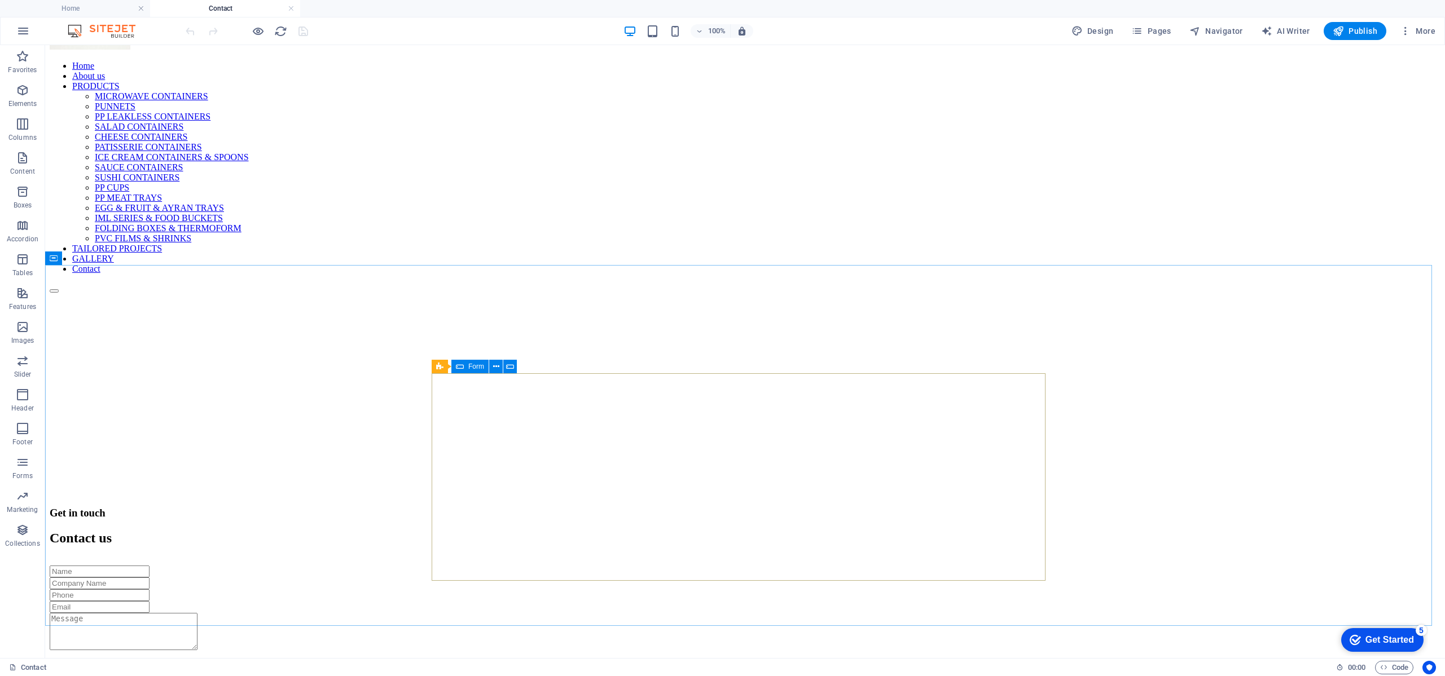
click at [464, 371] on div "Form" at bounding box center [469, 367] width 37 height 14
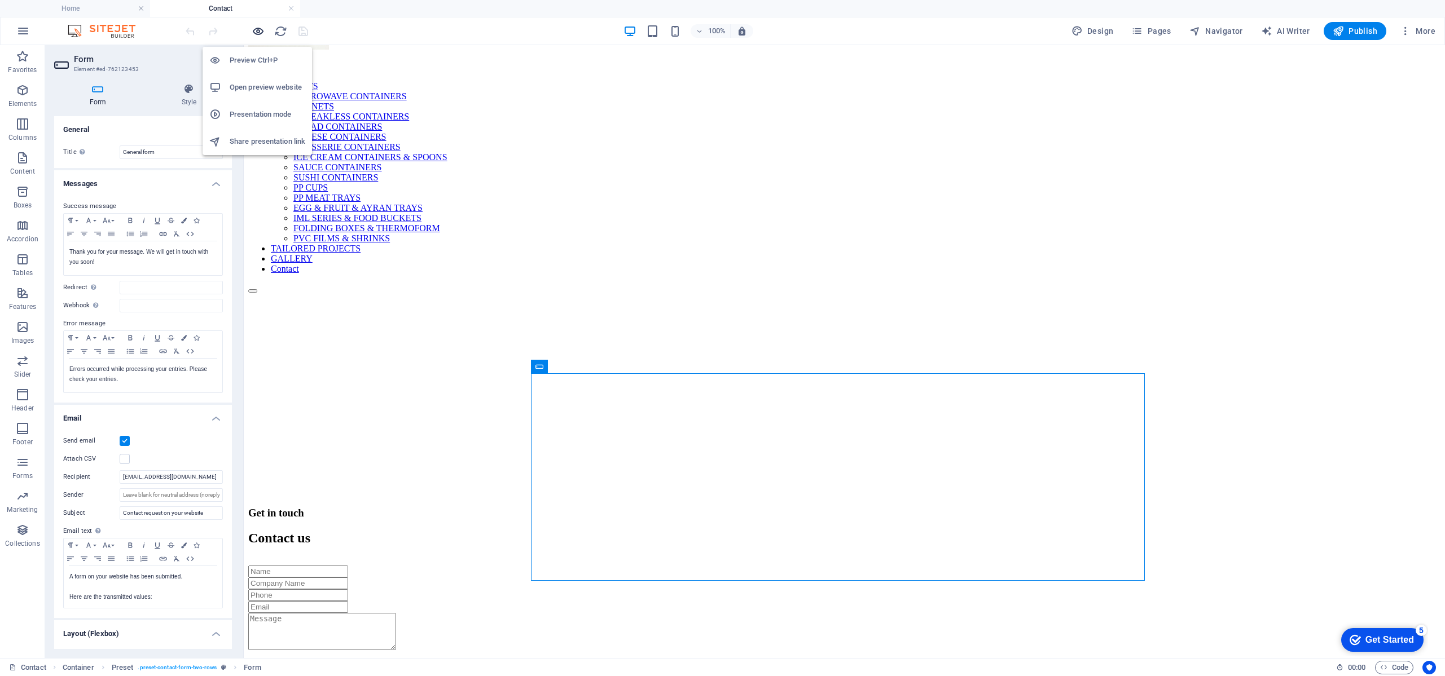
click at [263, 34] on icon "button" at bounding box center [258, 31] width 13 height 13
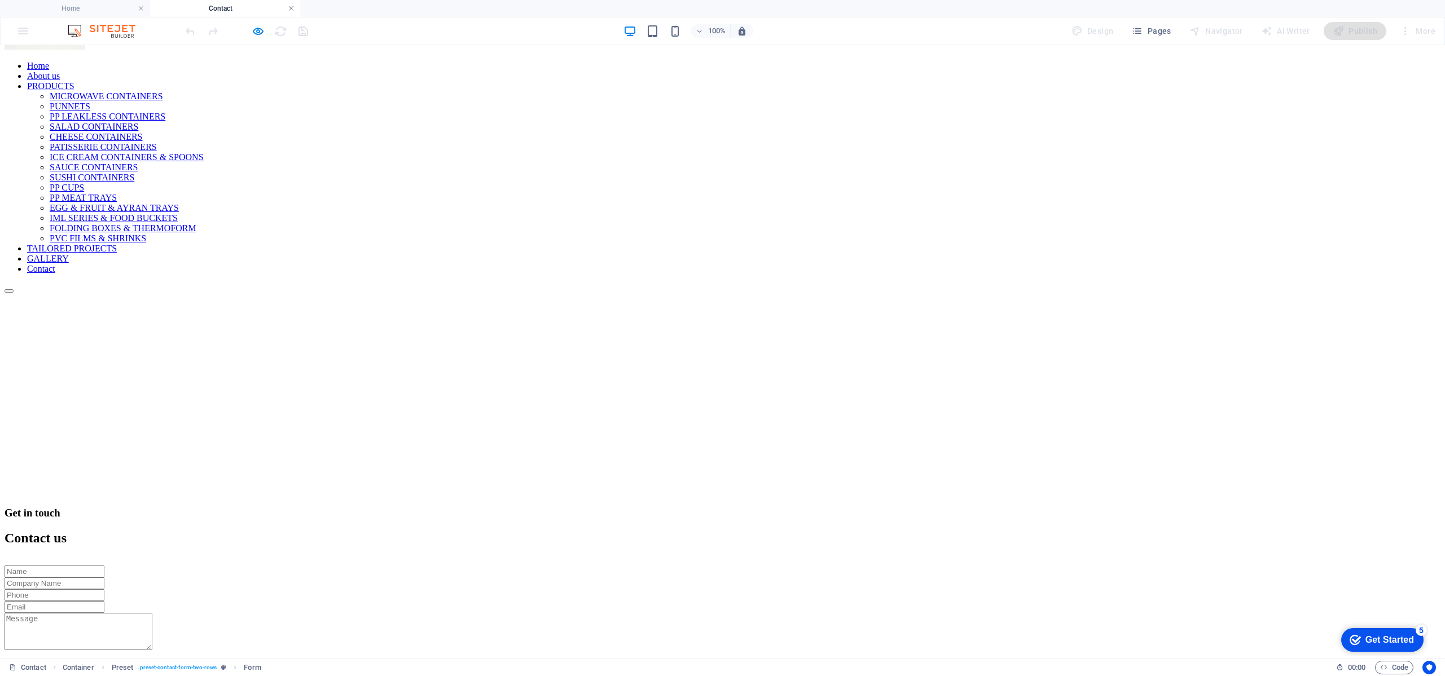
click at [294, 7] on link at bounding box center [291, 8] width 7 height 11
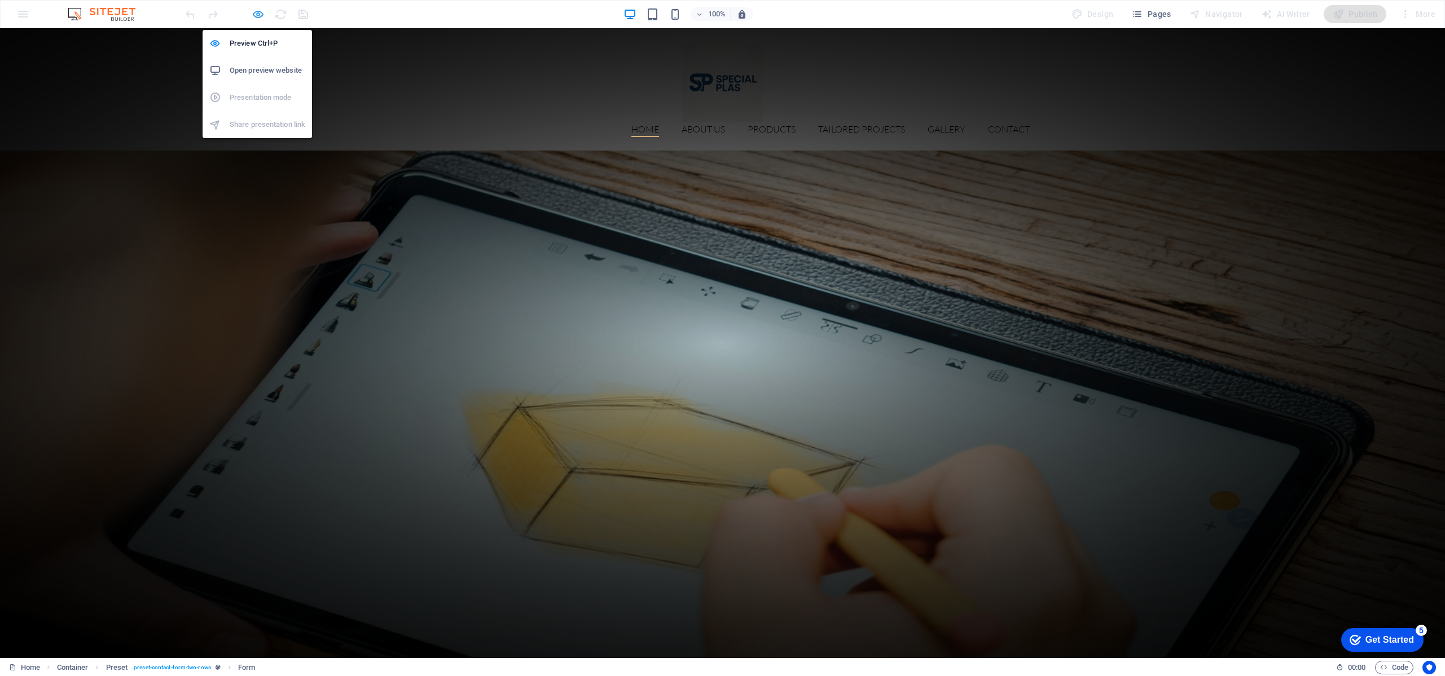
click at [261, 15] on icon "button" at bounding box center [258, 14] width 13 height 13
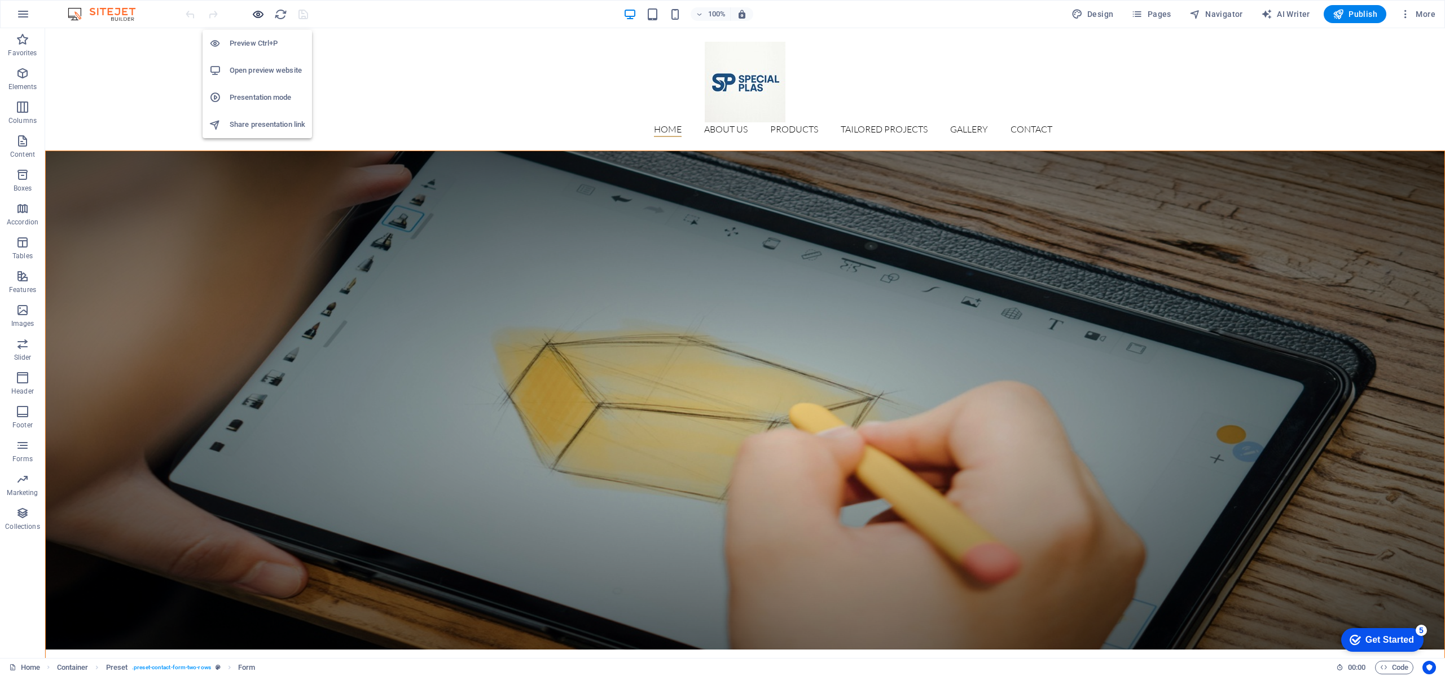
click at [257, 17] on icon "button" at bounding box center [258, 14] width 13 height 13
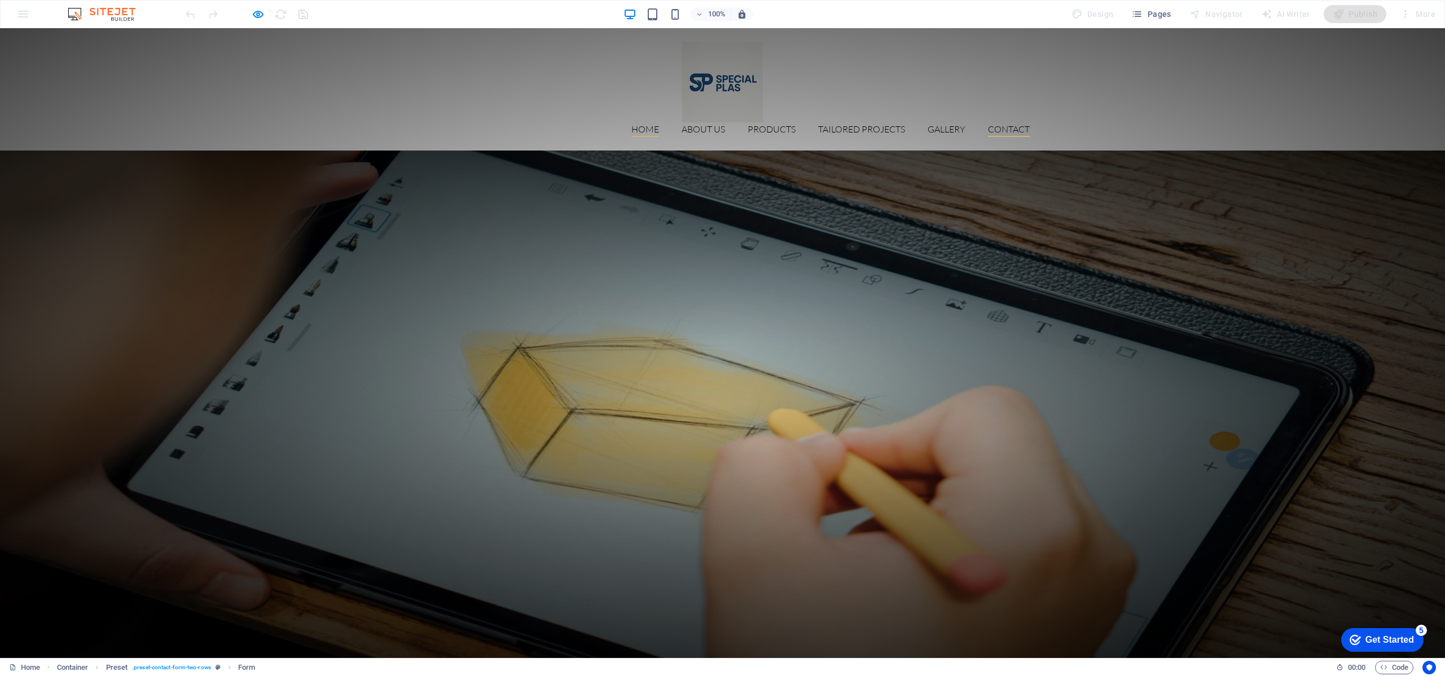
click at [1019, 125] on link "Contact" at bounding box center [1009, 131] width 42 height 12
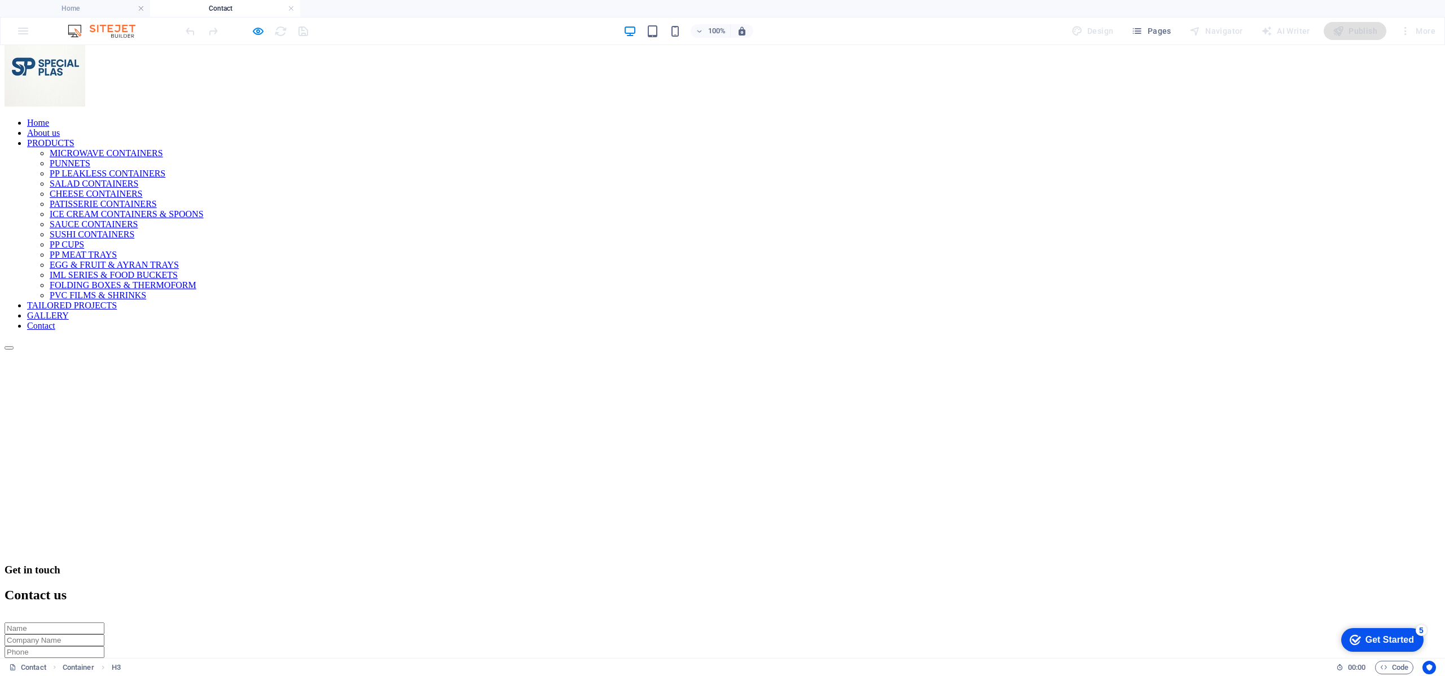
scroll to position [33, 0]
click at [256, 30] on icon "button" at bounding box center [258, 31] width 13 height 13
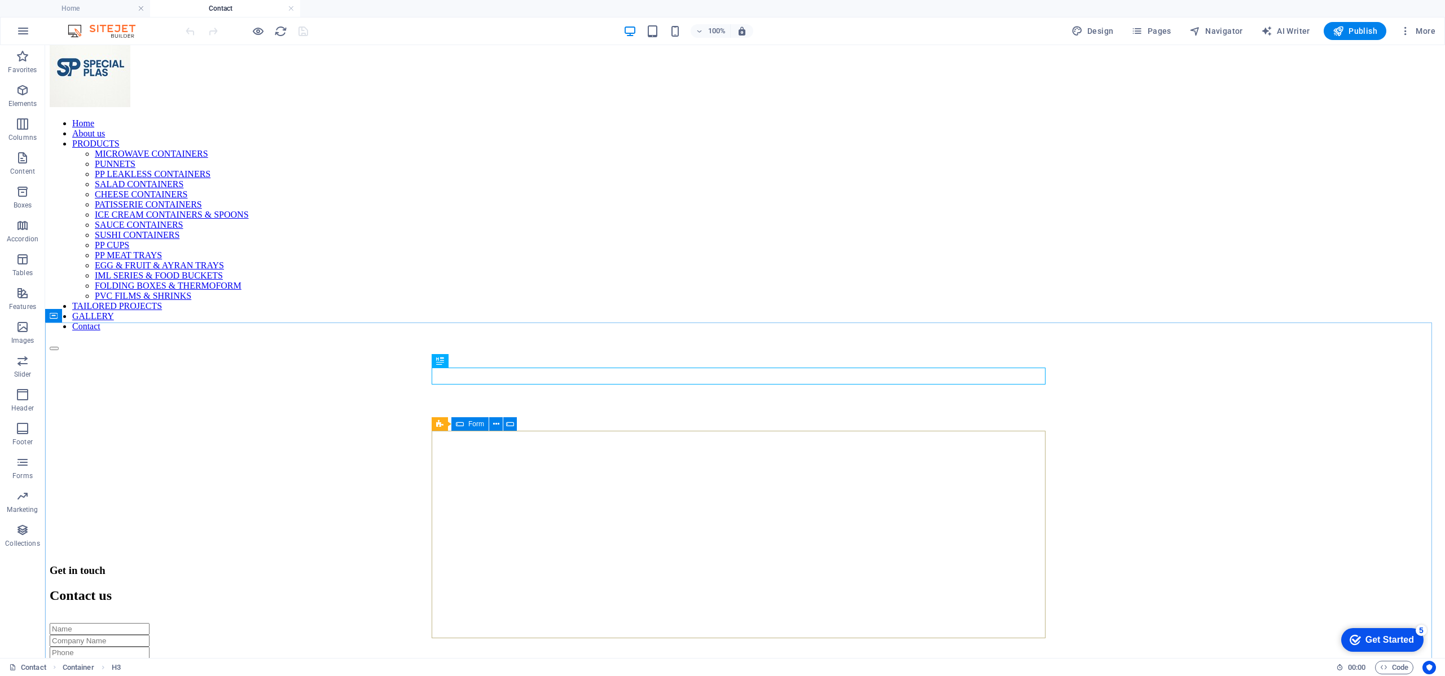
click at [460, 430] on icon at bounding box center [460, 424] width 8 height 14
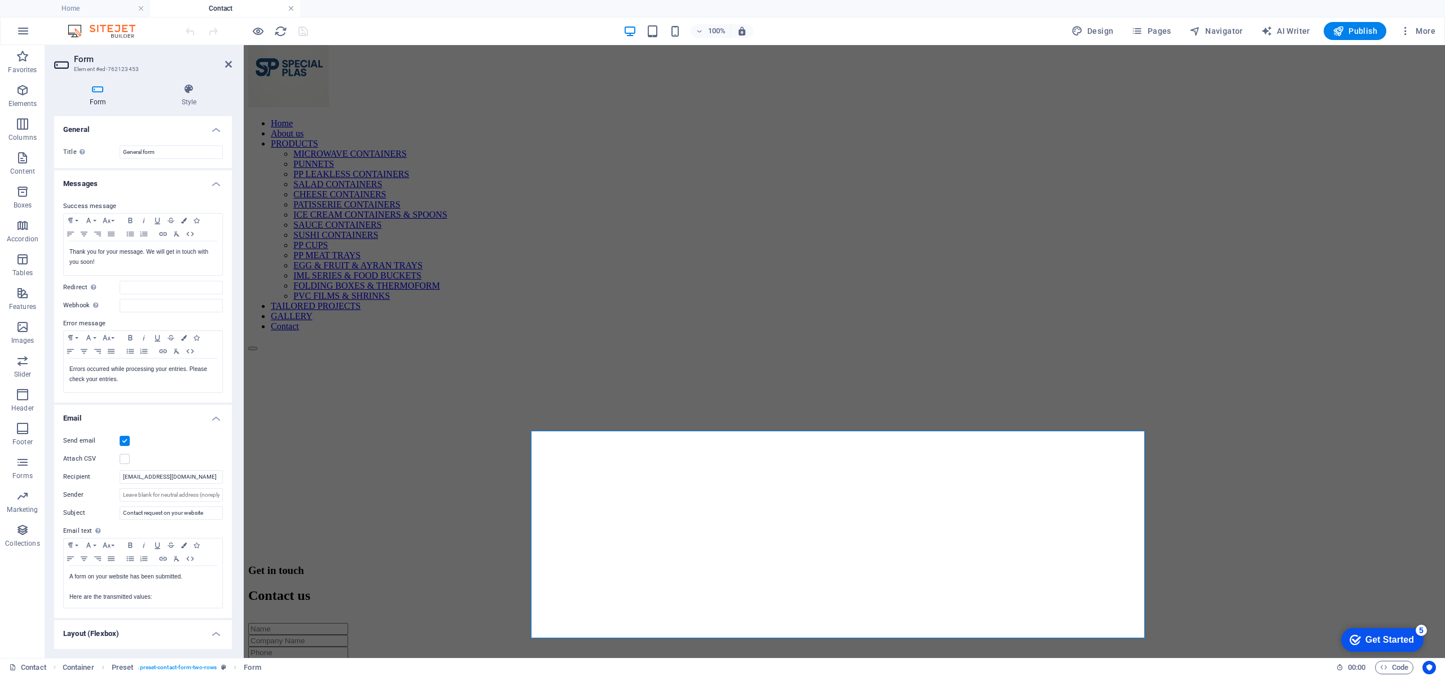
click at [293, 7] on link at bounding box center [291, 8] width 7 height 11
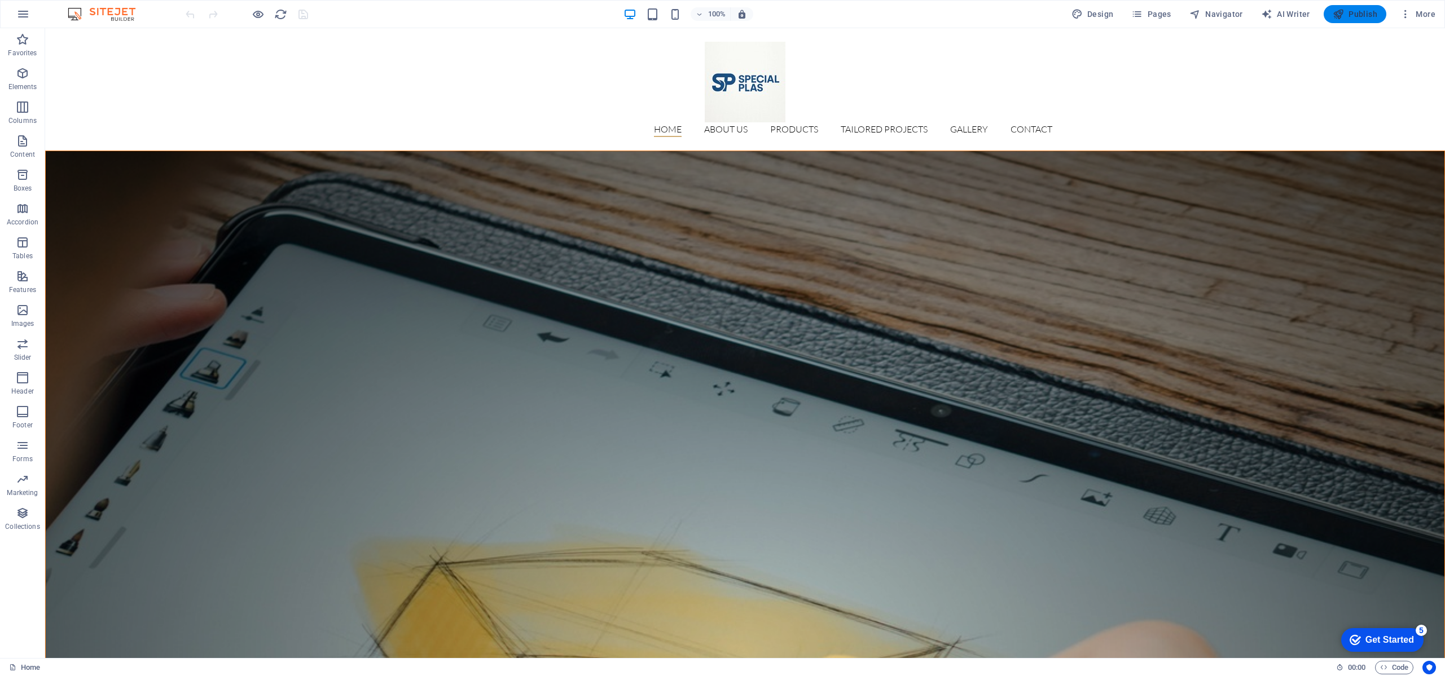
click at [1341, 14] on icon "button" at bounding box center [1337, 13] width 11 height 11
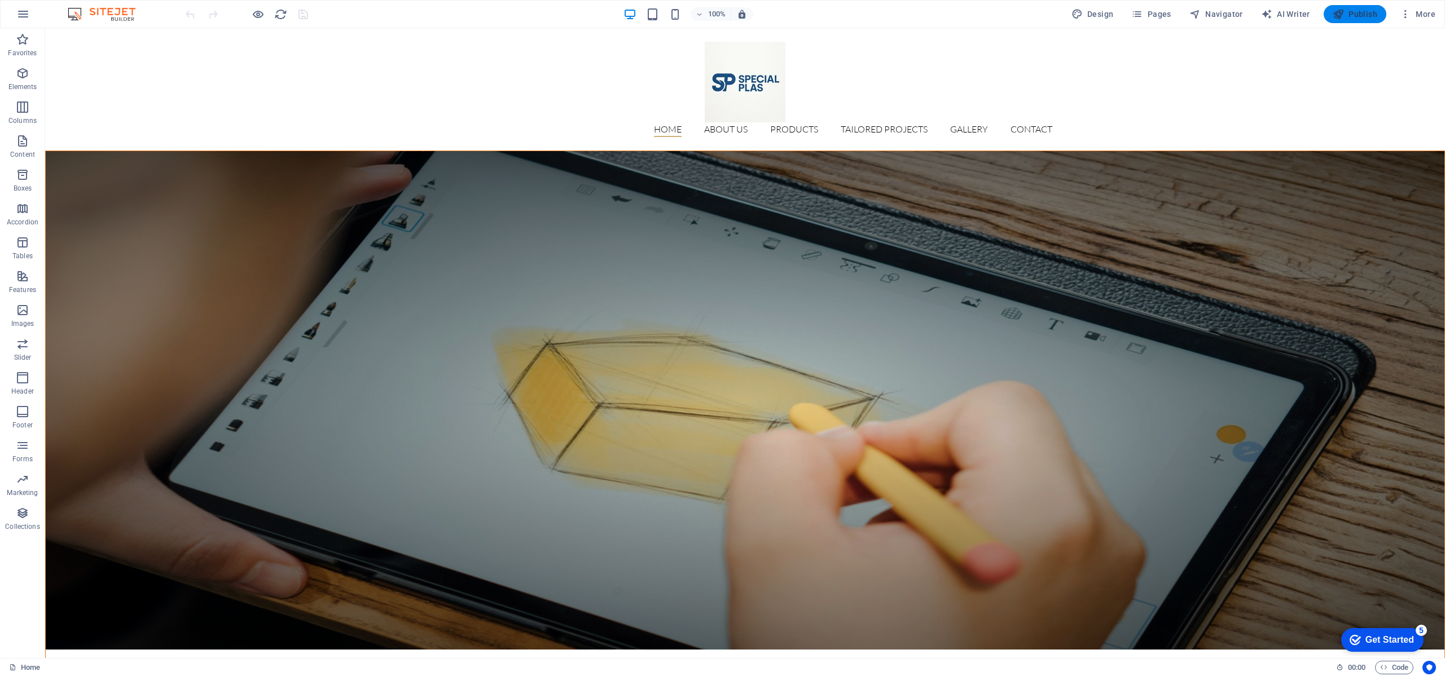
click at [1354, 9] on span "Publish" at bounding box center [1354, 13] width 45 height 11
click at [280, 17] on icon "reload" at bounding box center [280, 14] width 13 height 13
click at [281, 12] on icon "reload" at bounding box center [280, 14] width 13 height 13
click at [261, 10] on icon "button" at bounding box center [258, 14] width 13 height 13
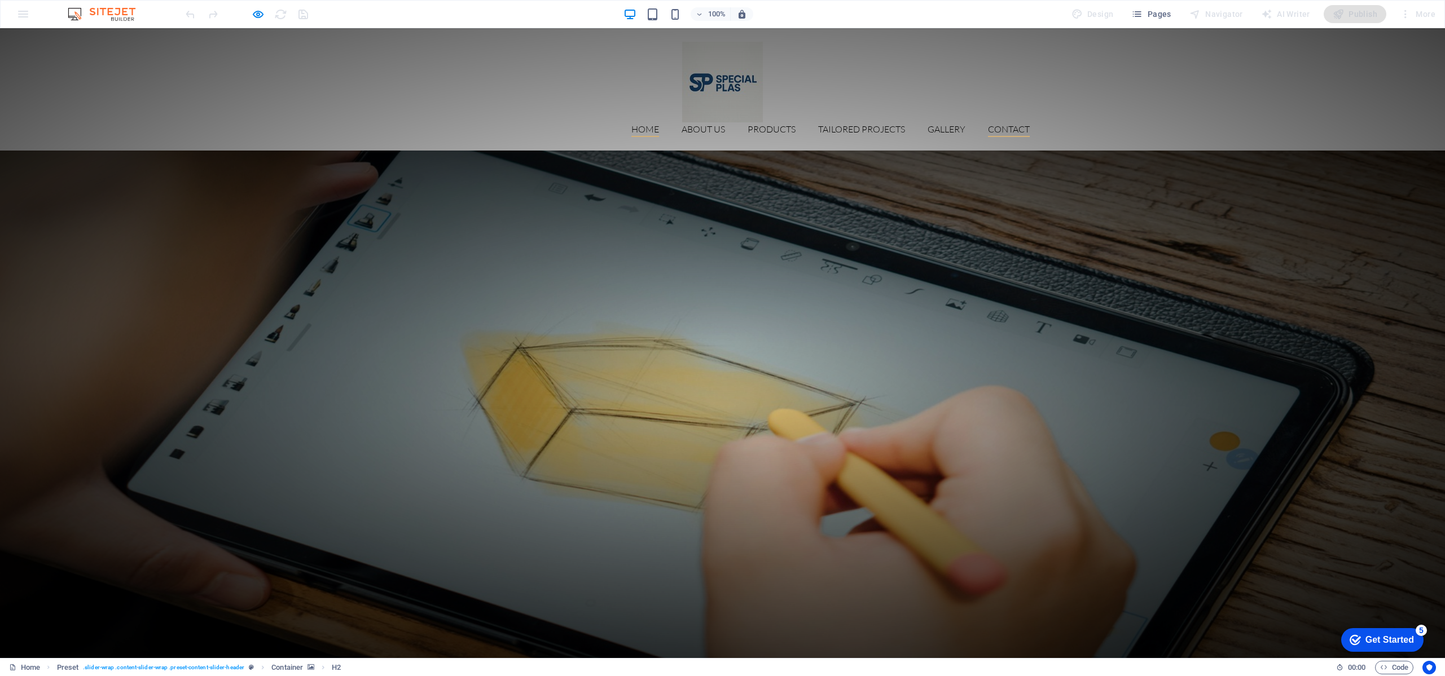
click at [1009, 125] on link "Contact" at bounding box center [1009, 131] width 42 height 12
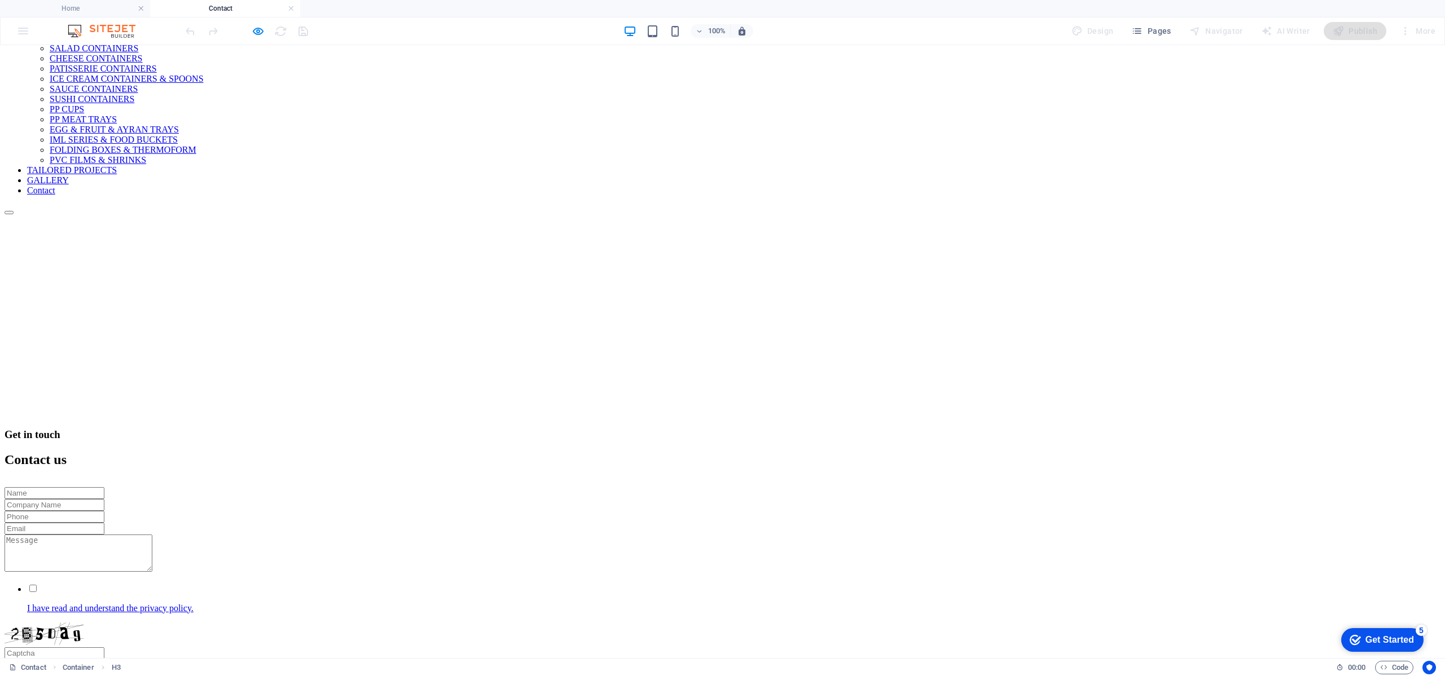
click at [264, 28] on icon "button" at bounding box center [258, 31] width 13 height 13
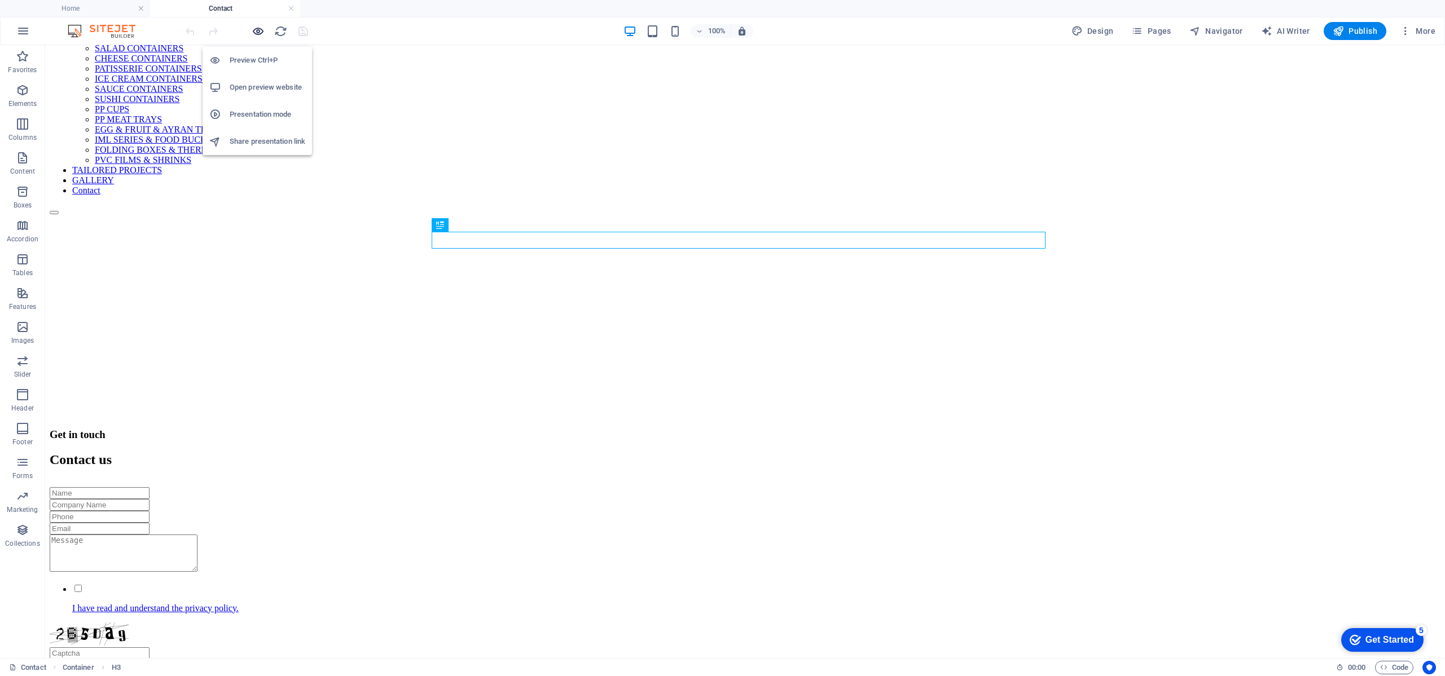
click at [261, 30] on icon "button" at bounding box center [258, 31] width 13 height 13
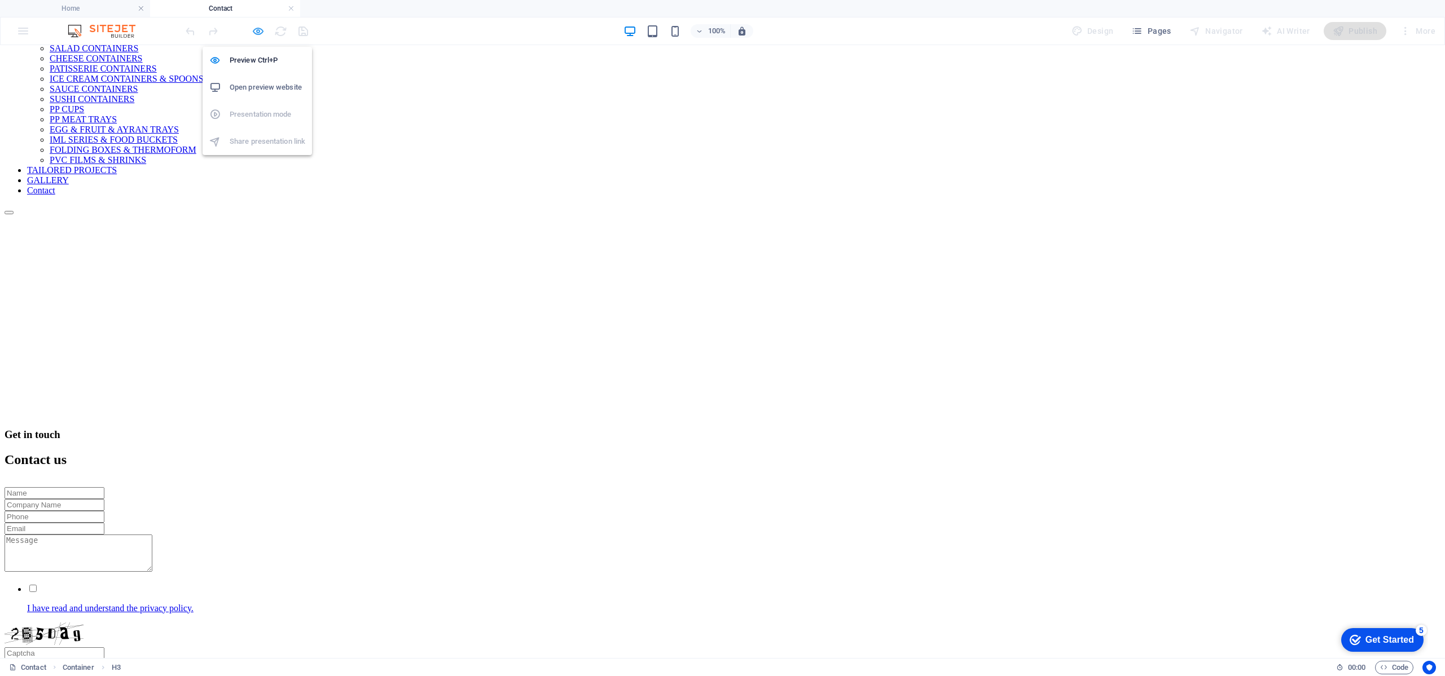
click at [256, 27] on icon "button" at bounding box center [258, 31] width 13 height 13
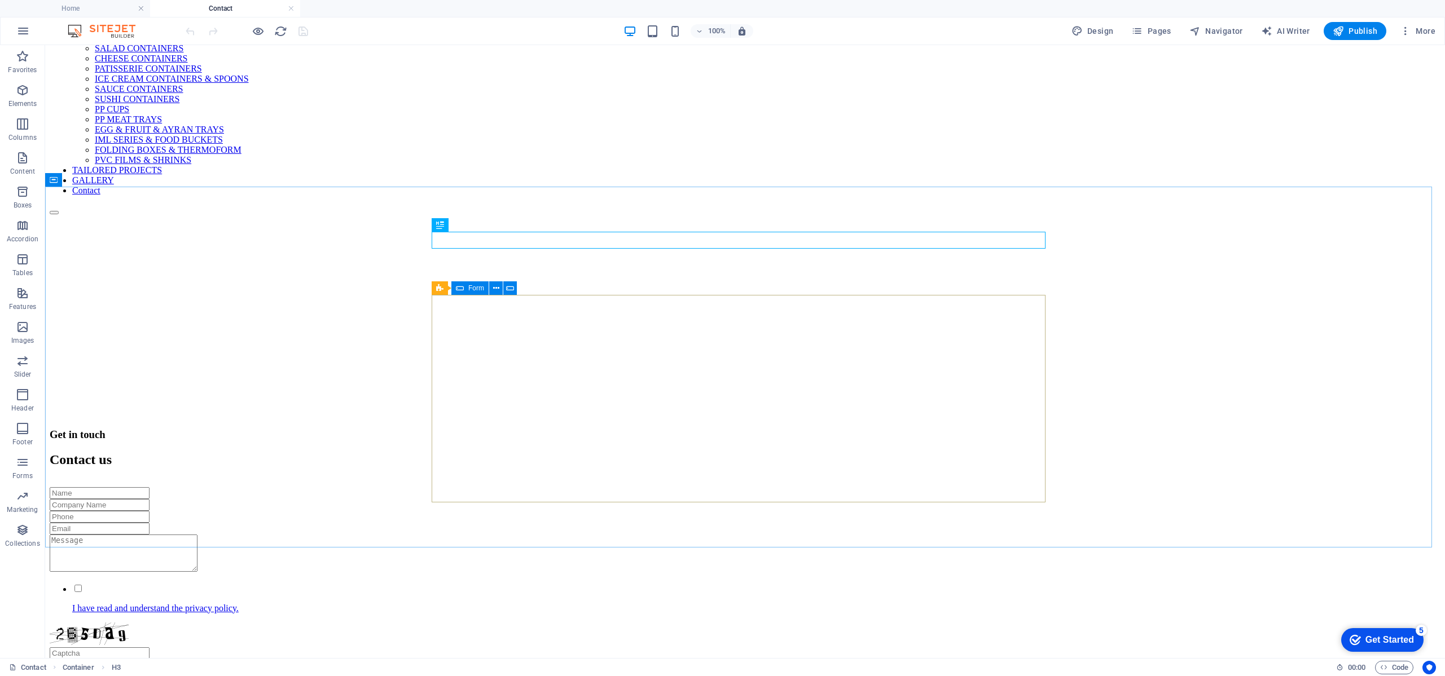
click at [460, 287] on icon at bounding box center [460, 288] width 8 height 14
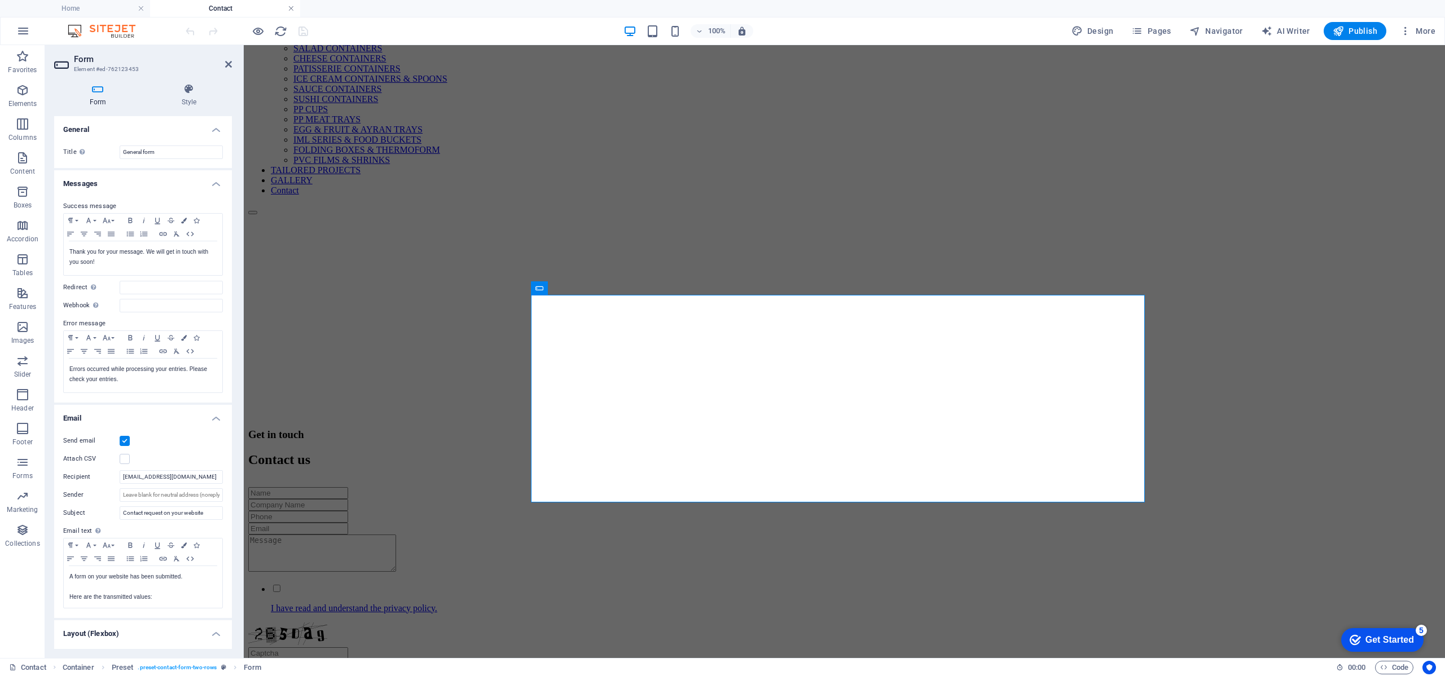
click at [291, 8] on link at bounding box center [291, 8] width 7 height 11
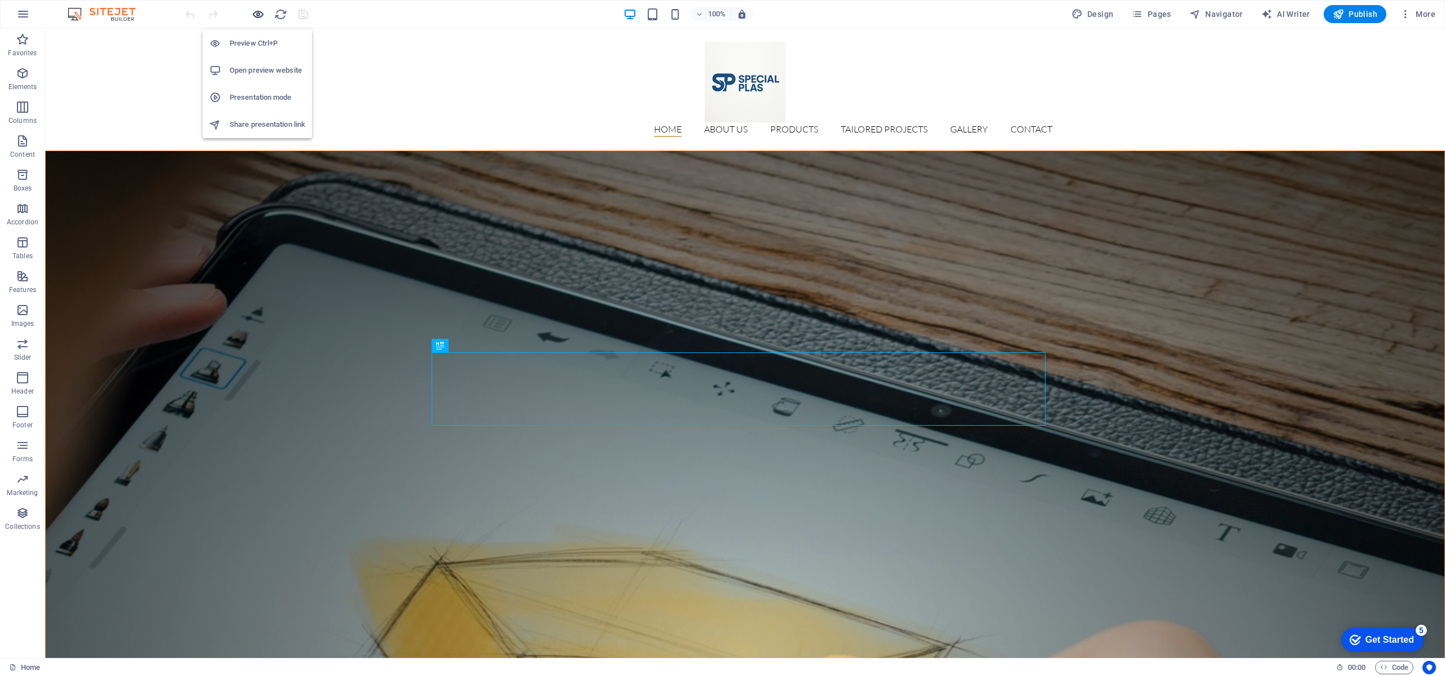
click at [263, 15] on icon "button" at bounding box center [258, 14] width 13 height 13
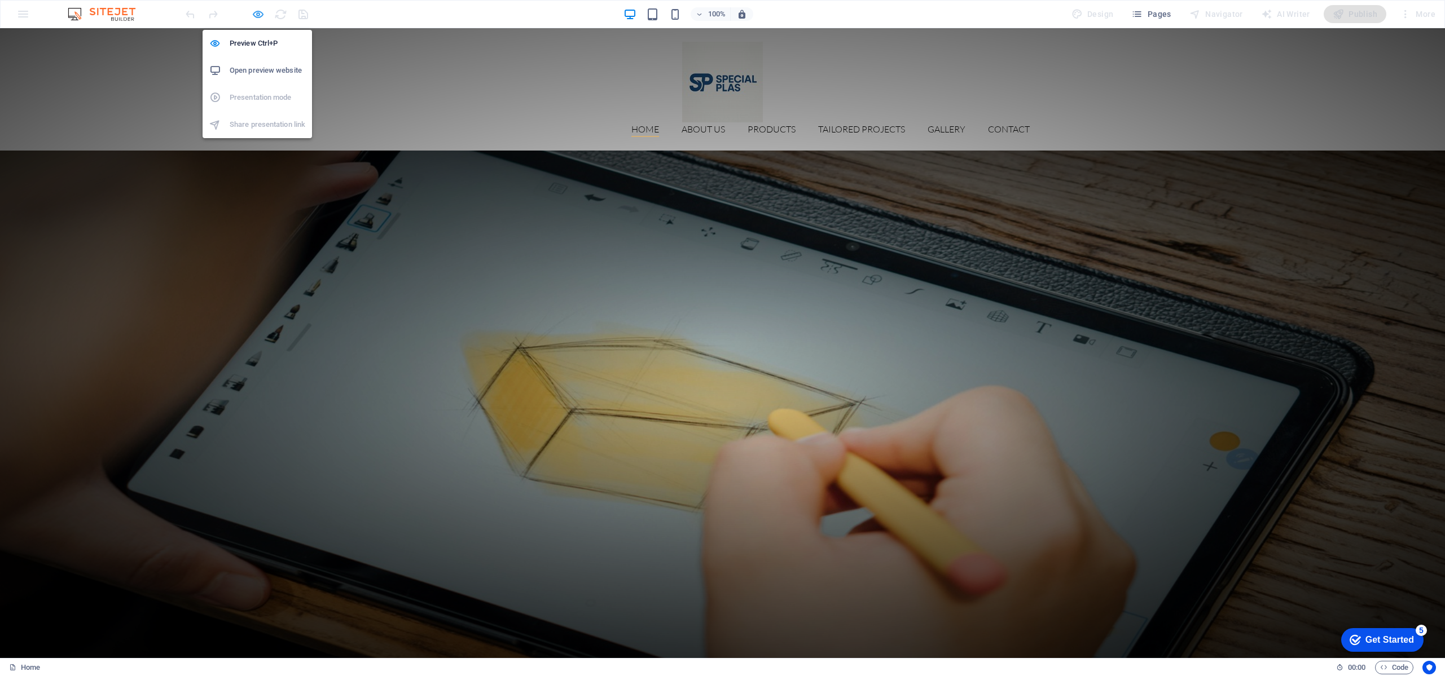
click at [263, 15] on icon "button" at bounding box center [258, 14] width 13 height 13
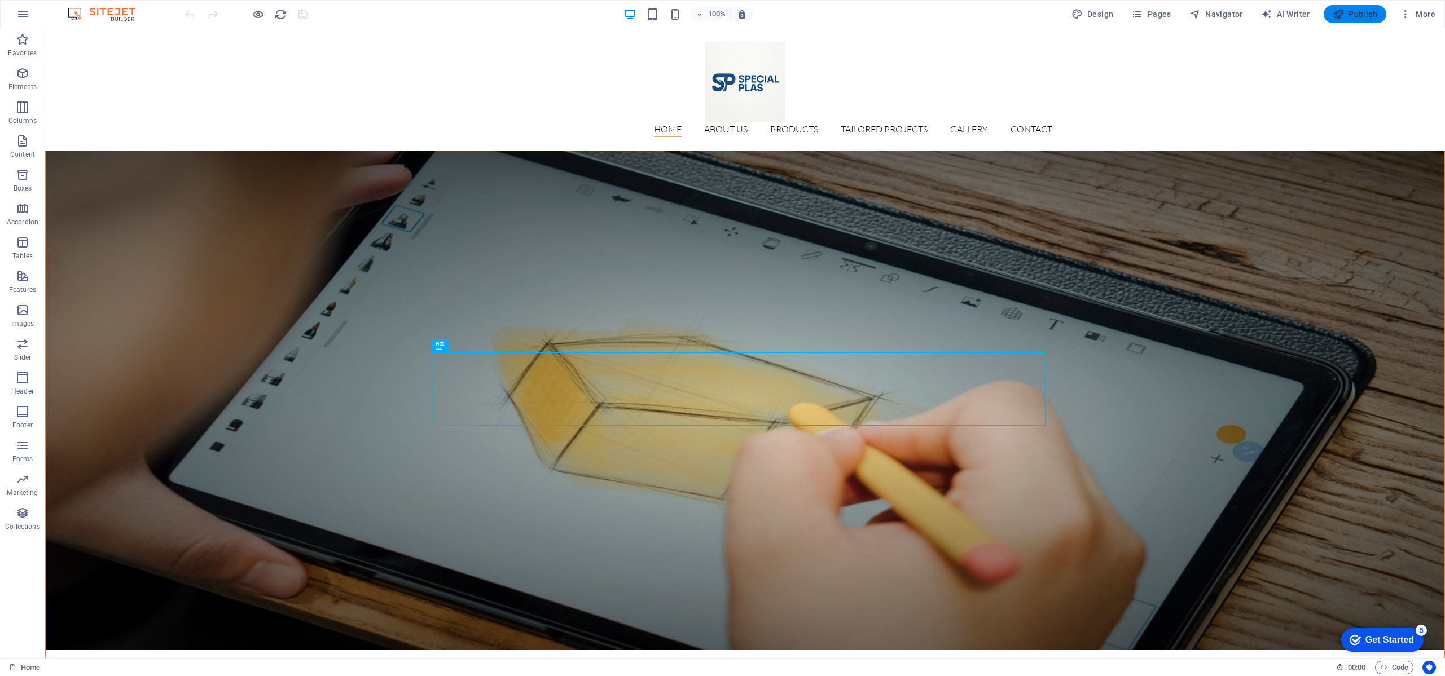
click at [1354, 13] on span "Publish" at bounding box center [1354, 13] width 45 height 11
